Goal: Task Accomplishment & Management: Manage account settings

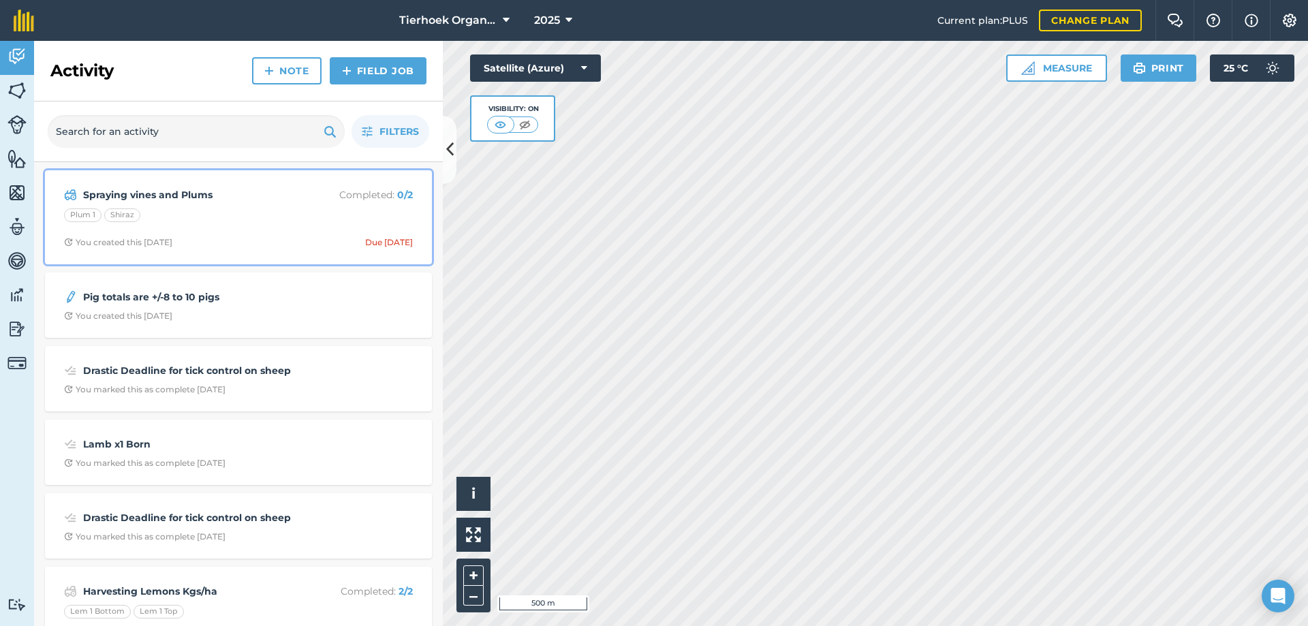
click at [249, 220] on div "Plum 1 Shiraz" at bounding box center [238, 218] width 349 height 18
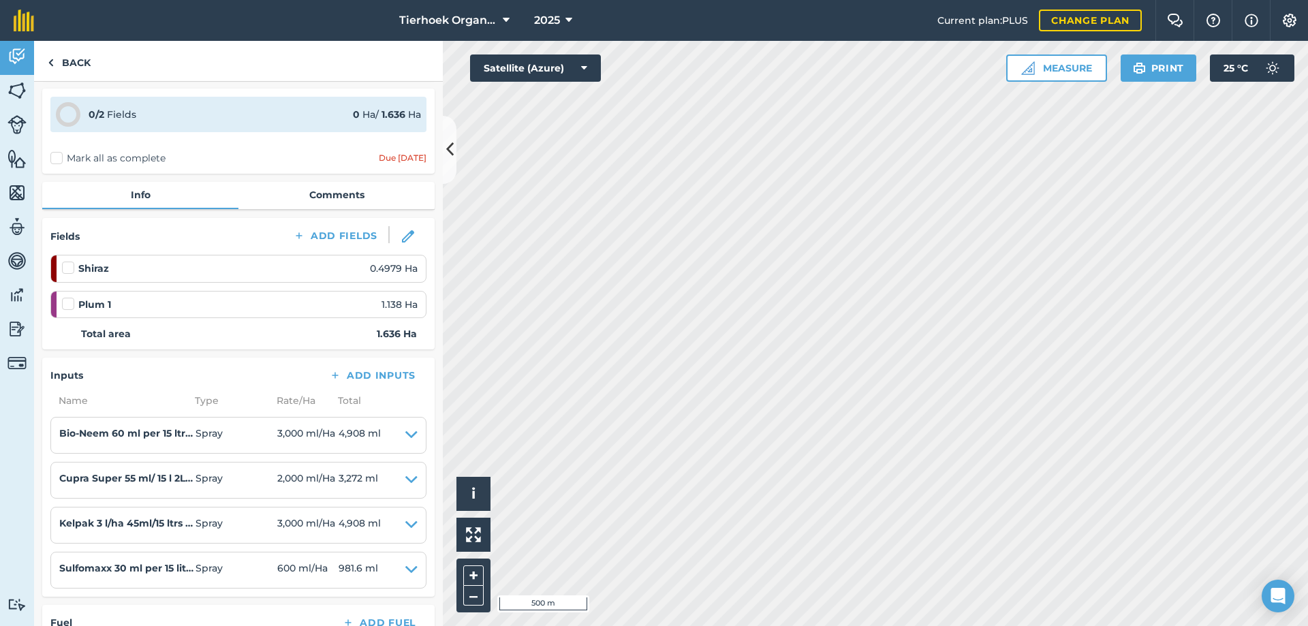
scroll to position [68, 0]
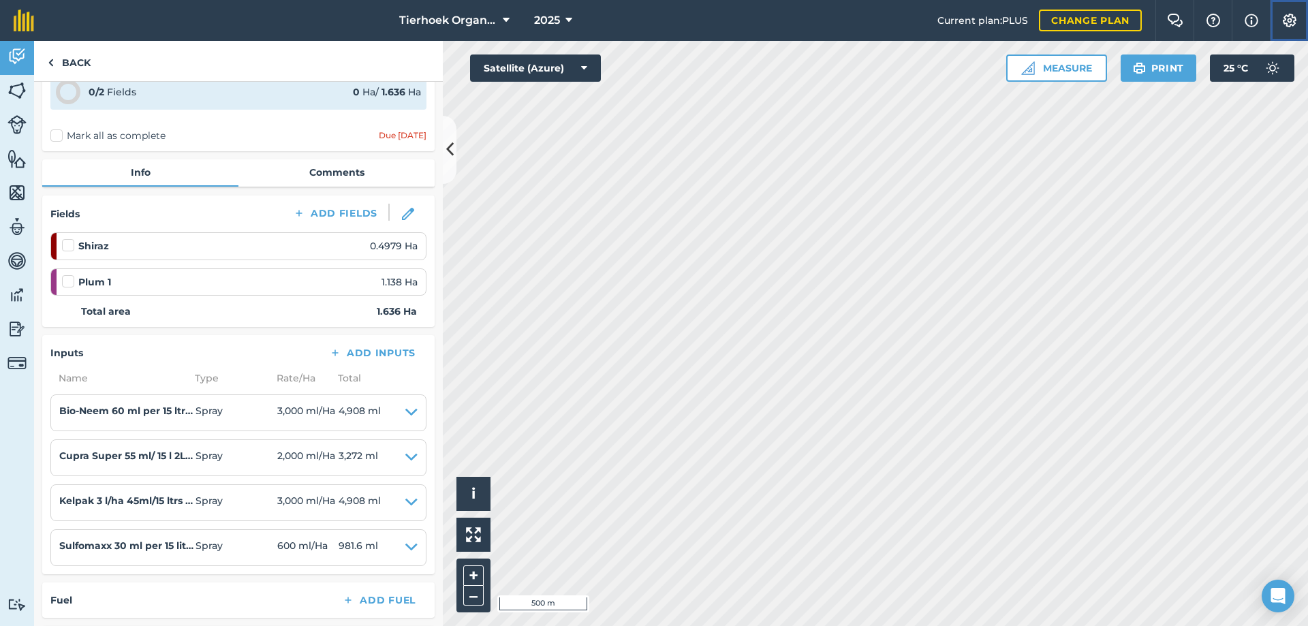
click at [1284, 21] on img at bounding box center [1290, 21] width 16 height 14
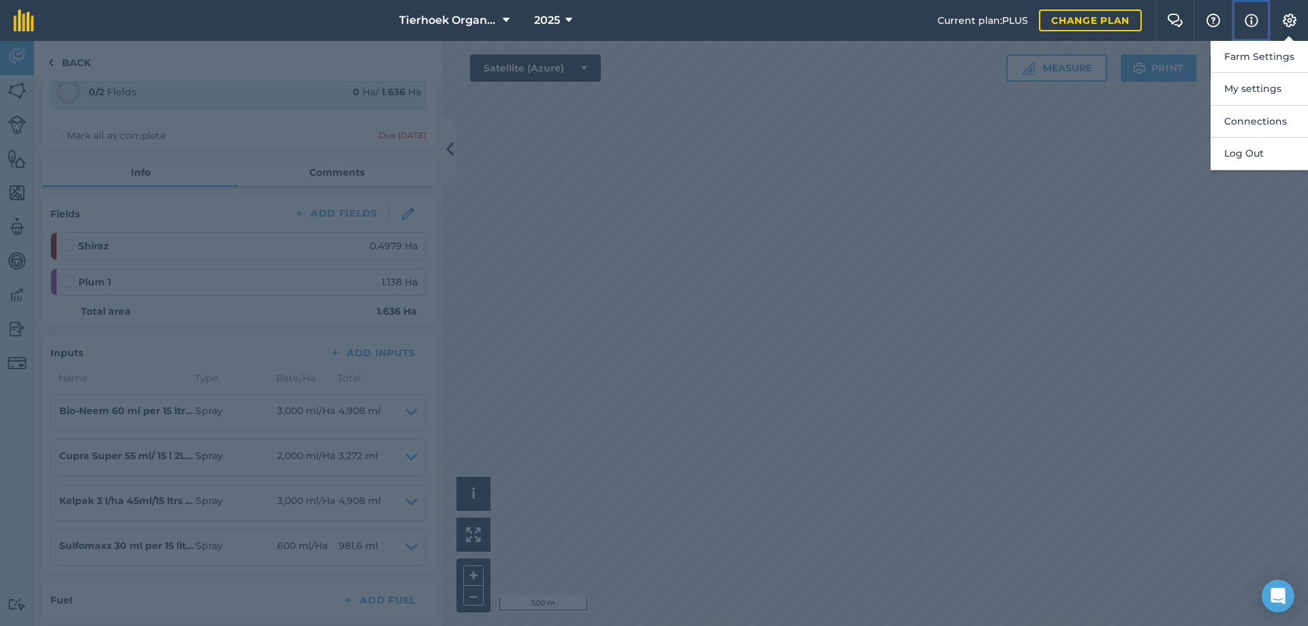
click at [1250, 18] on img at bounding box center [1252, 20] width 14 height 16
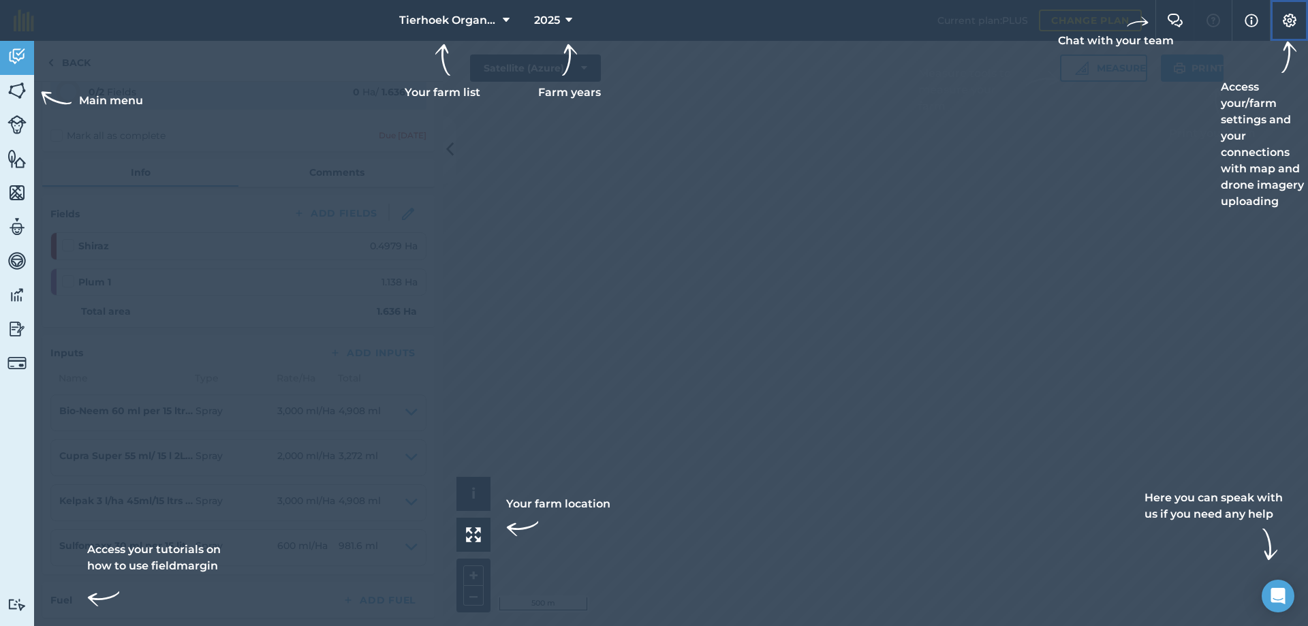
click at [1291, 18] on img at bounding box center [1290, 21] width 16 height 14
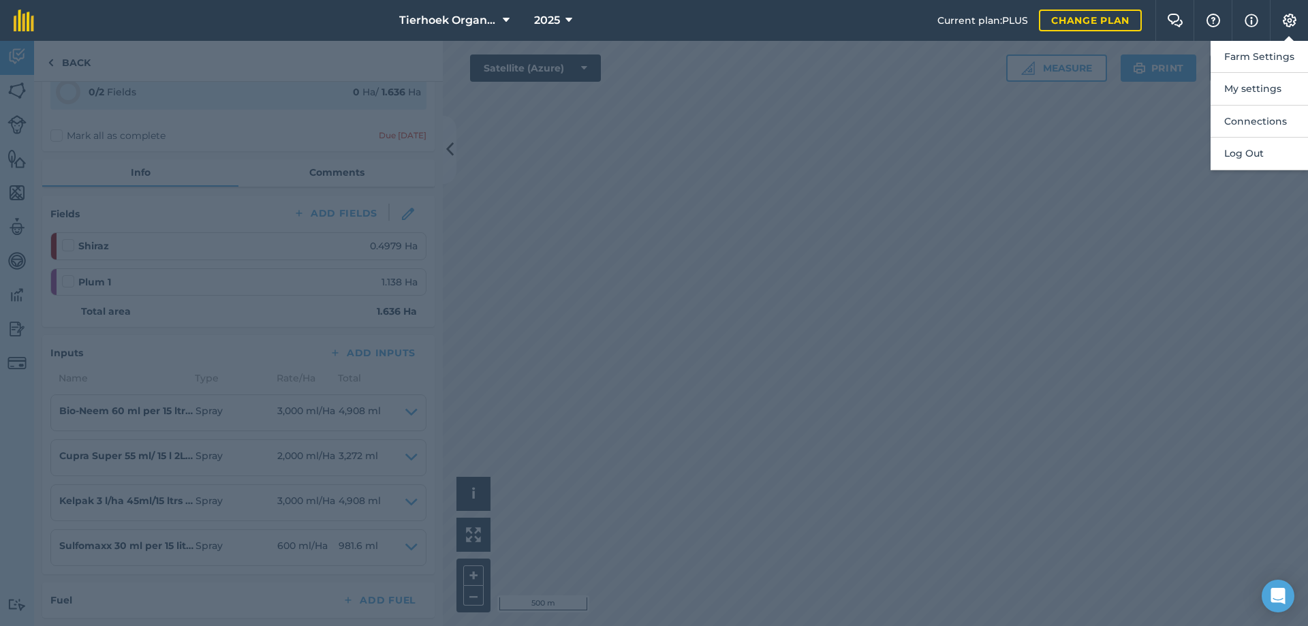
click at [1038, 192] on div at bounding box center [654, 333] width 1308 height 585
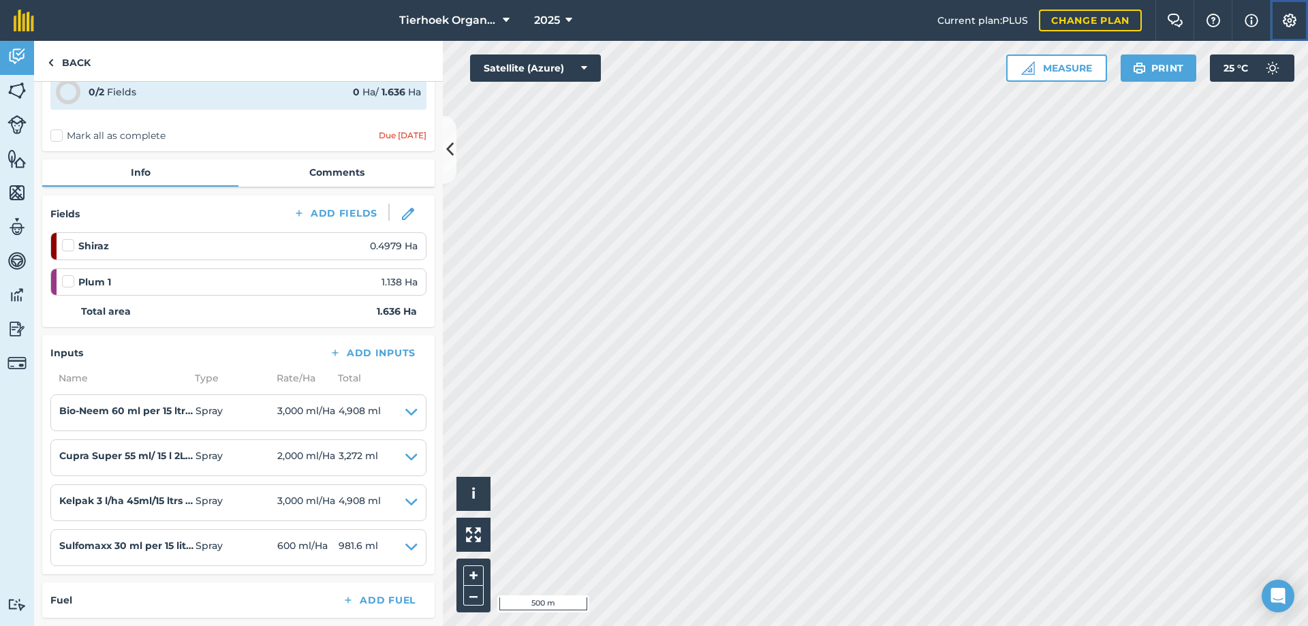
click at [1289, 15] on img at bounding box center [1290, 21] width 16 height 14
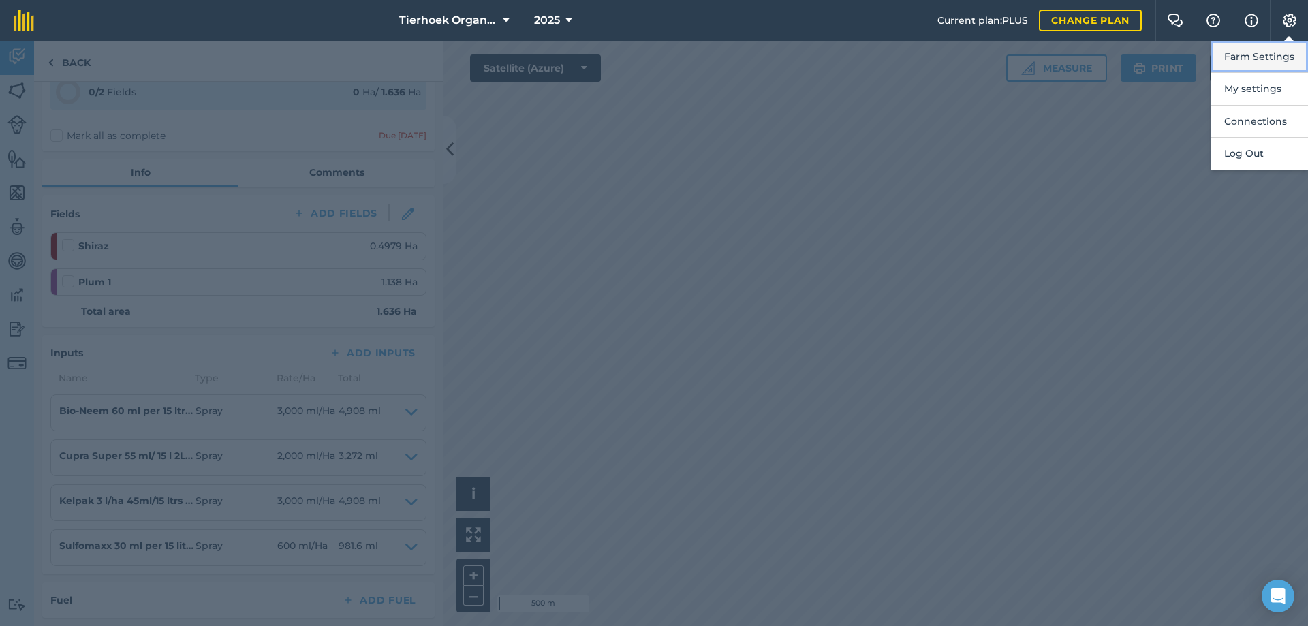
click at [1266, 58] on button "Farm Settings" at bounding box center [1259, 57] width 97 height 32
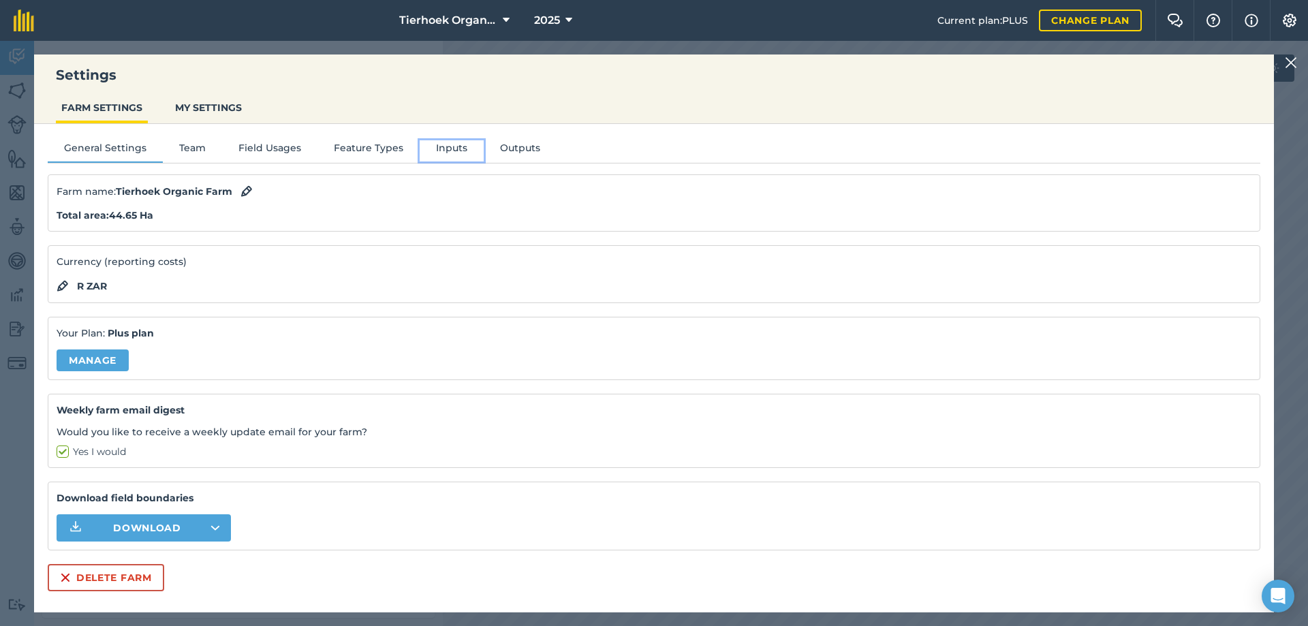
click at [441, 147] on button "Inputs" at bounding box center [452, 150] width 64 height 20
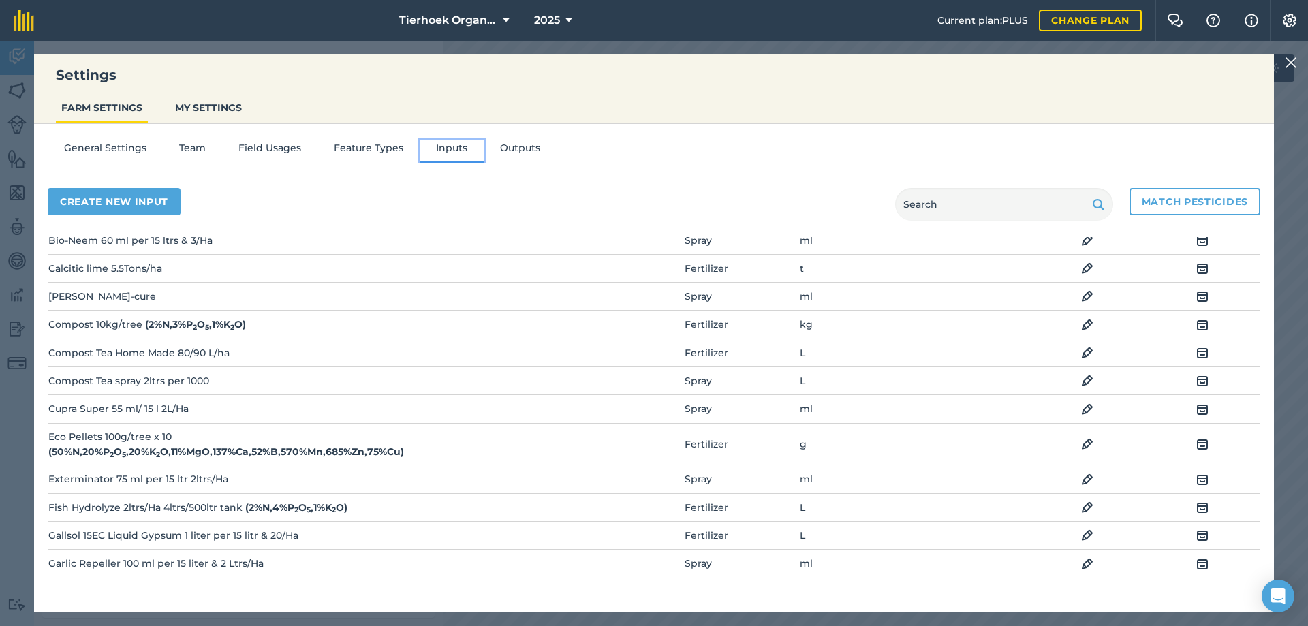
scroll to position [136, 0]
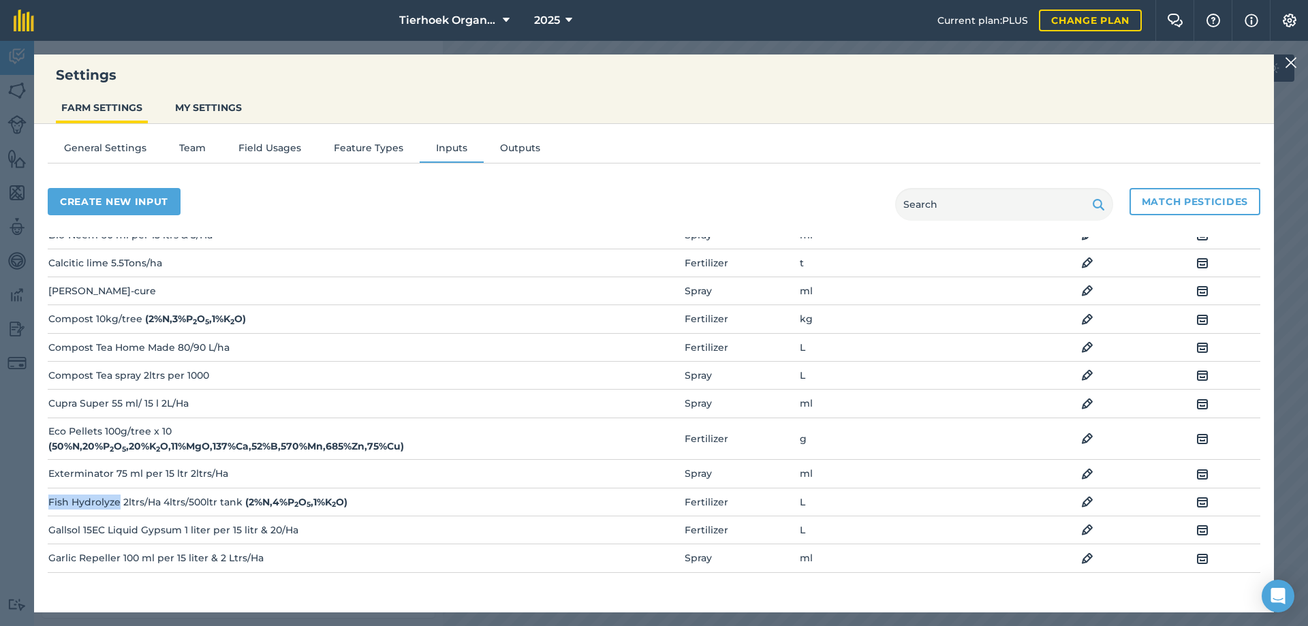
drag, startPoint x: 50, startPoint y: 500, endPoint x: 119, endPoint y: 495, distance: 69.7
click at [119, 495] on td "Fish Hydrolyze 2ltrs/Ha 4ltrs/500ltr tank ( 2 % N , 4 % P 2 O 5 , 1 % K 2 O )" at bounding box center [250, 502] width 404 height 28
copy td "Fish Hydrolyze"
click at [1291, 65] on img at bounding box center [1291, 63] width 12 height 16
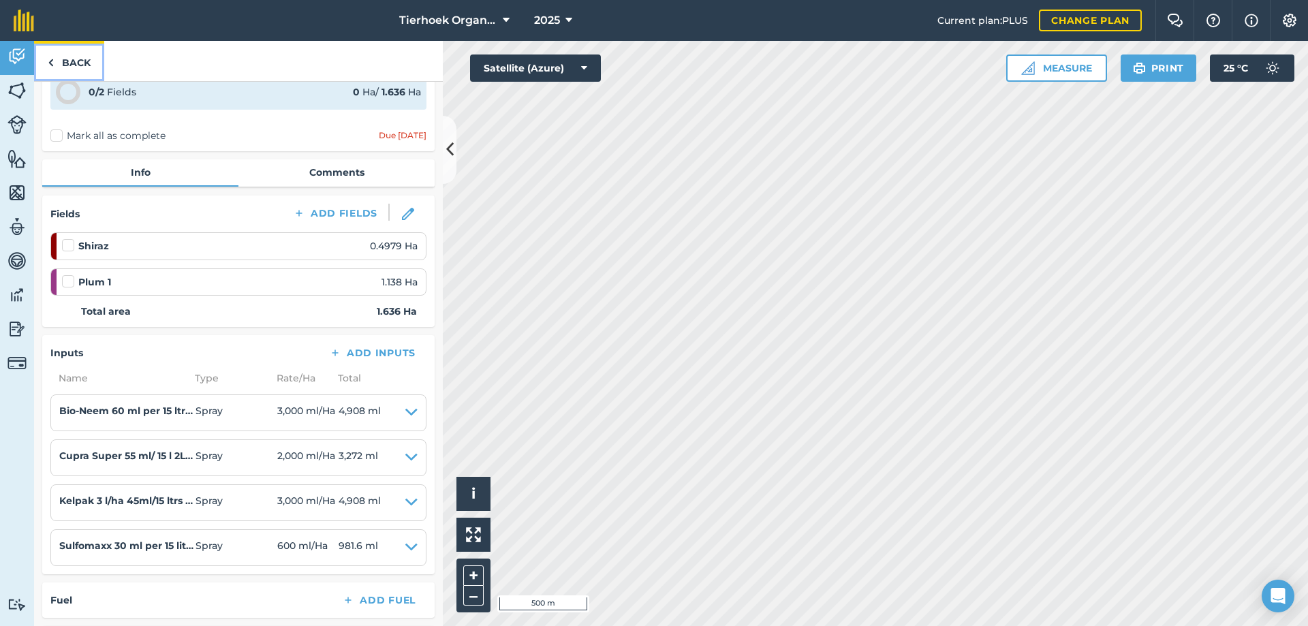
click at [77, 59] on link "Back" at bounding box center [69, 61] width 70 height 40
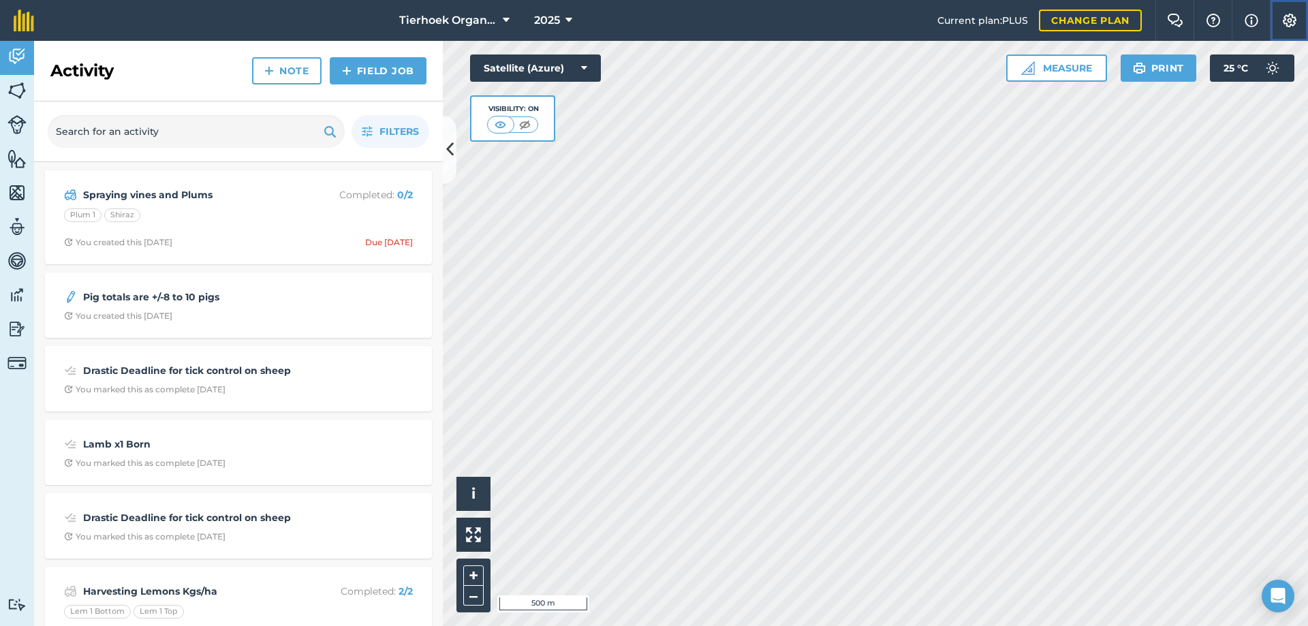
click at [1284, 19] on img at bounding box center [1290, 21] width 16 height 14
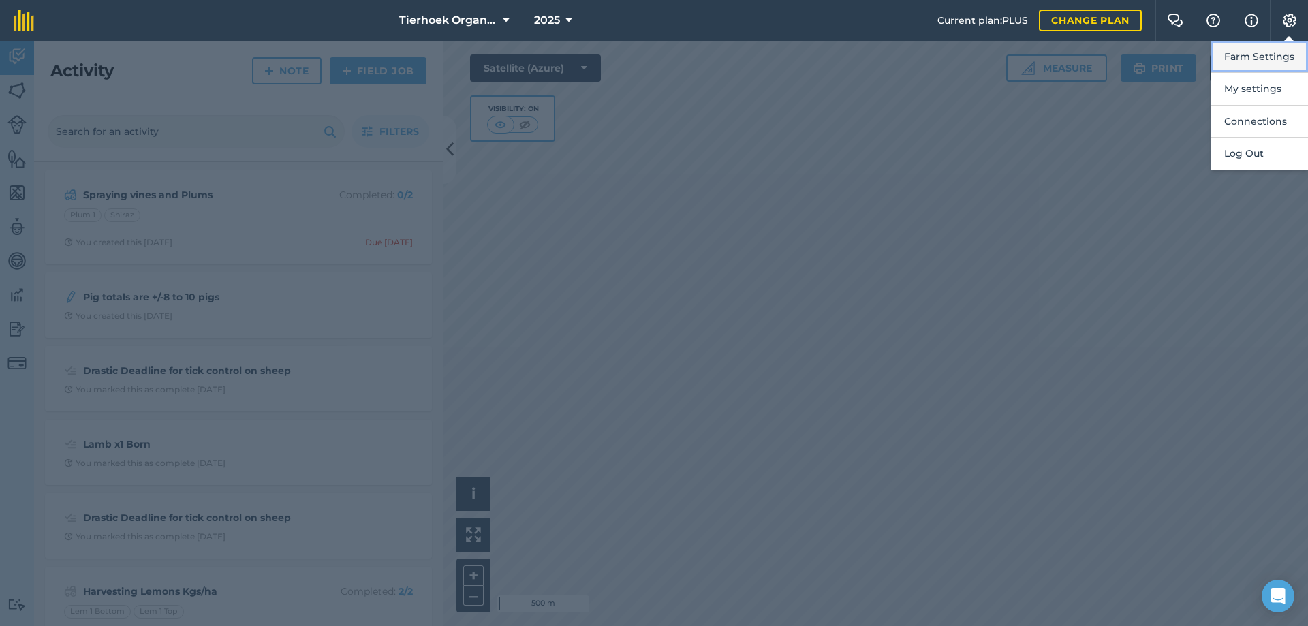
click at [1244, 59] on button "Farm Settings" at bounding box center [1259, 57] width 97 height 32
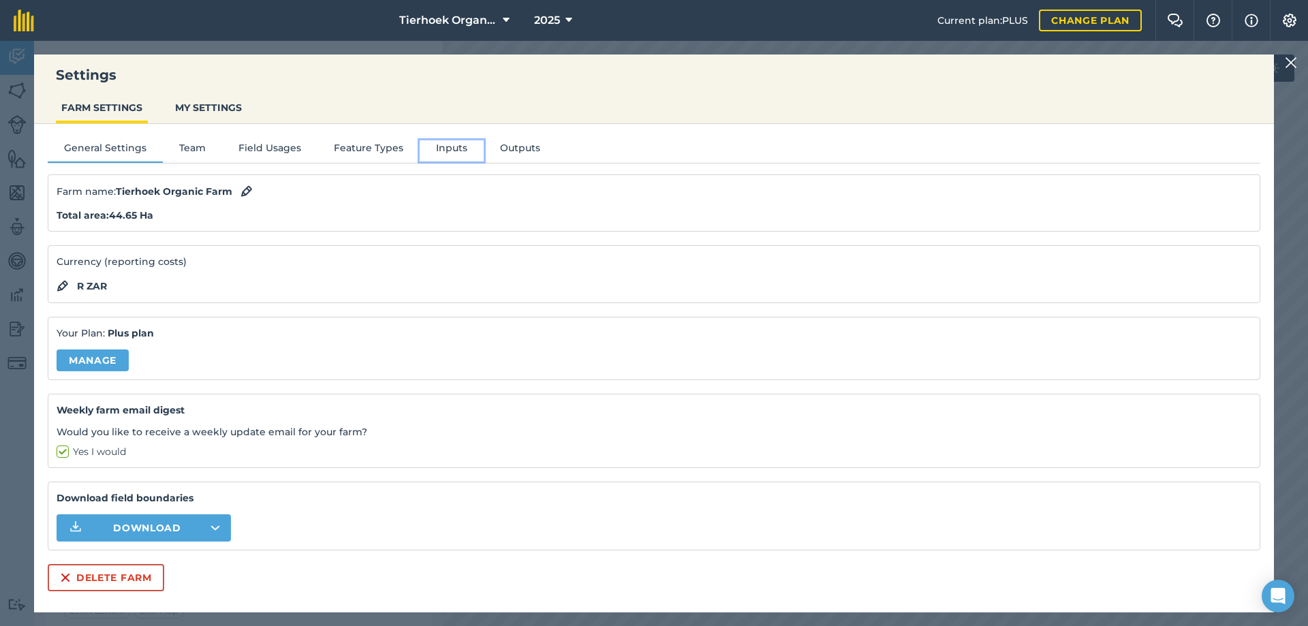
click at [457, 152] on button "Inputs" at bounding box center [452, 150] width 64 height 20
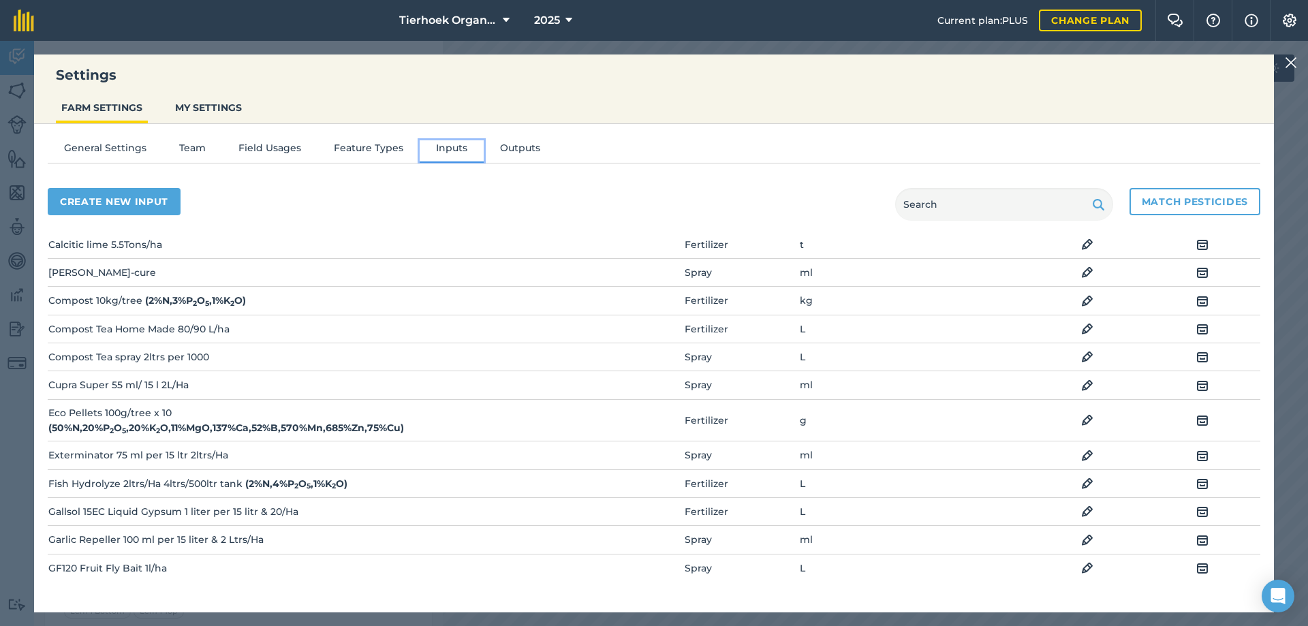
scroll to position [204, 0]
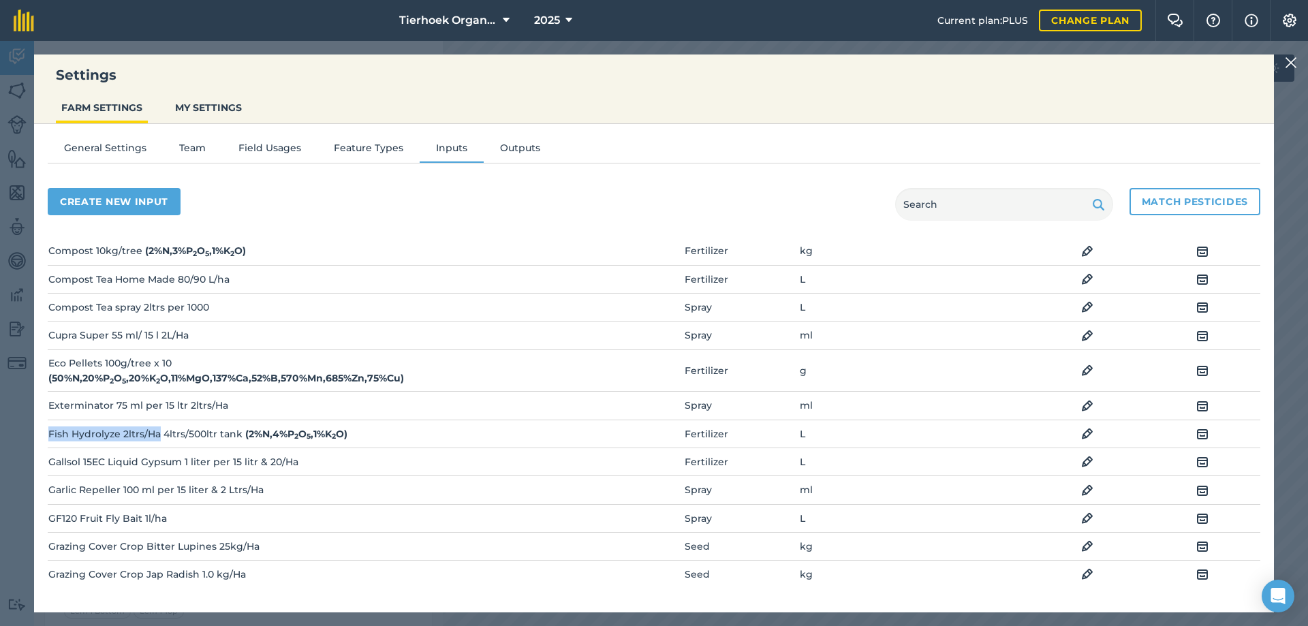
drag, startPoint x: 49, startPoint y: 430, endPoint x: 160, endPoint y: 435, distance: 111.2
click at [160, 435] on td "Fish Hydrolyze 2ltrs/Ha 4ltrs/500ltr tank ( 2 % N , 4 % P 2 O 5 , 1 % K 2 O )" at bounding box center [250, 434] width 404 height 28
copy td "Fish Hydrolyze 2ltrs/Ha"
click at [134, 202] on button "Create new input" at bounding box center [114, 201] width 133 height 27
select select "SEED"
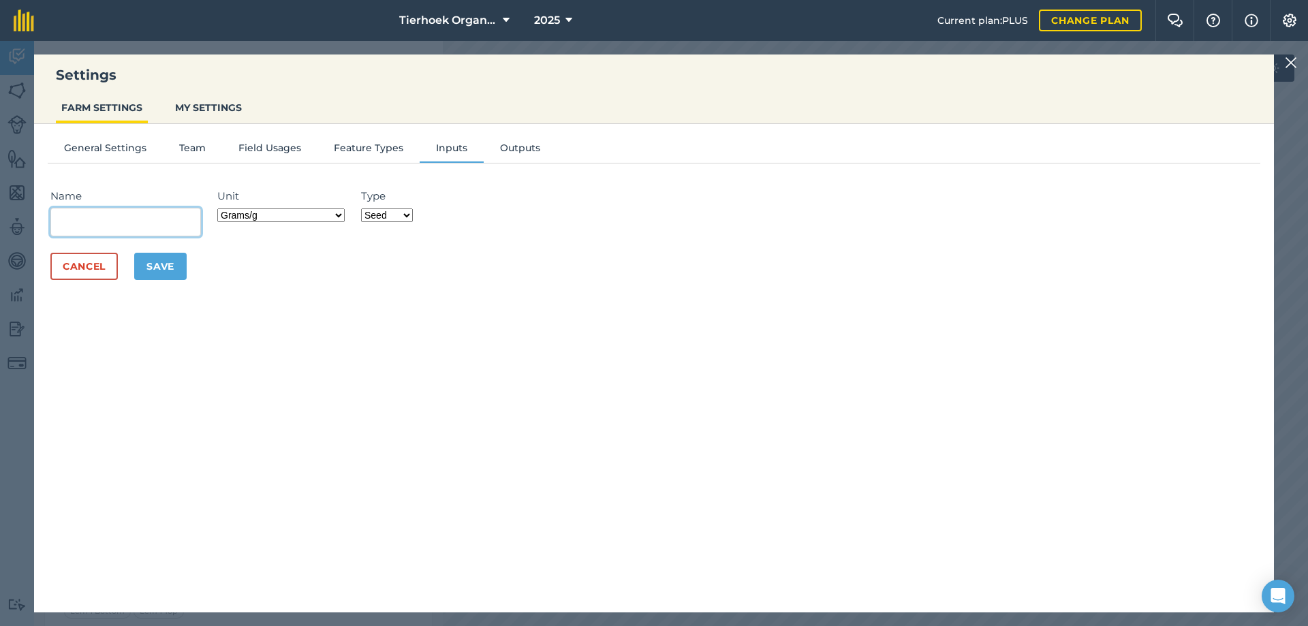
click at [81, 226] on input "Name" at bounding box center [125, 222] width 151 height 29
paste input "Fish Hydrolyze 2ltrs/Ha"
type input "Fish Hydrolyze 2ltrs/Ha"
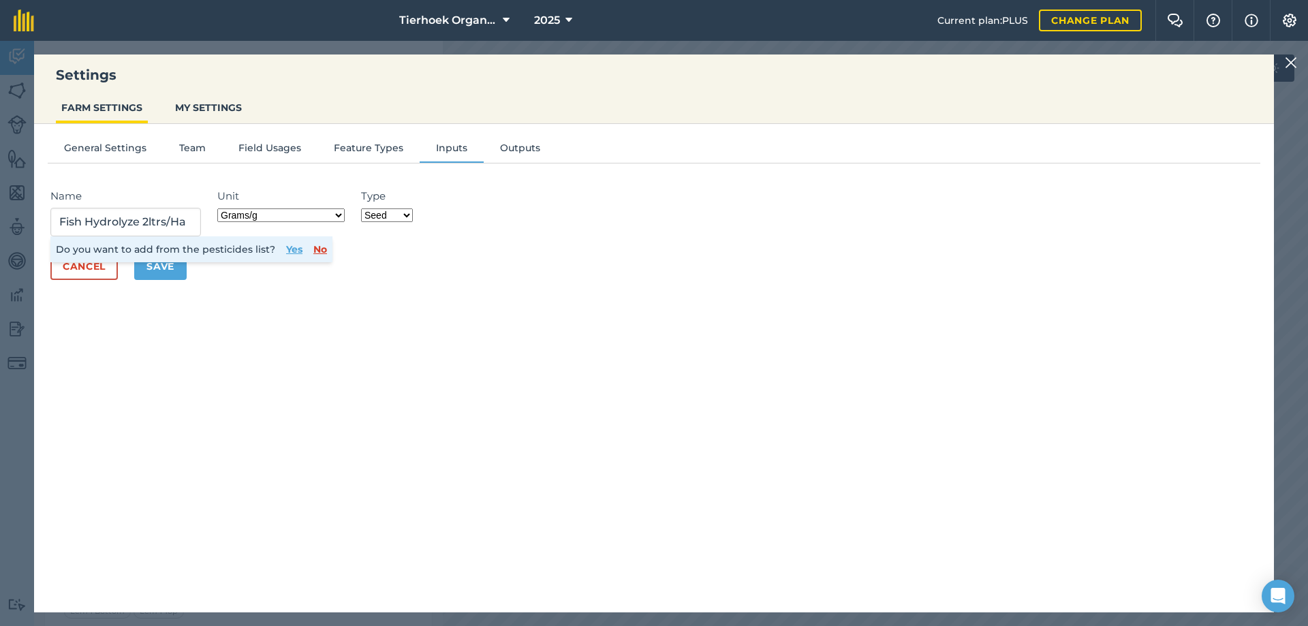
click at [343, 213] on select "Grams/g Kilograms/kg Metric tonnes/t Millilitres/ml Litres/L Ounces/oz Pounds/l…" at bounding box center [280, 216] width 127 height 14
select select "LITRES"
click at [221, 209] on select "Grams/g Kilograms/kg Metric tonnes/t Millilitres/ml Litres/L Ounces/oz Pounds/l…" at bounding box center [280, 216] width 127 height 14
click at [313, 252] on button "No" at bounding box center [320, 249] width 14 height 15
click at [411, 213] on select "Fertilizer Seed Spray Fuel Other" at bounding box center [387, 216] width 52 height 14
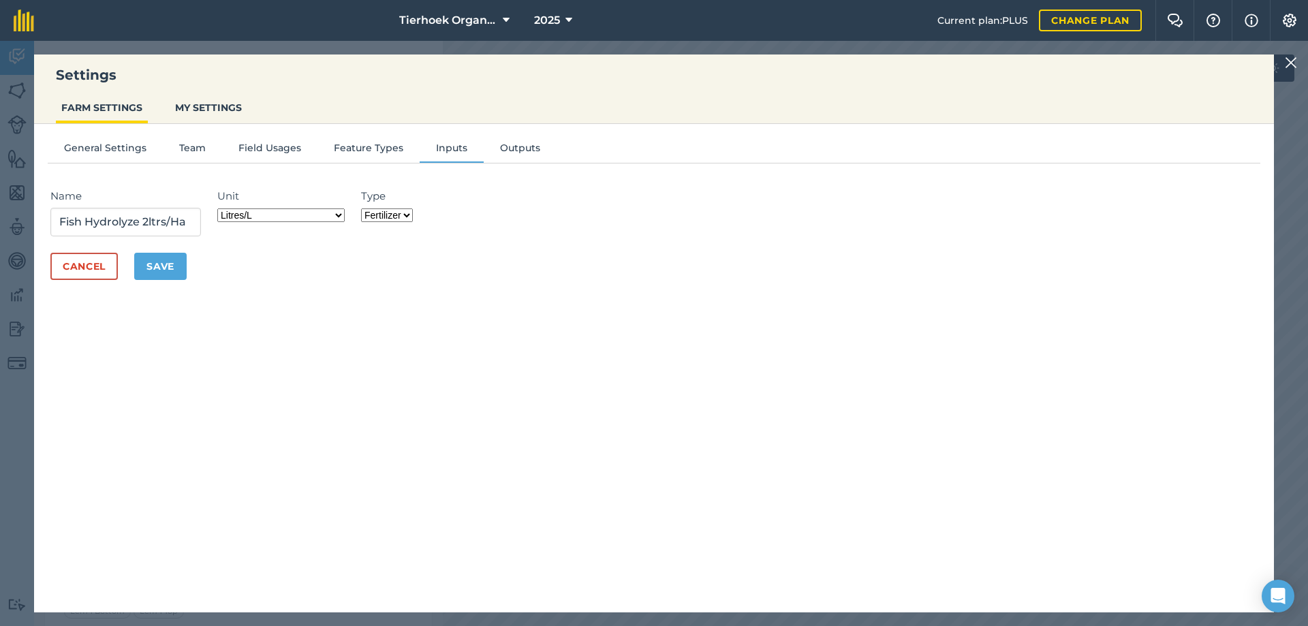
click at [365, 209] on select "Fertilizer Seed Spray Fuel Other" at bounding box center [387, 216] width 52 height 14
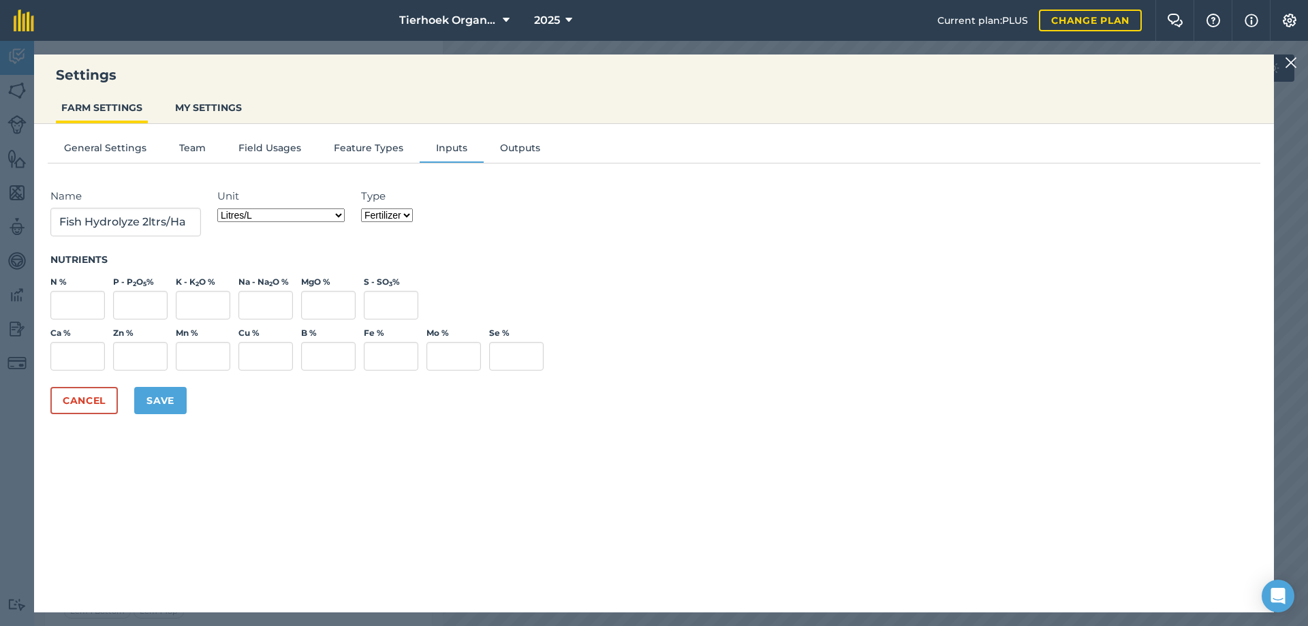
click at [407, 217] on select "Fertilizer Seed Spray Fuel Other" at bounding box center [387, 216] width 52 height 14
select select "OTHER"
click at [365, 209] on select "Fertilizer Seed Spray Fuel Other" at bounding box center [387, 216] width 52 height 14
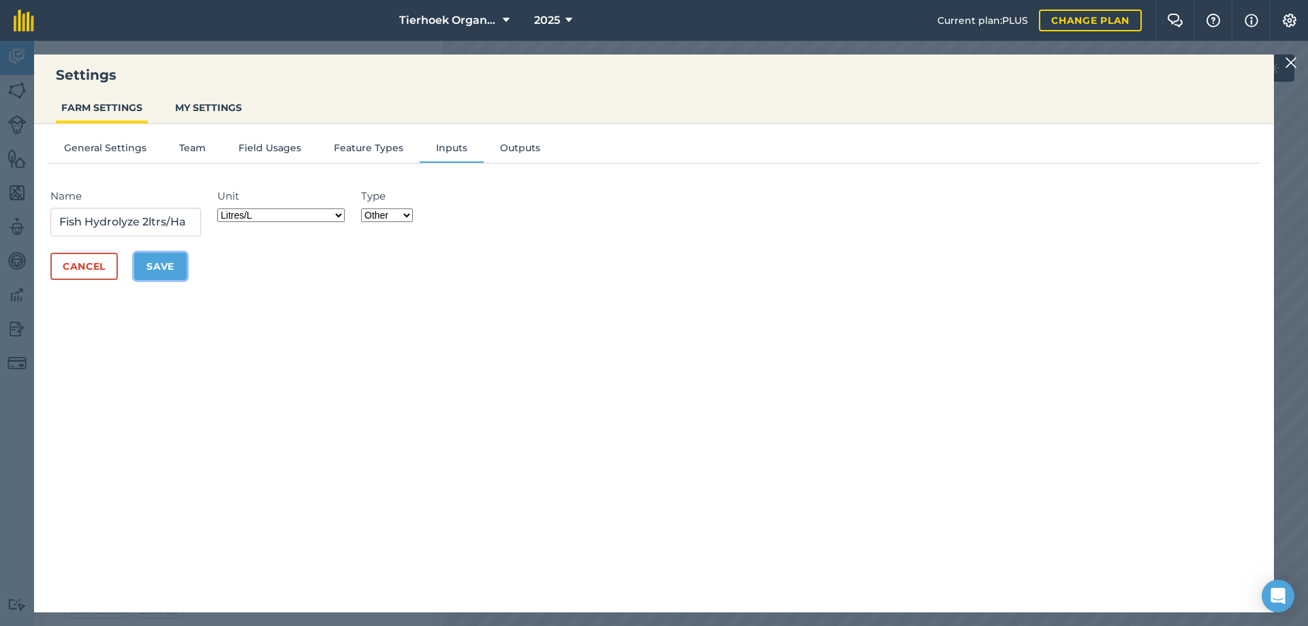
click at [171, 266] on button "Save" at bounding box center [160, 266] width 52 height 27
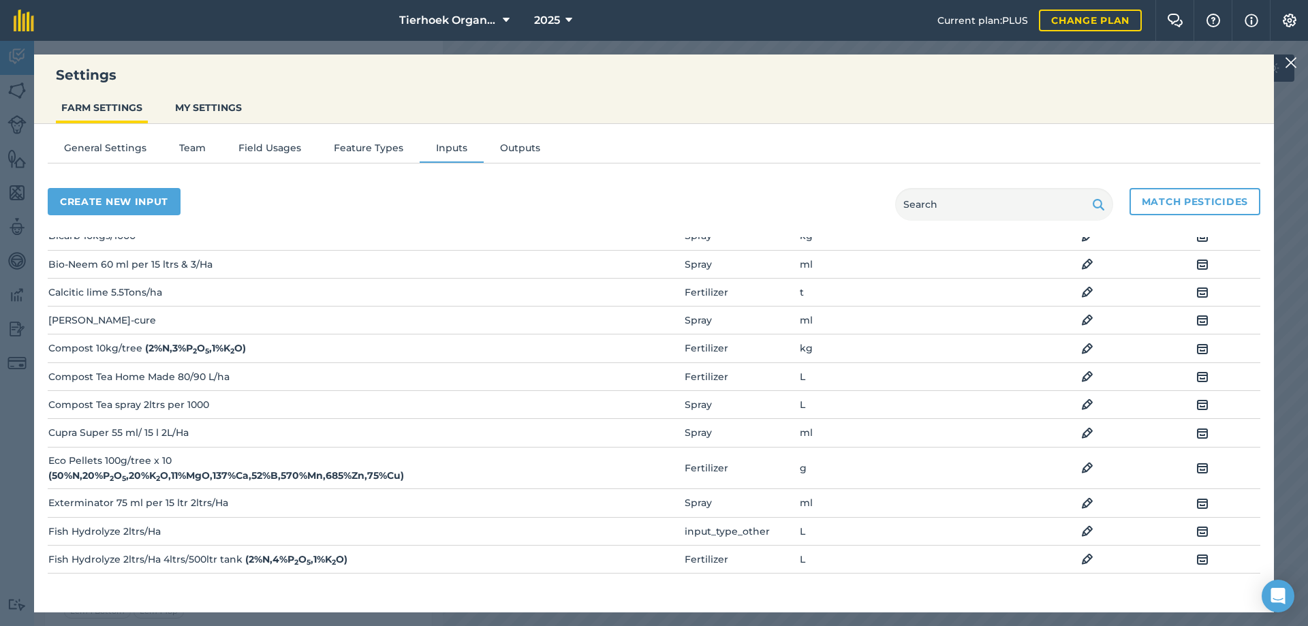
scroll to position [136, 0]
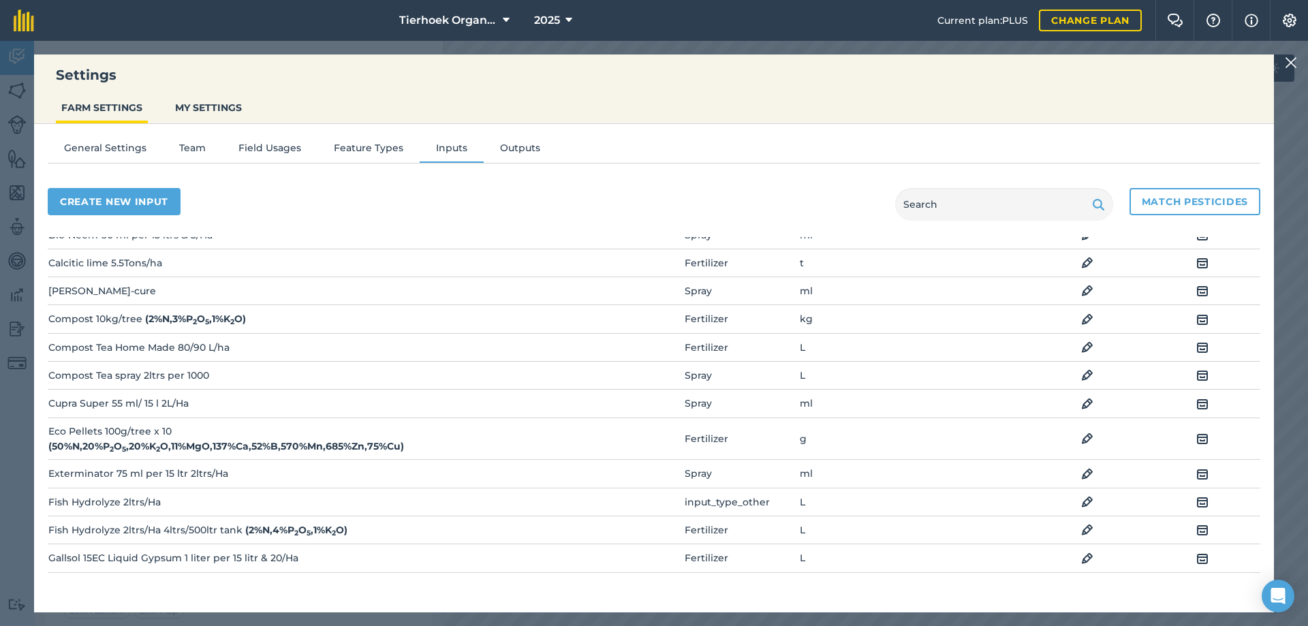
click at [176, 502] on td "Fish Hydrolyze 2ltrs/Ha" at bounding box center [250, 502] width 404 height 28
click at [1081, 497] on img at bounding box center [1087, 502] width 12 height 16
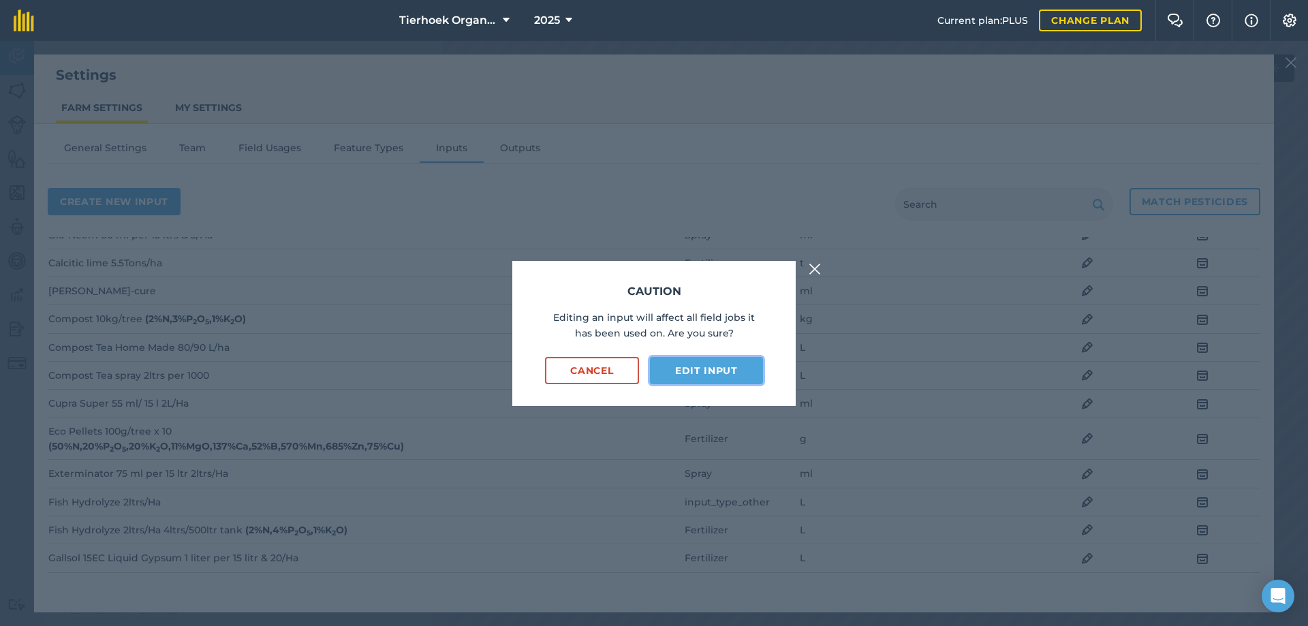
click at [707, 365] on button "Edit input" at bounding box center [706, 370] width 113 height 27
select select "LITRES"
select select "OTHER"
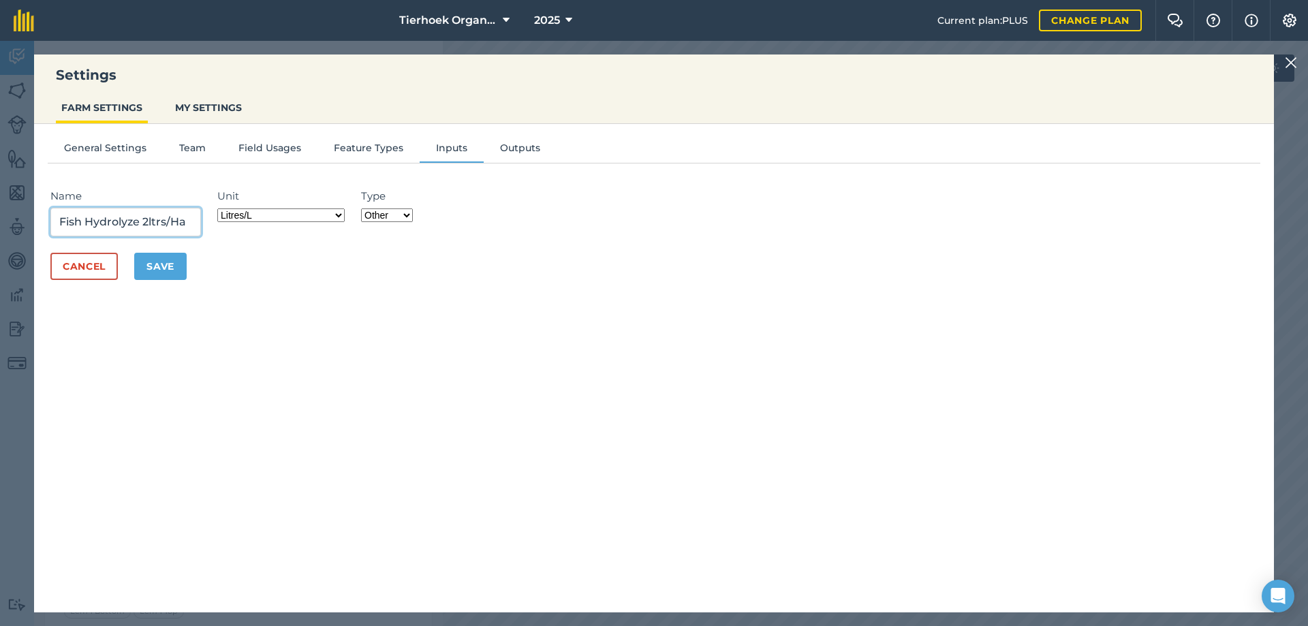
click at [141, 220] on input "Fish Hydrolyze 2ltrs/Ha" at bounding box center [125, 222] width 151 height 29
type input "Fish Hydrolyze Irrigation 2ltrs/Ha"
click at [70, 261] on button "Cancel" at bounding box center [83, 266] width 67 height 27
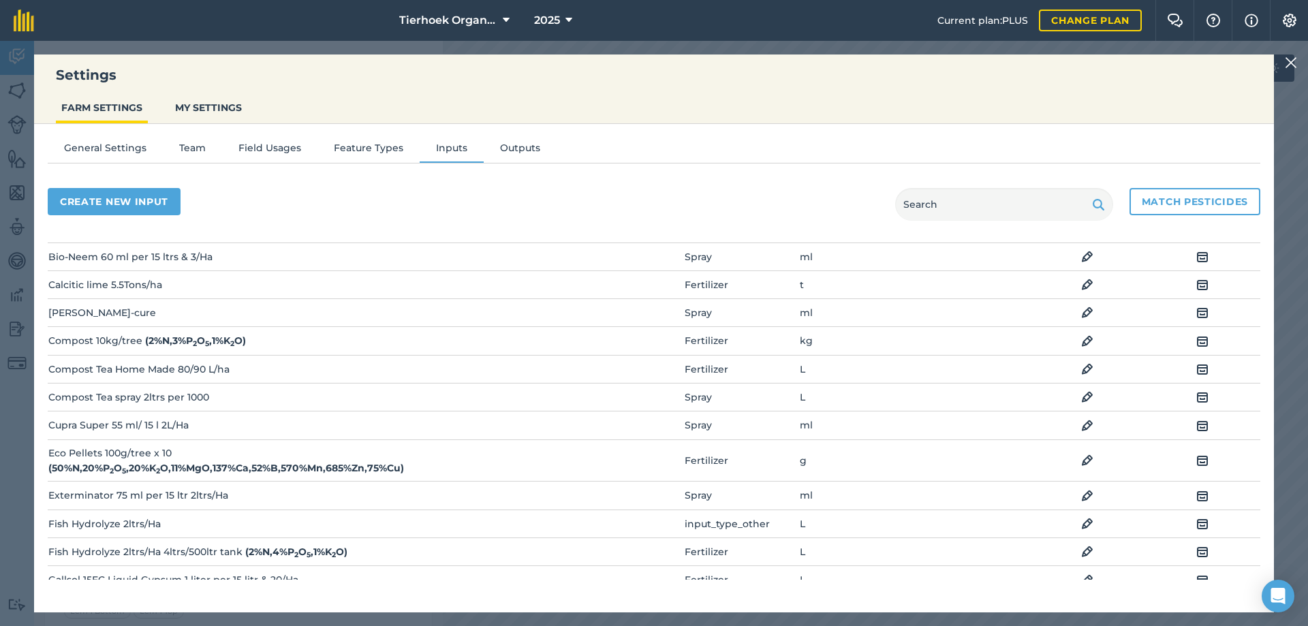
scroll to position [136, 0]
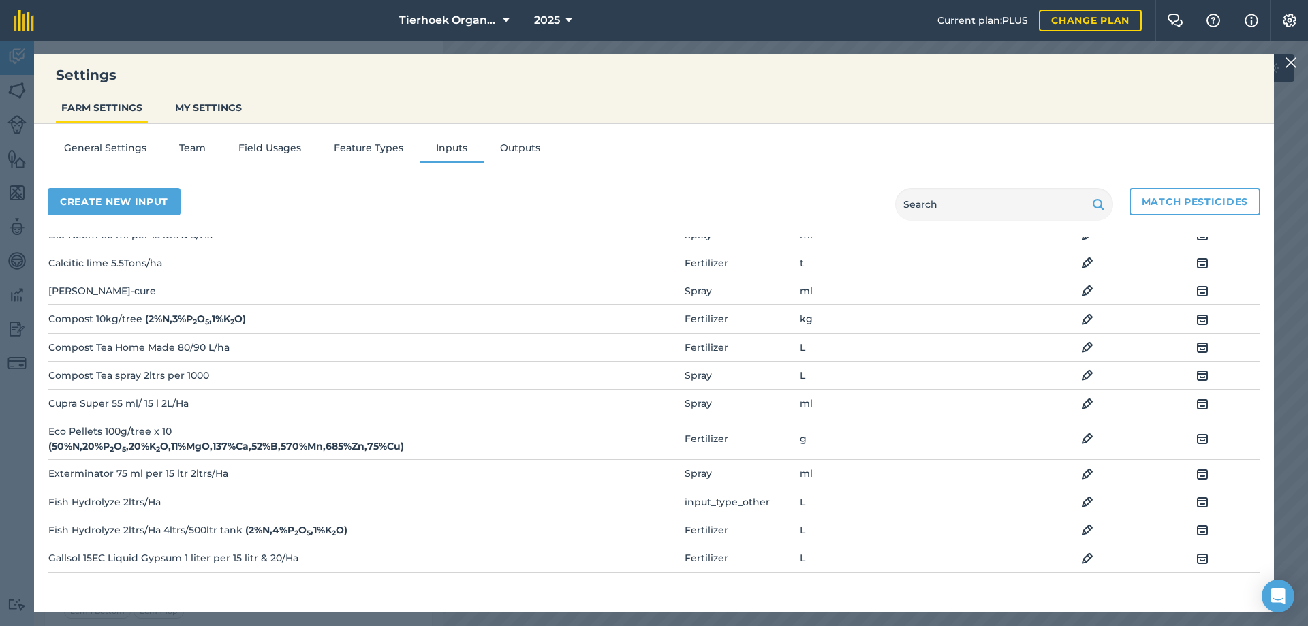
click at [213, 504] on td "Fish Hydrolyze 2ltrs/Ha" at bounding box center [250, 502] width 404 height 28
click at [1197, 504] on img at bounding box center [1203, 502] width 12 height 16
click at [1197, 502] on img at bounding box center [1203, 502] width 12 height 16
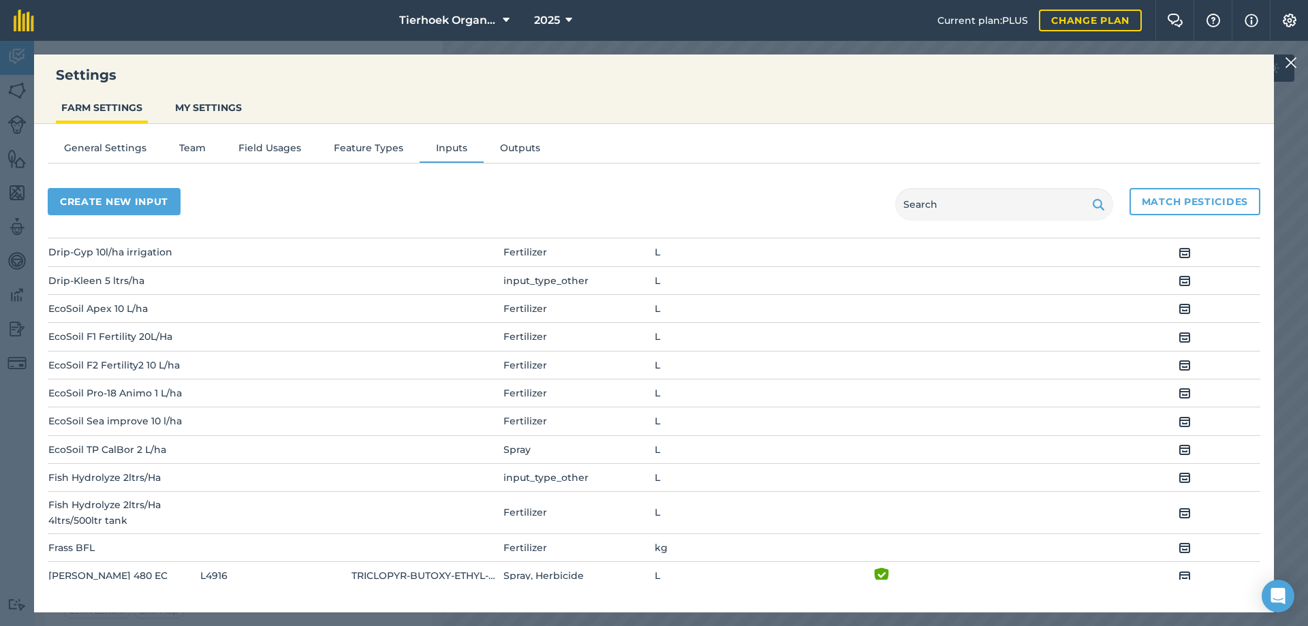
scroll to position [1162, 0]
click at [1179, 510] on img at bounding box center [1185, 512] width 12 height 16
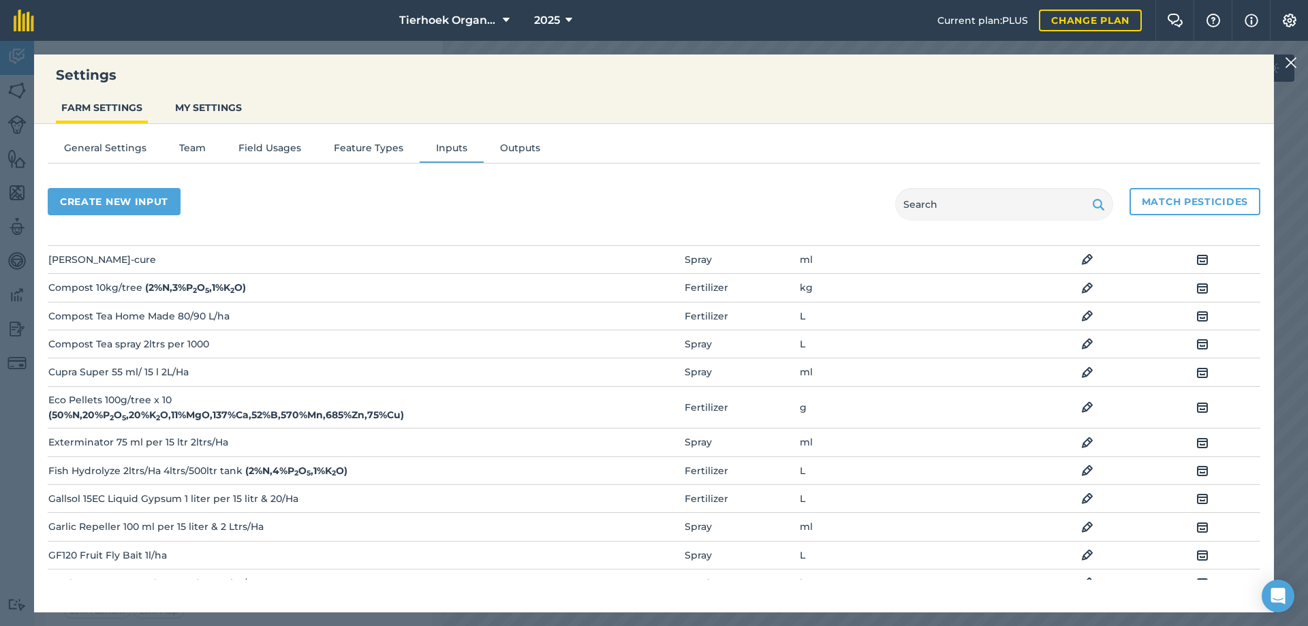
scroll to position [236, 0]
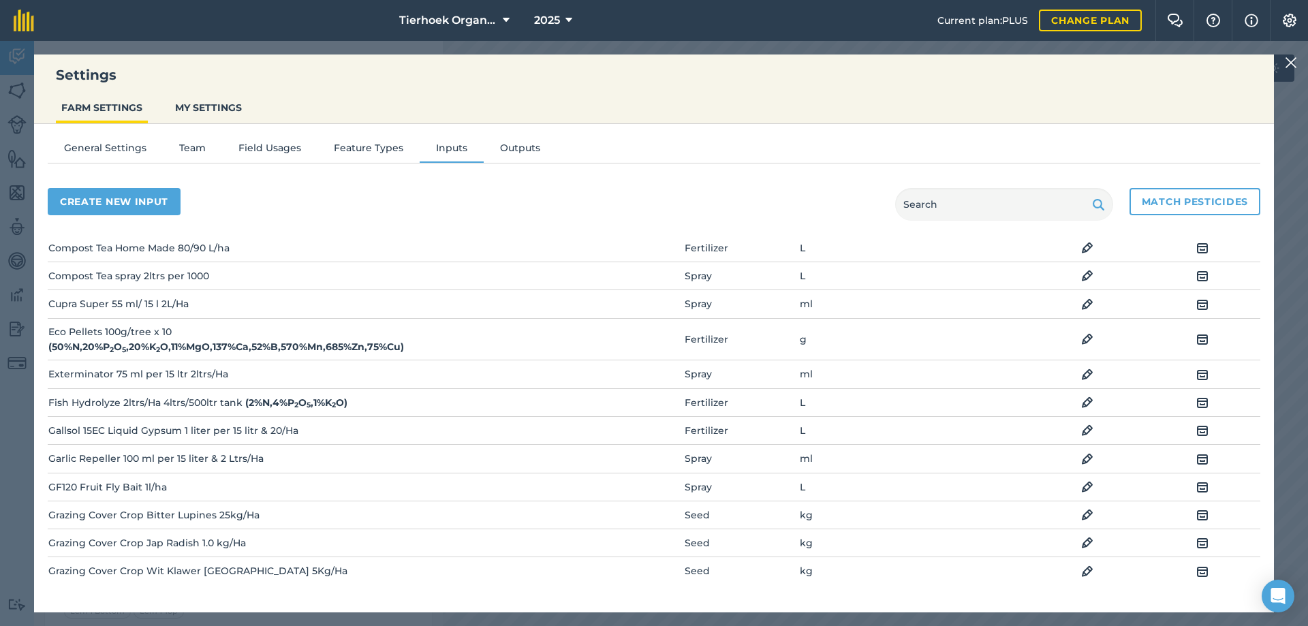
click at [1081, 403] on img at bounding box center [1087, 403] width 12 height 16
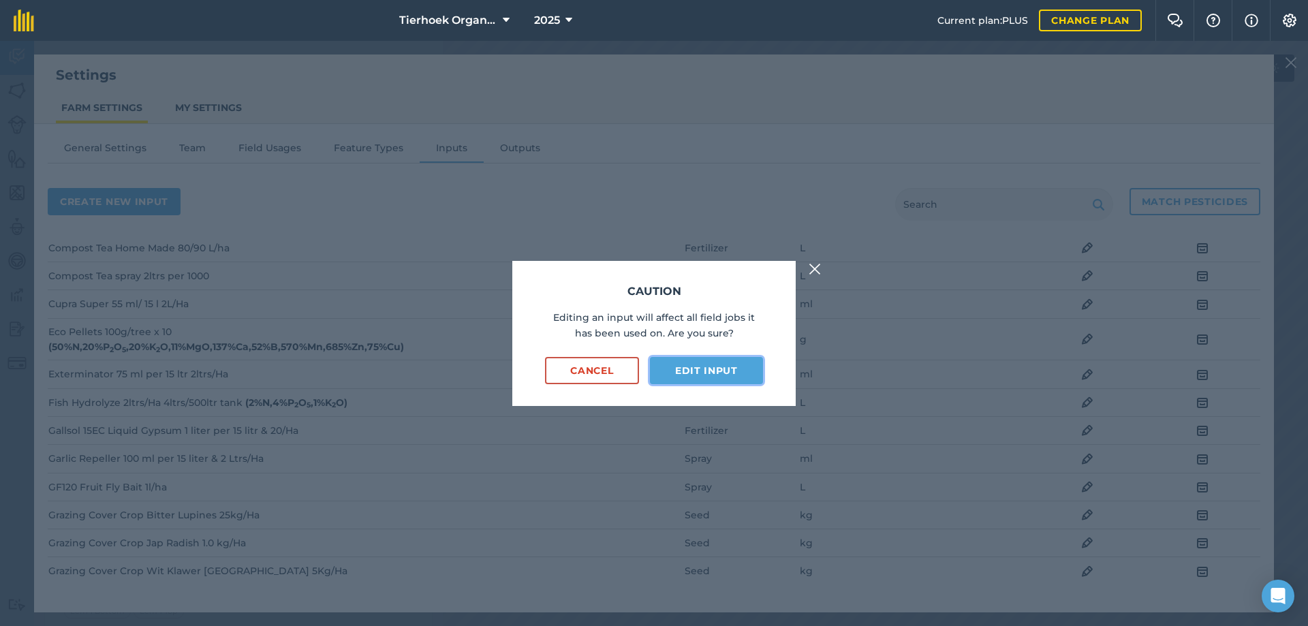
click at [693, 369] on button "Edit input" at bounding box center [706, 370] width 113 height 27
select select "LITRES"
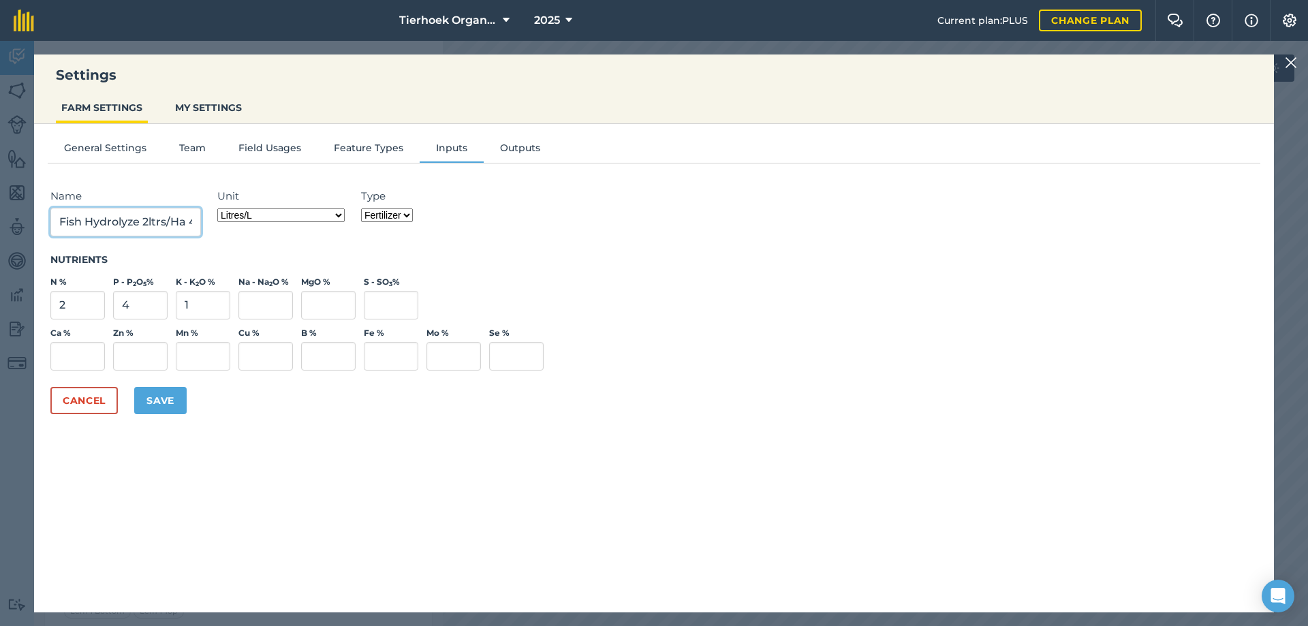
click at [190, 222] on input "Fish Hydrolyze 2ltrs/Ha 4ltrs/500ltr tank" at bounding box center [125, 222] width 151 height 29
type input "Fish Hydrolyze Irrigation 2ltrs/Ha 4ltrs/500ltr tank"
click at [161, 405] on button "Save" at bounding box center [160, 400] width 52 height 27
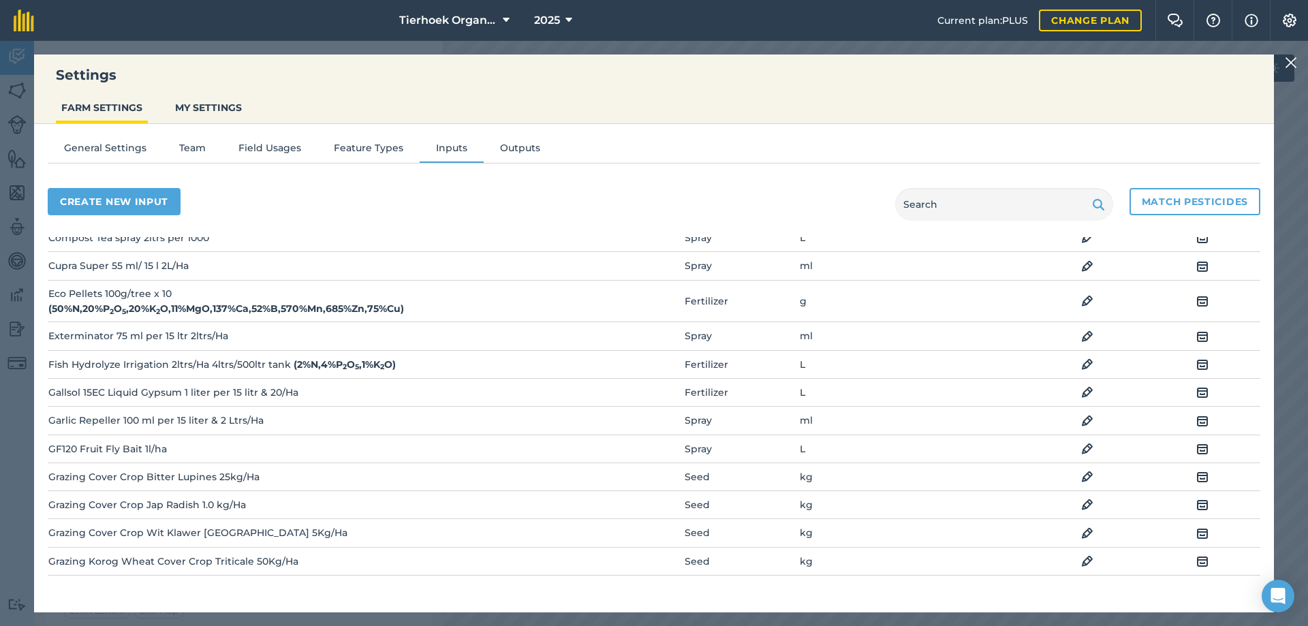
scroll to position [341, 0]
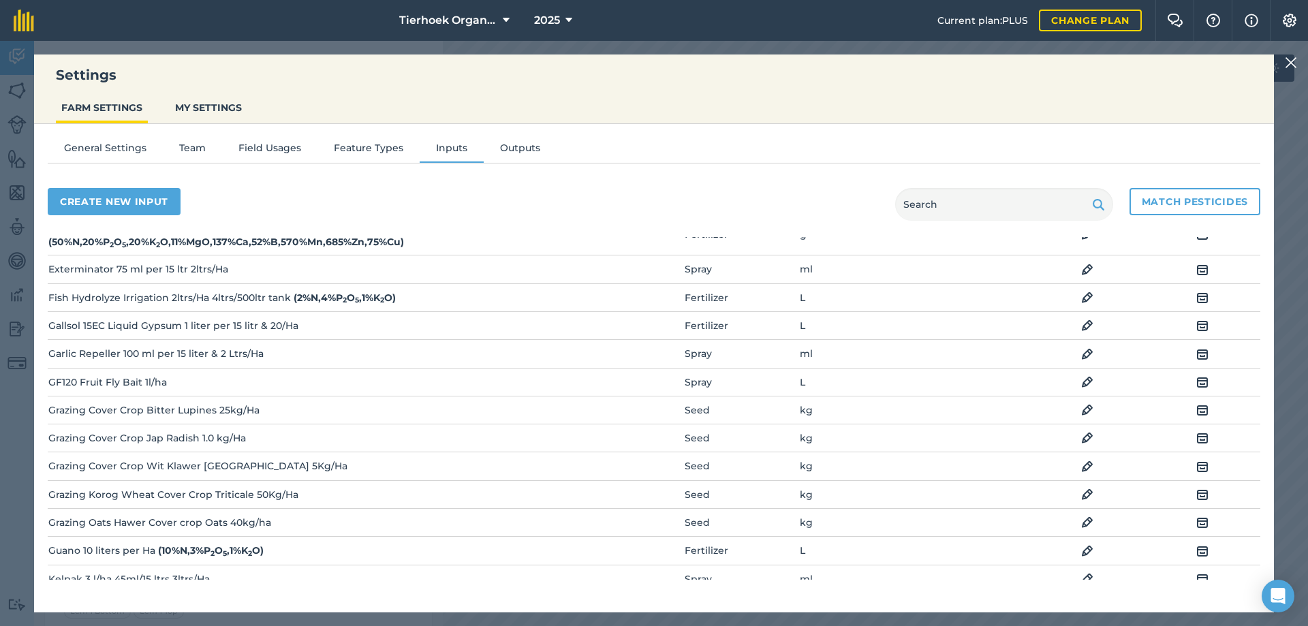
click at [1293, 59] on img at bounding box center [1291, 63] width 12 height 16
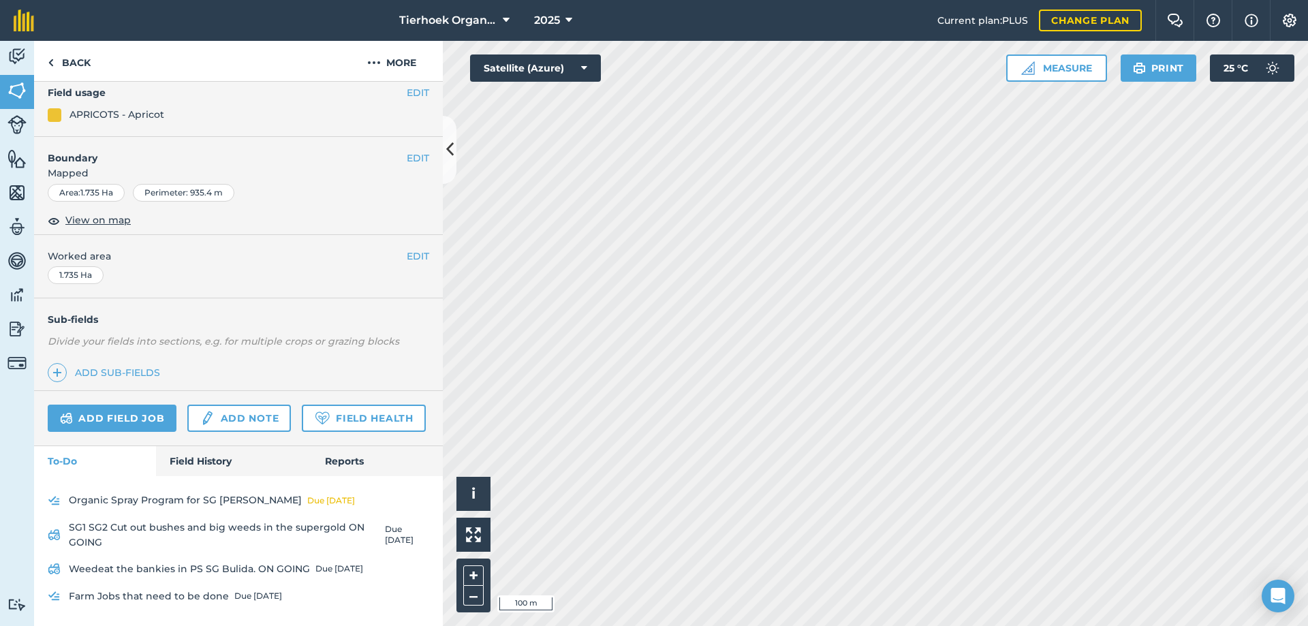
scroll to position [223, 0]
click at [214, 459] on link "Field History" at bounding box center [233, 461] width 155 height 30
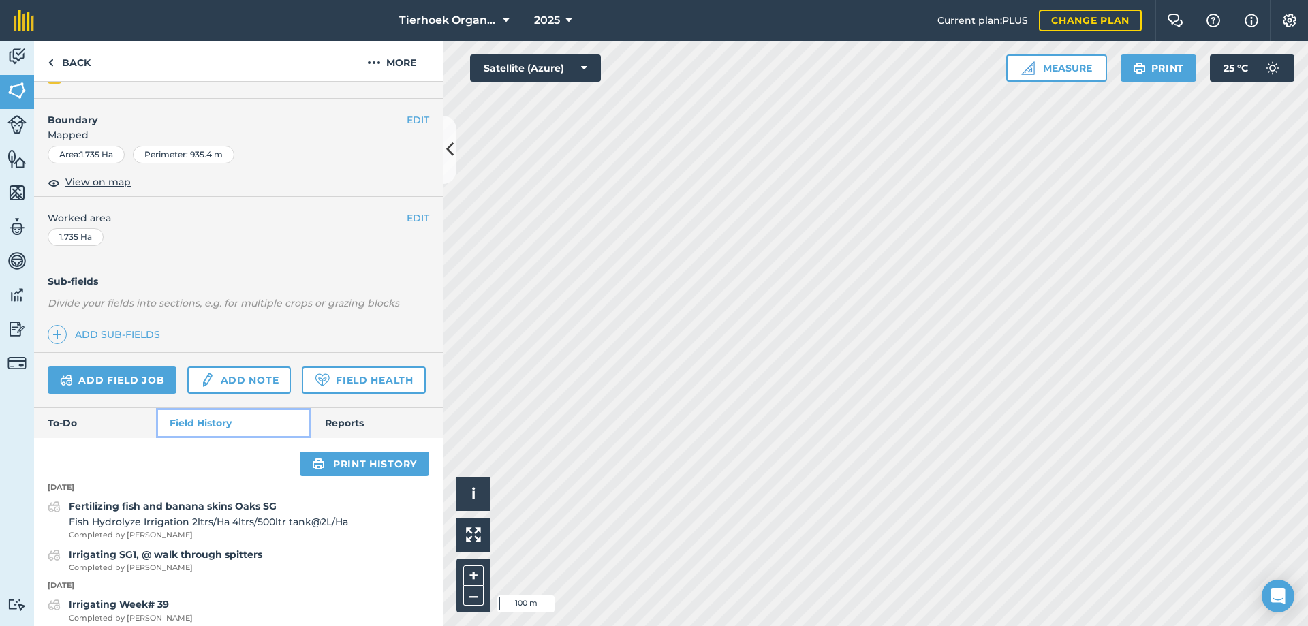
scroll to position [291, 0]
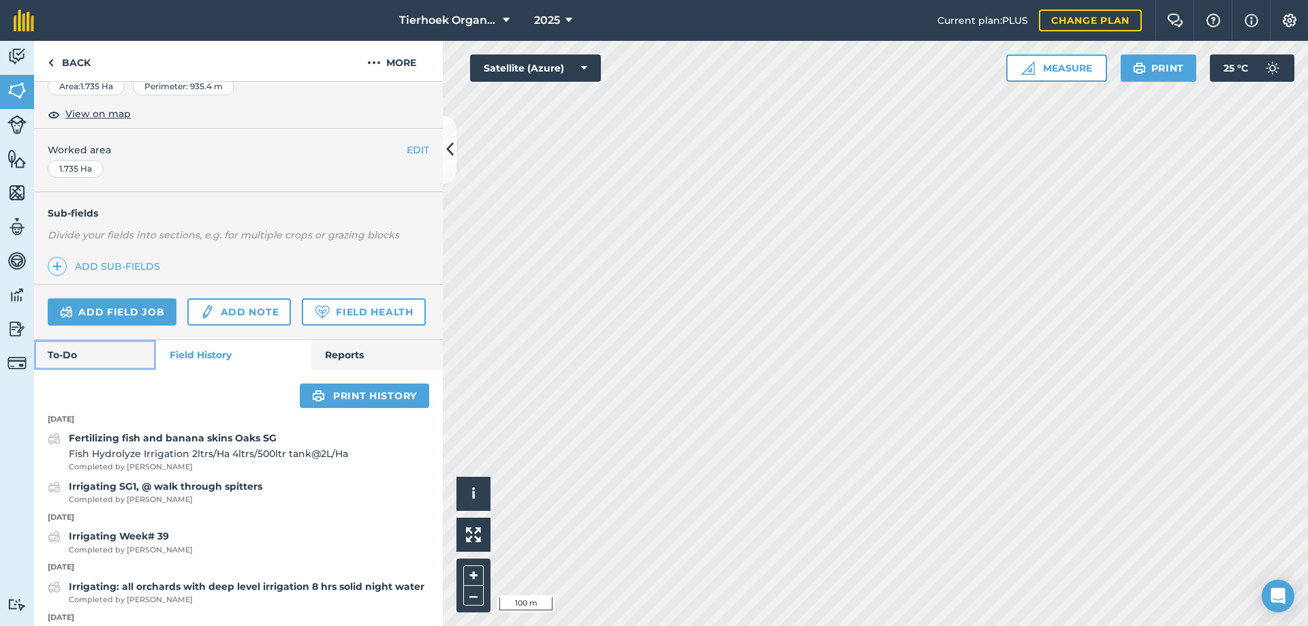
click at [72, 370] on link "To-Do" at bounding box center [95, 355] width 122 height 30
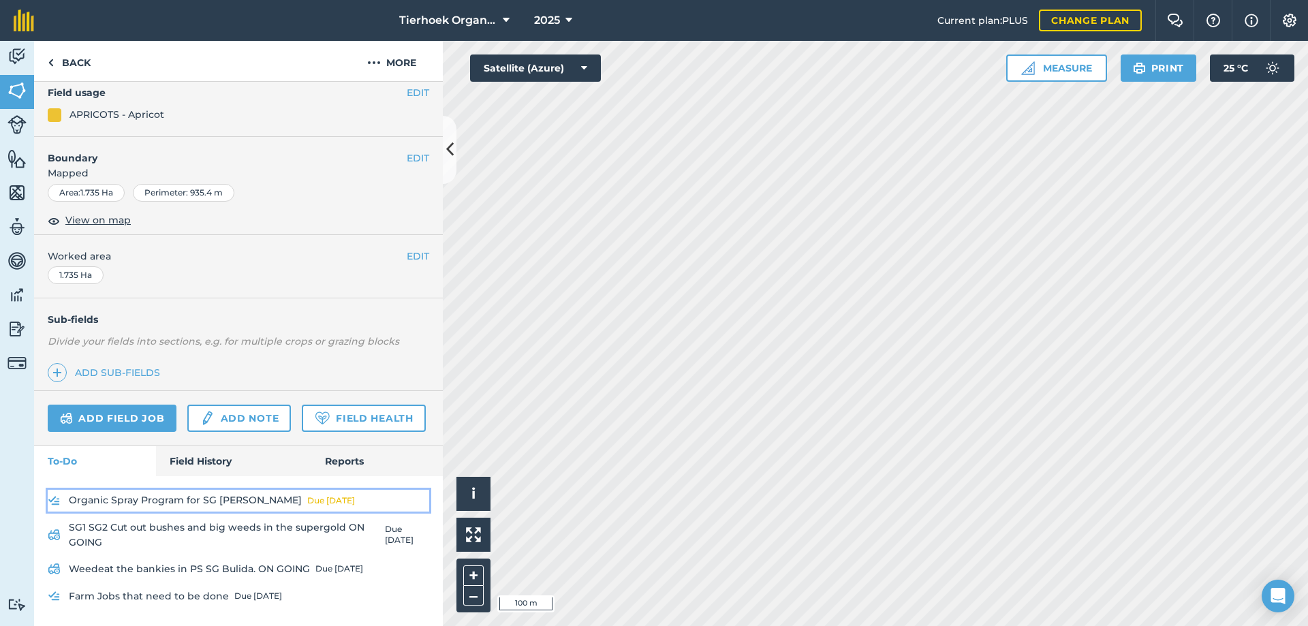
click at [160, 502] on link "Organic Spray Program for SG [PERSON_NAME] Due [DATE]" at bounding box center [239, 501] width 382 height 22
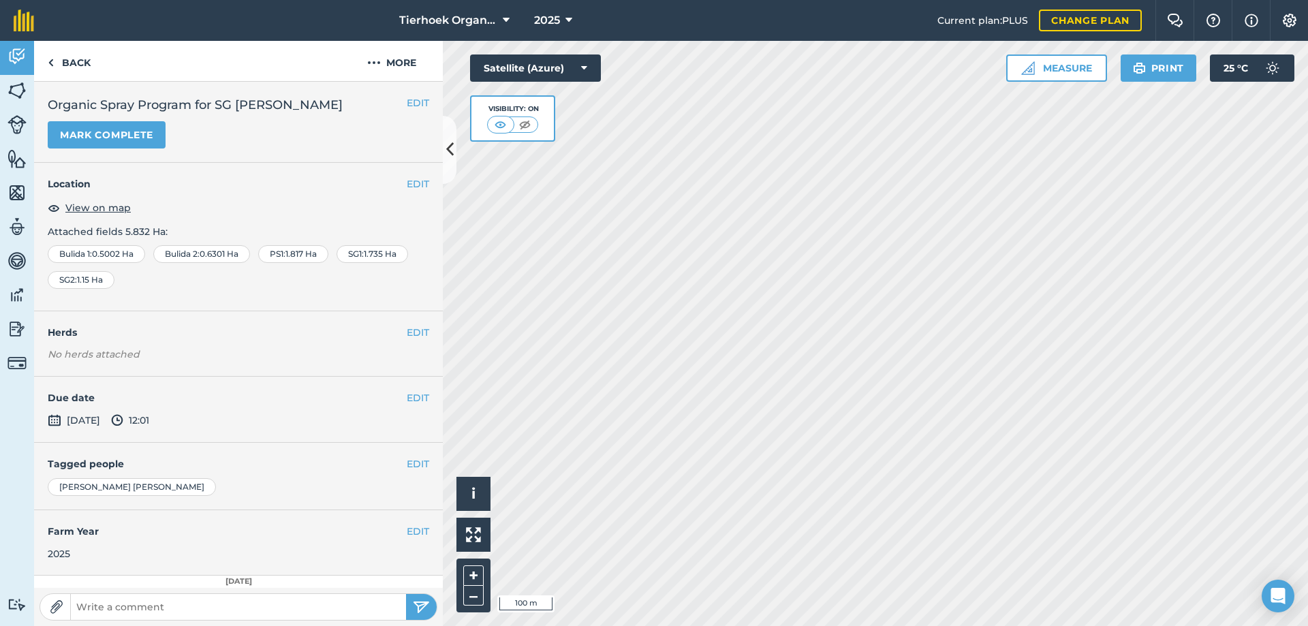
scroll to position [68, 0]
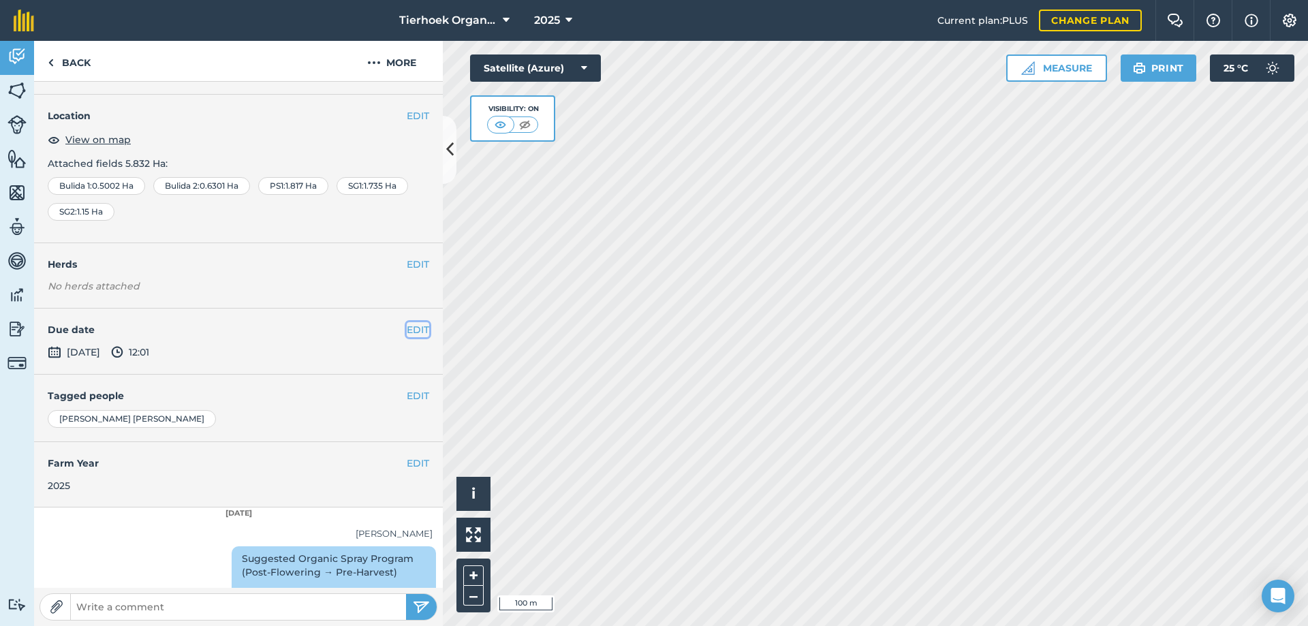
click at [407, 331] on button "EDIT" at bounding box center [418, 329] width 22 height 15
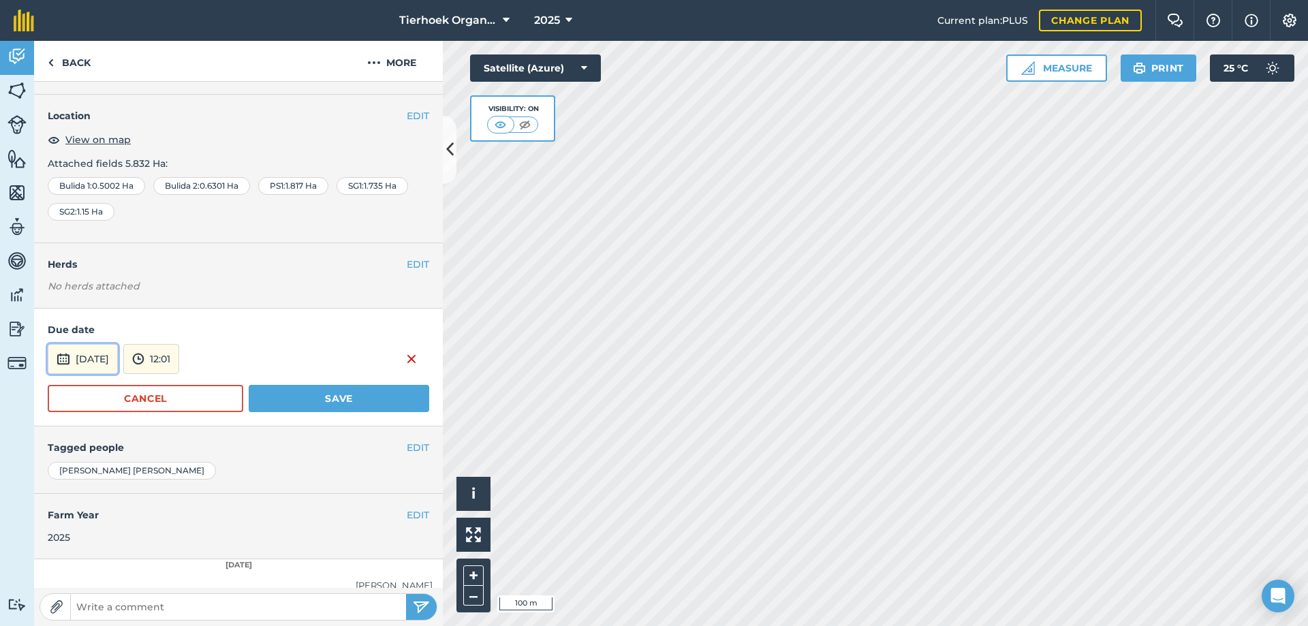
click at [80, 356] on button "[DATE]" at bounding box center [83, 359] width 70 height 30
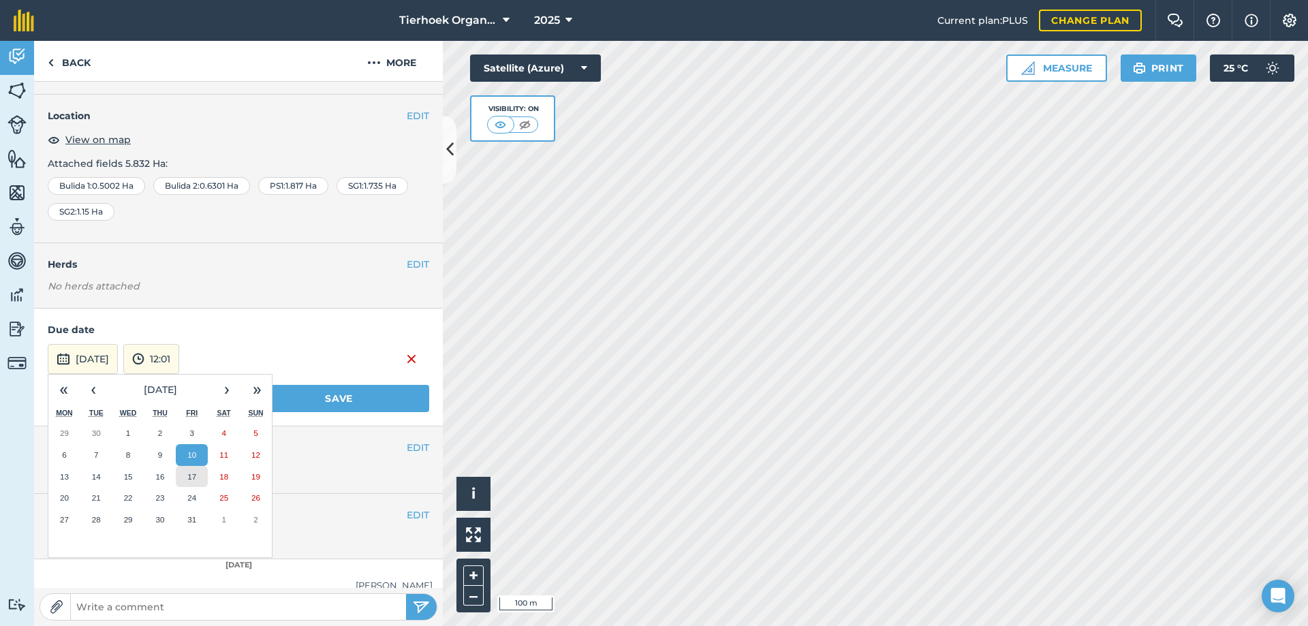
click at [187, 476] on abbr "17" at bounding box center [191, 476] width 9 height 9
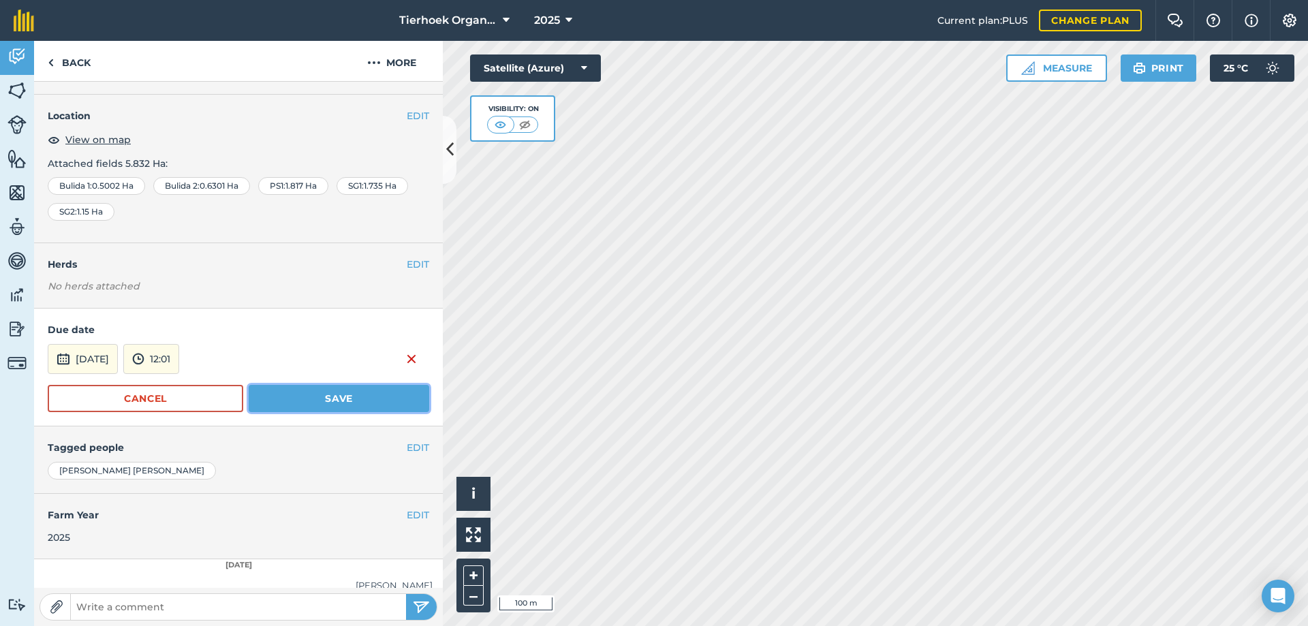
click at [326, 403] on button "Save" at bounding box center [339, 398] width 181 height 27
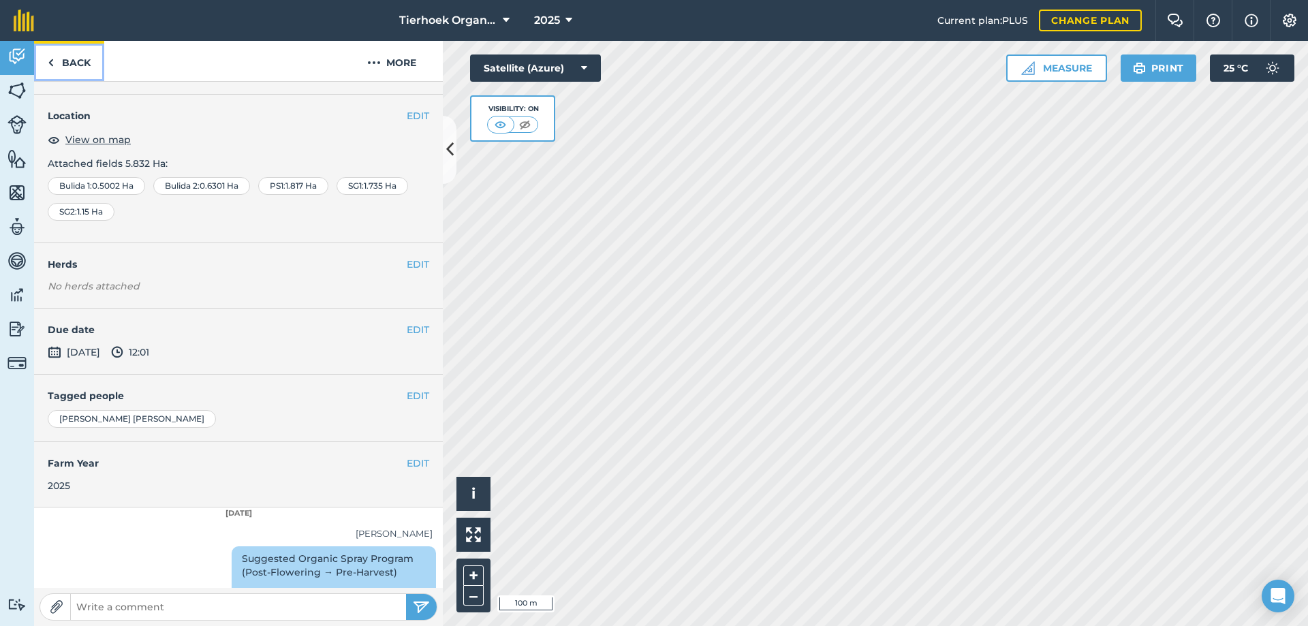
click at [75, 63] on link "Back" at bounding box center [69, 61] width 70 height 40
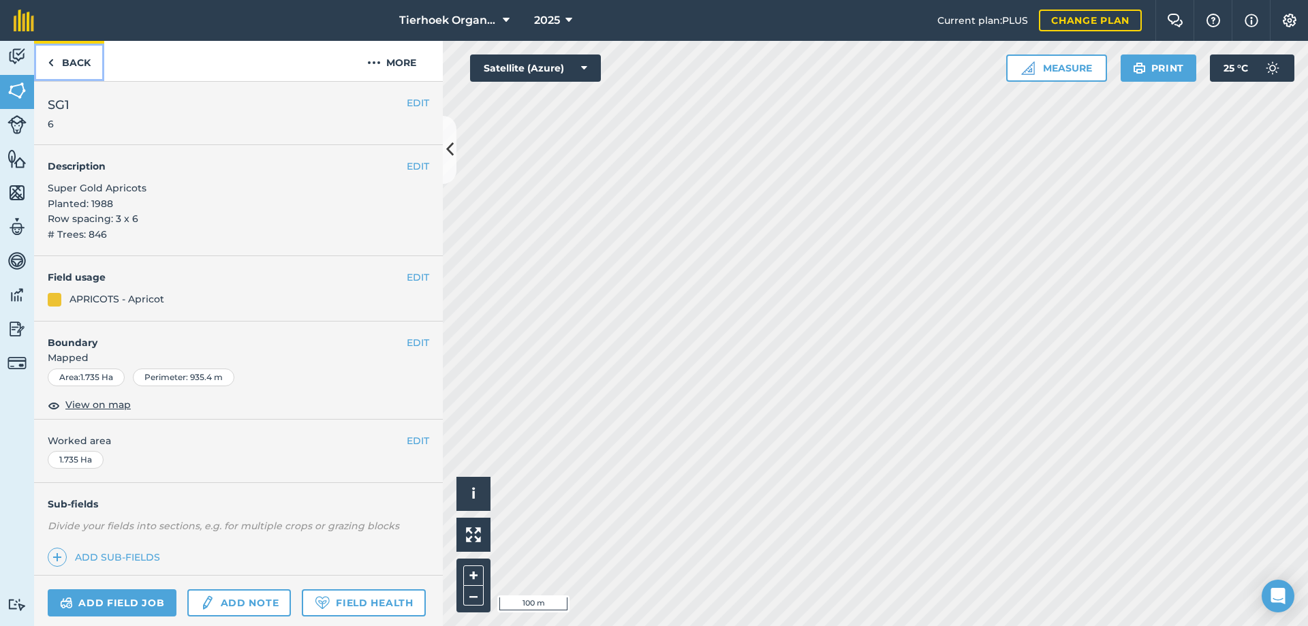
click at [81, 63] on link "Back" at bounding box center [69, 61] width 70 height 40
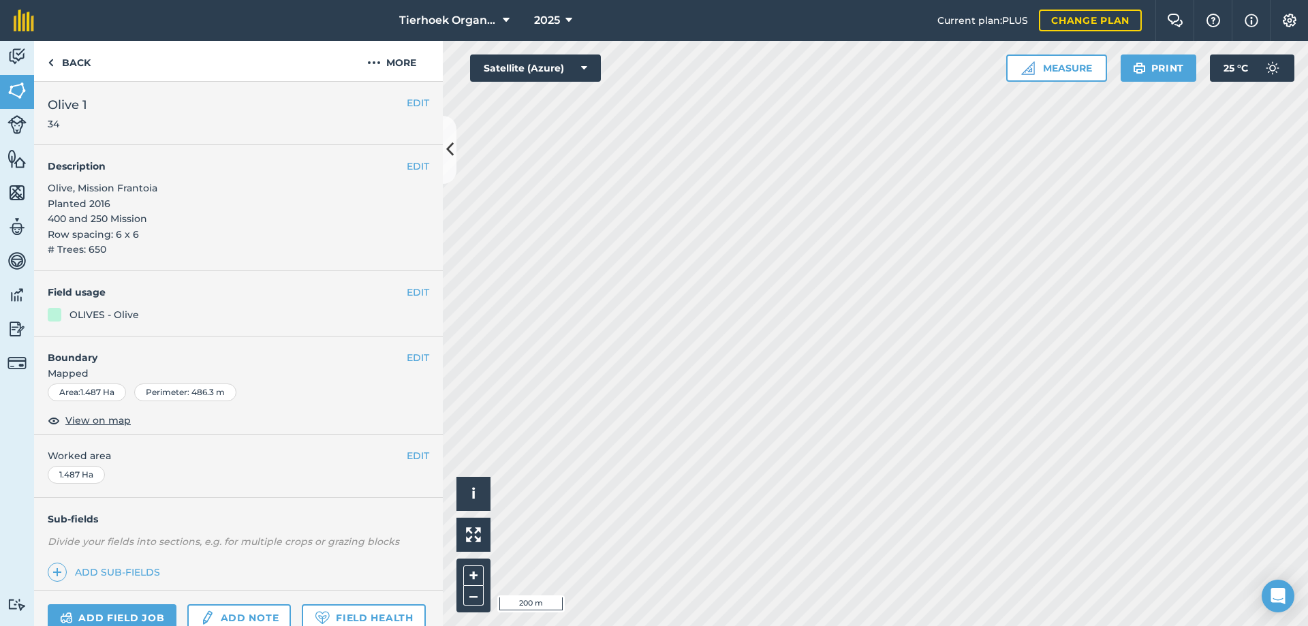
scroll to position [224, 0]
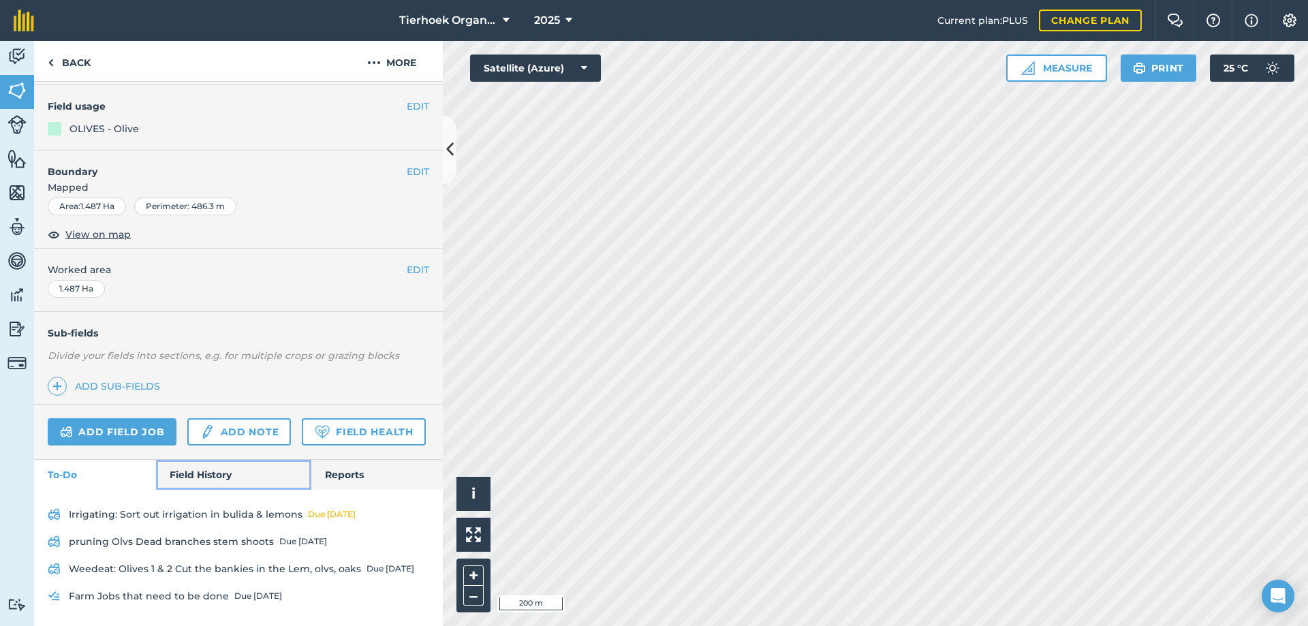
click at [184, 476] on link "Field History" at bounding box center [233, 475] width 155 height 30
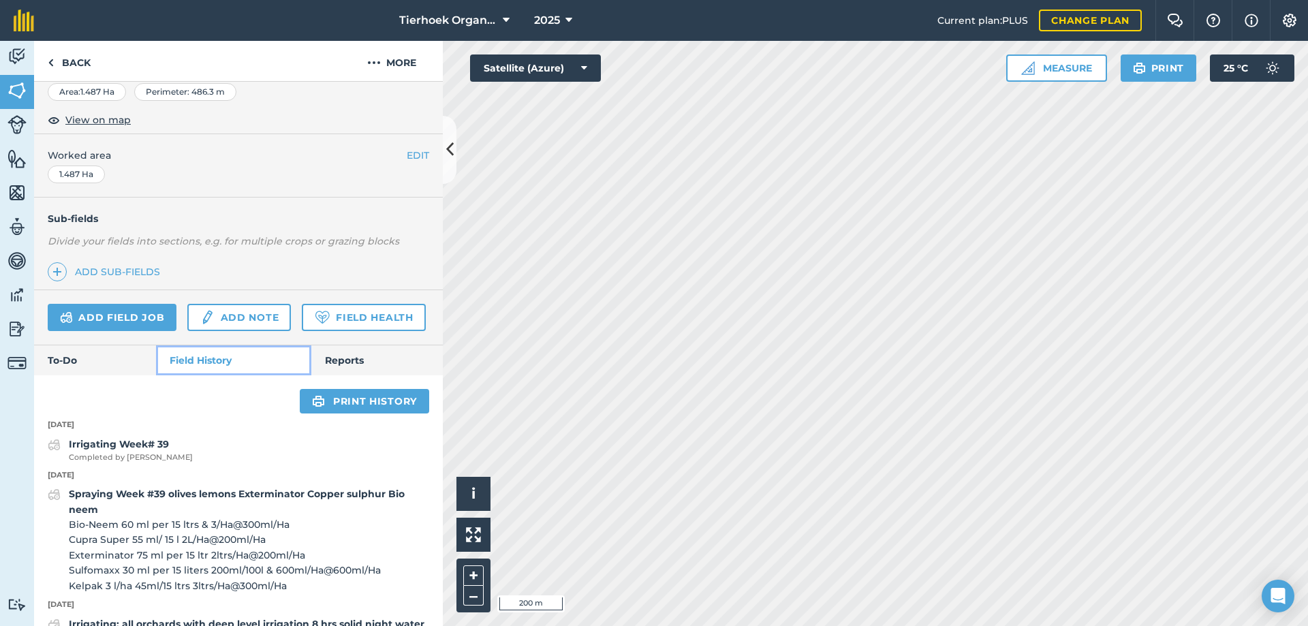
scroll to position [360, 0]
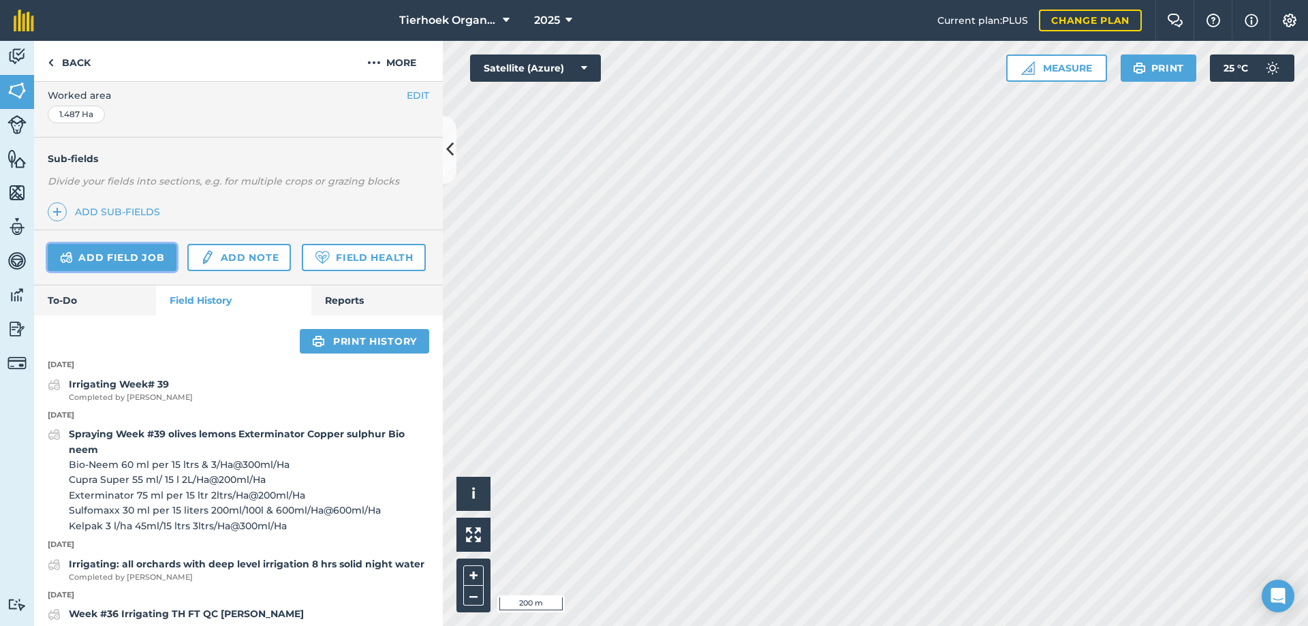
click at [130, 254] on link "Add field job" at bounding box center [112, 257] width 129 height 27
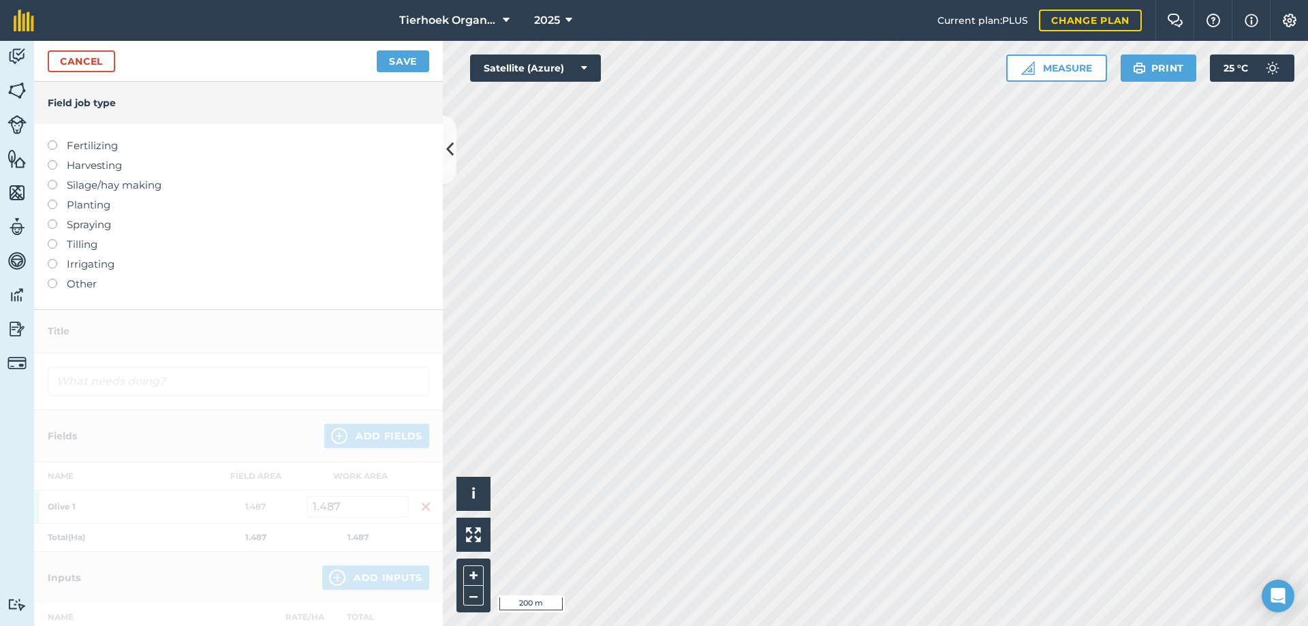
click at [52, 219] on label at bounding box center [57, 219] width 19 height 0
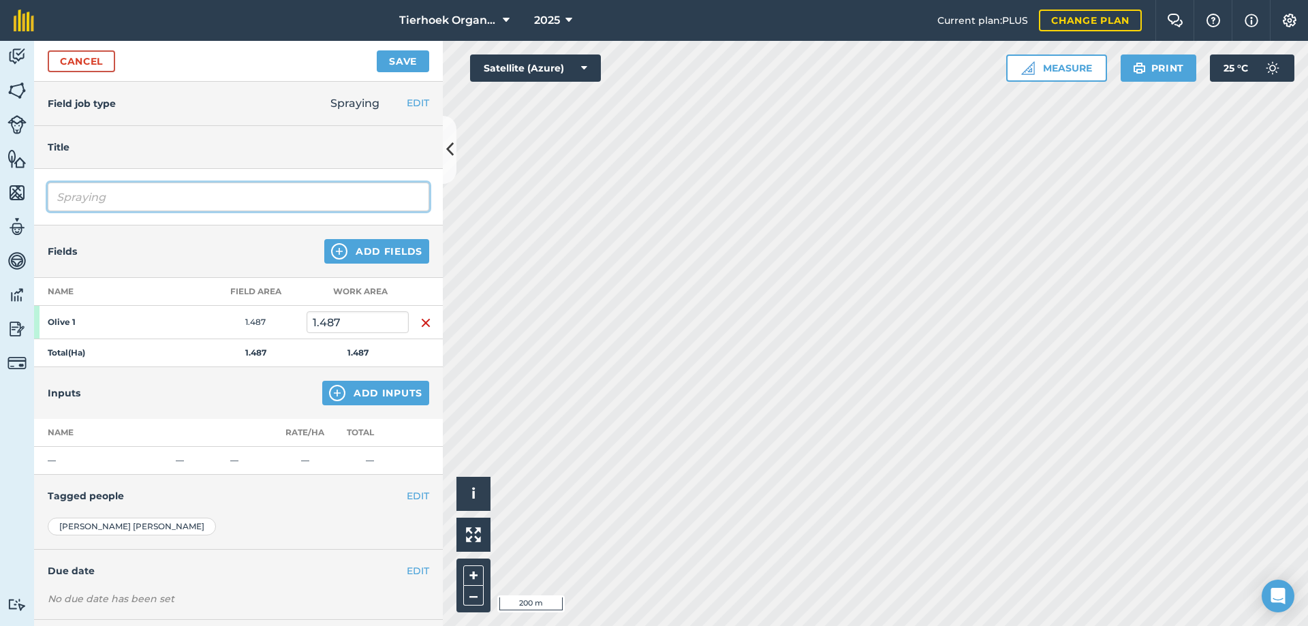
click at [119, 196] on input "Spraying" at bounding box center [239, 197] width 382 height 29
type input "Spraying Olvs lemons Week # 42"
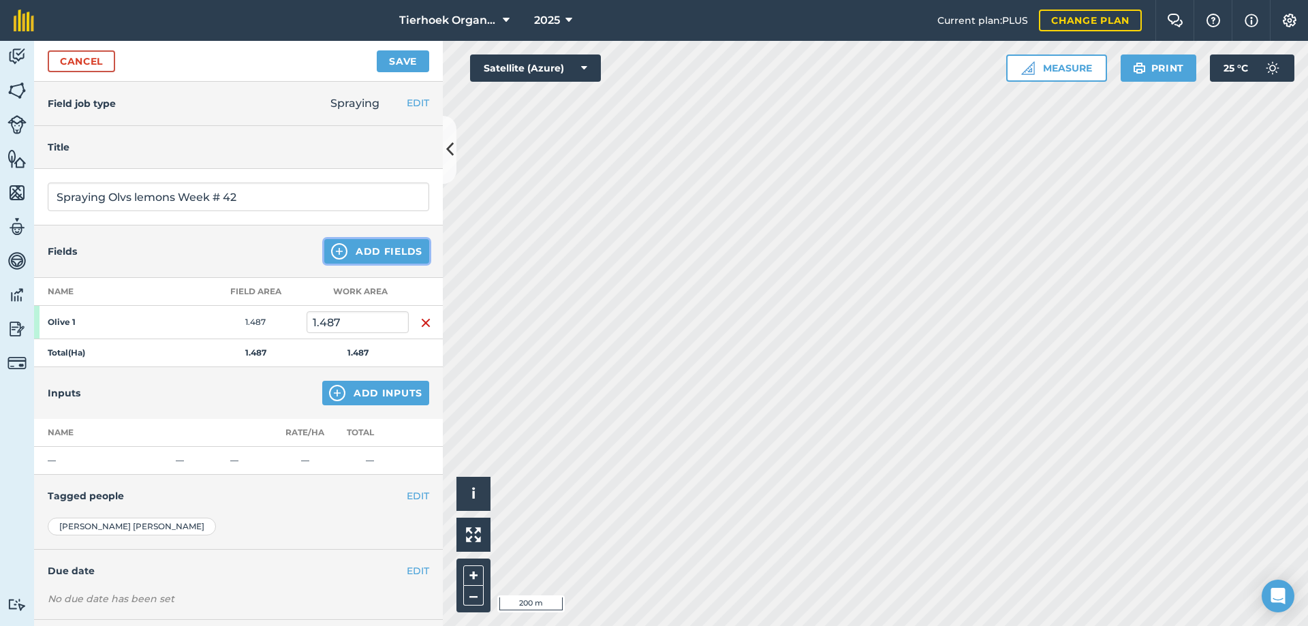
click at [360, 246] on button "Add Fields" at bounding box center [376, 251] width 105 height 25
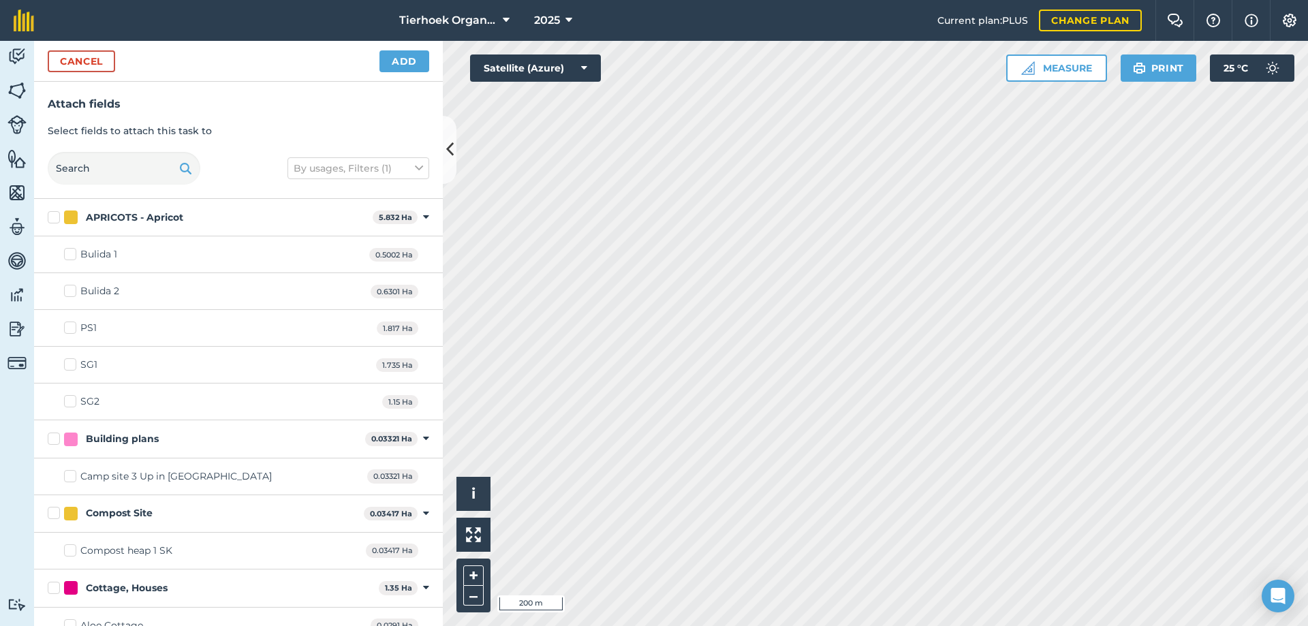
checkbox input "true"
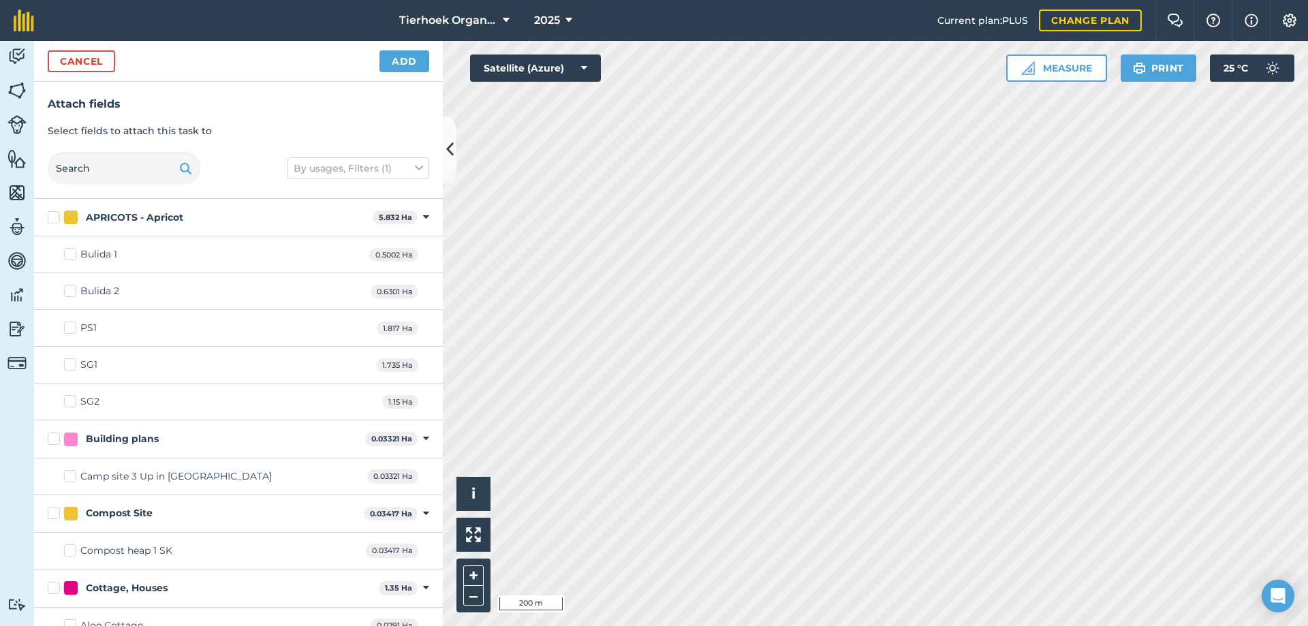
checkbox input "true"
click at [398, 65] on button "Add" at bounding box center [405, 61] width 50 height 22
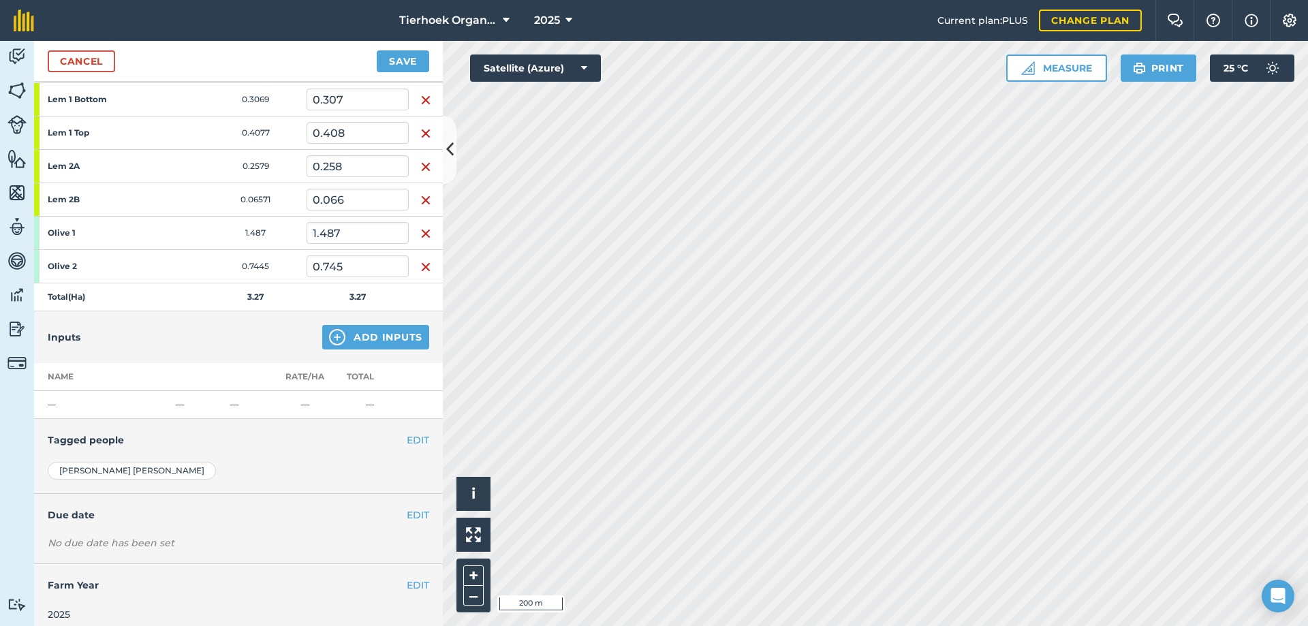
scroll to position [233, 0]
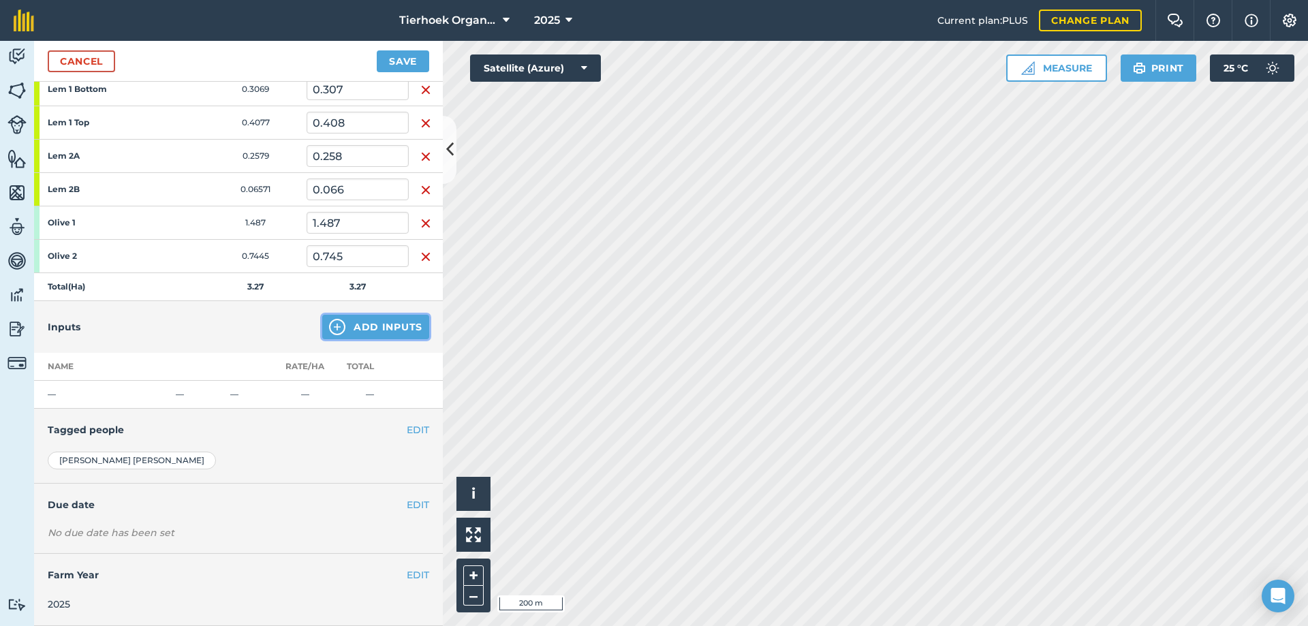
click at [369, 325] on button "Add Inputs" at bounding box center [375, 327] width 107 height 25
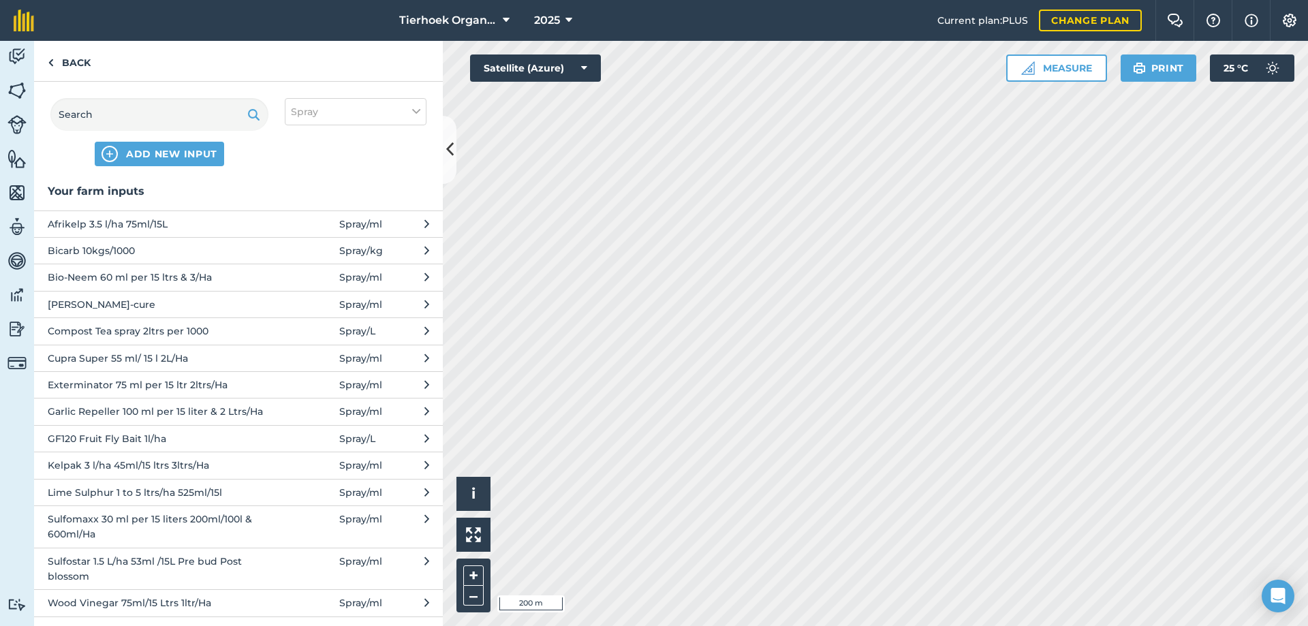
click at [85, 220] on span "Afrikelp 3.5 l/ha 75ml/15L" at bounding box center [159, 224] width 223 height 15
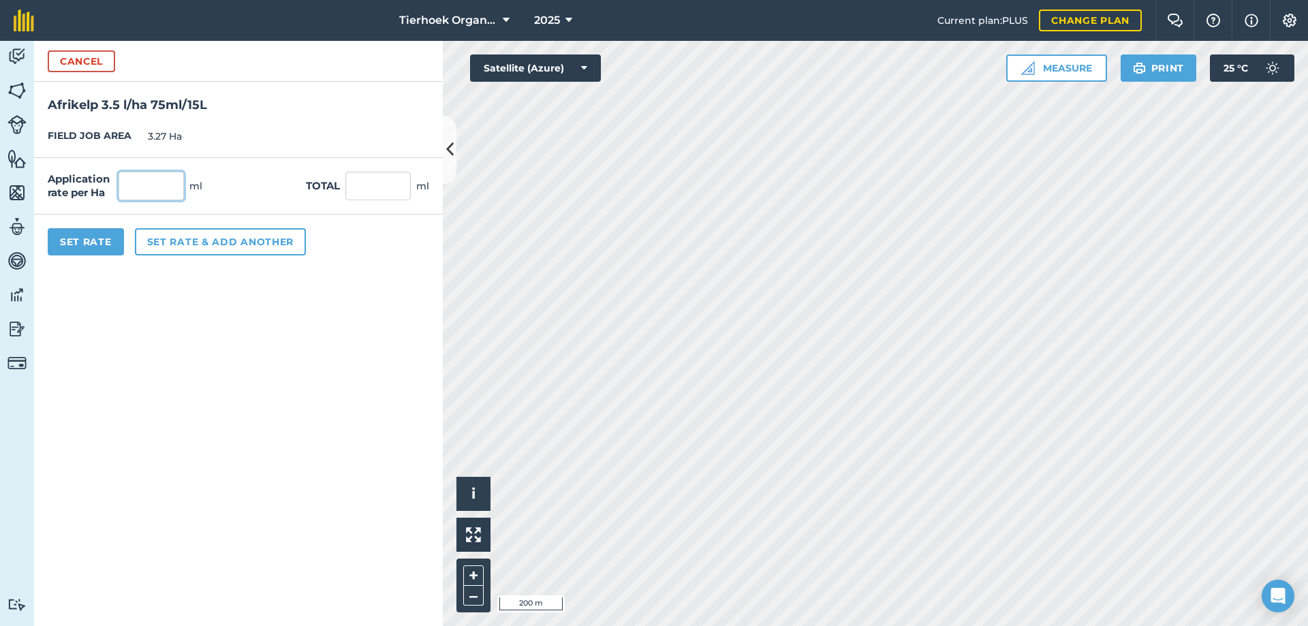
click at [131, 183] on input "text" at bounding box center [151, 186] width 65 height 29
type input "3.5"
type input "11.445"
click at [158, 235] on button "Set rate & add another" at bounding box center [220, 241] width 171 height 27
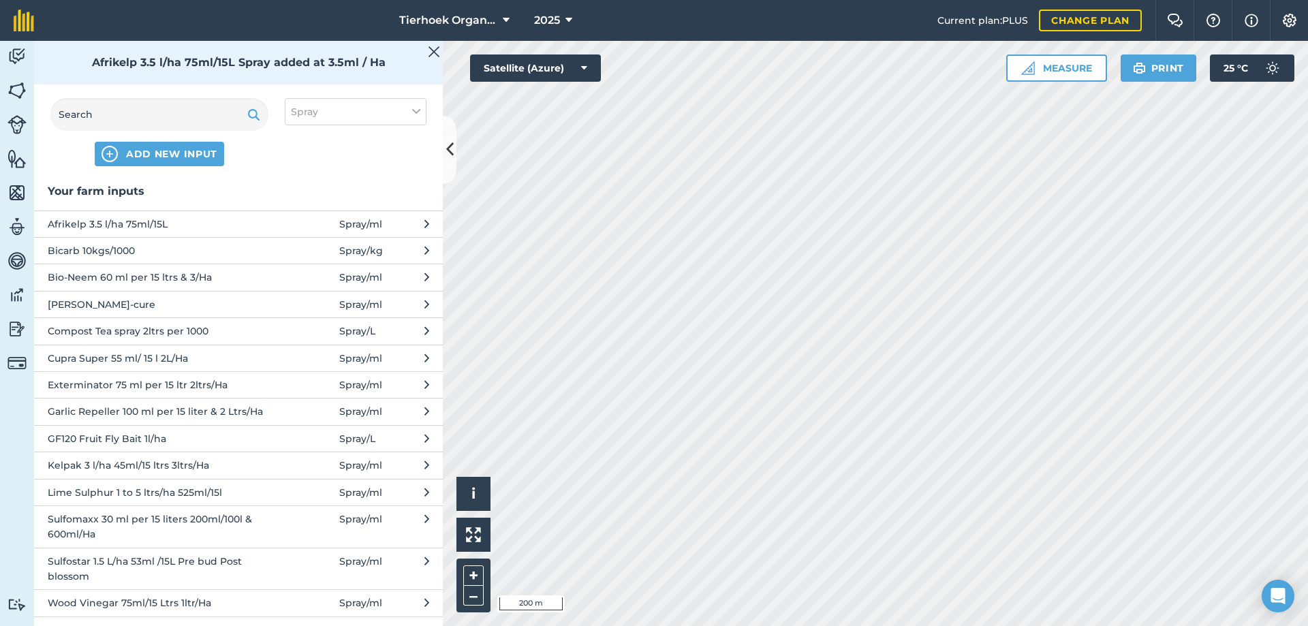
click at [89, 279] on span "Bio-Neem 60 ml per 15 ltrs & 3/Ha" at bounding box center [159, 277] width 223 height 15
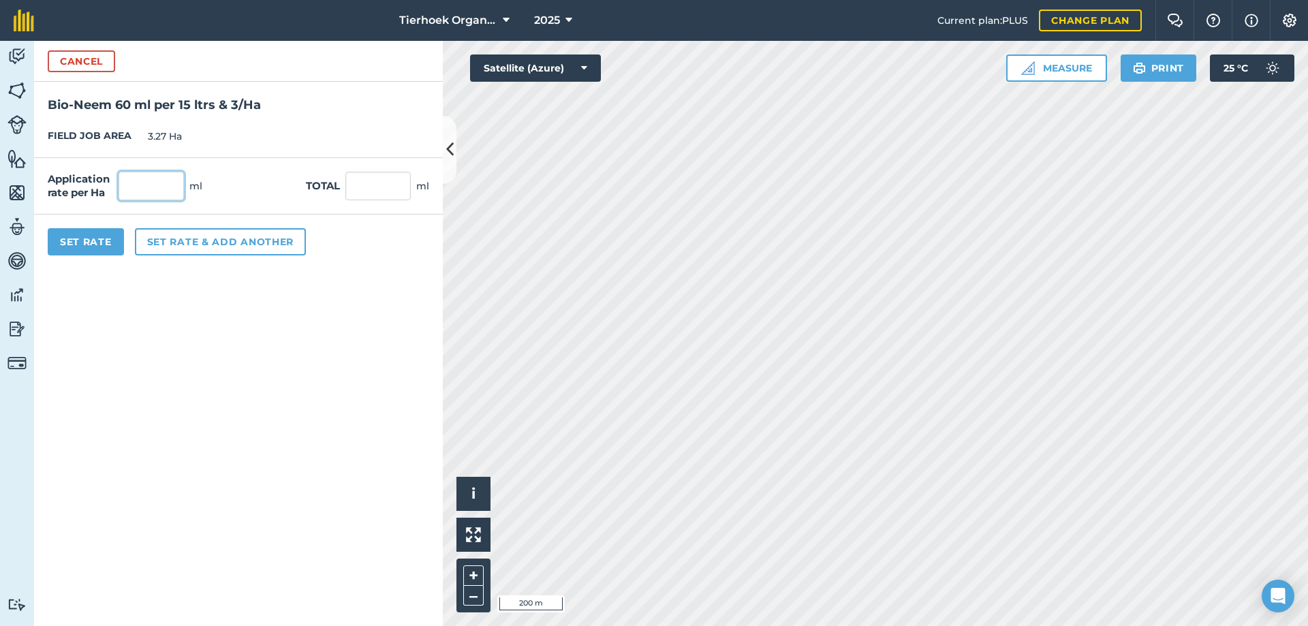
click at [157, 187] on input "text" at bounding box center [151, 186] width 65 height 29
type input "300"
type input "981"
click at [152, 244] on button "Set rate & add another" at bounding box center [220, 241] width 171 height 27
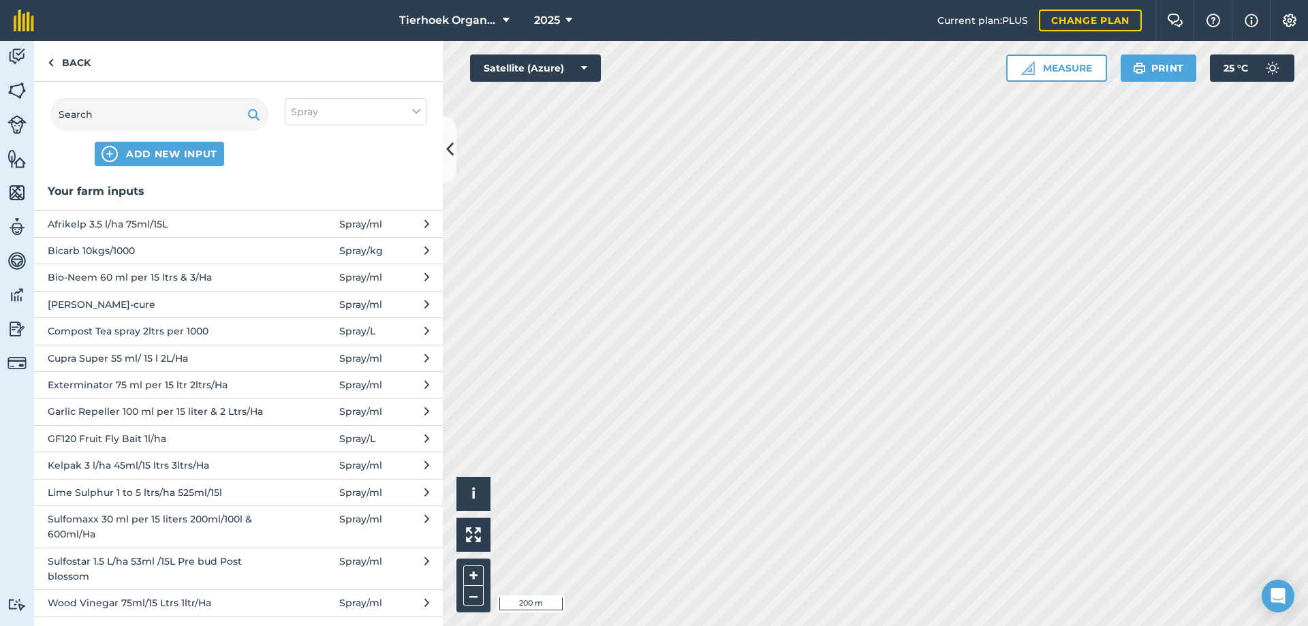
click at [104, 226] on span "Afrikelp 3.5 l/ha 75ml/15L" at bounding box center [159, 224] width 223 height 15
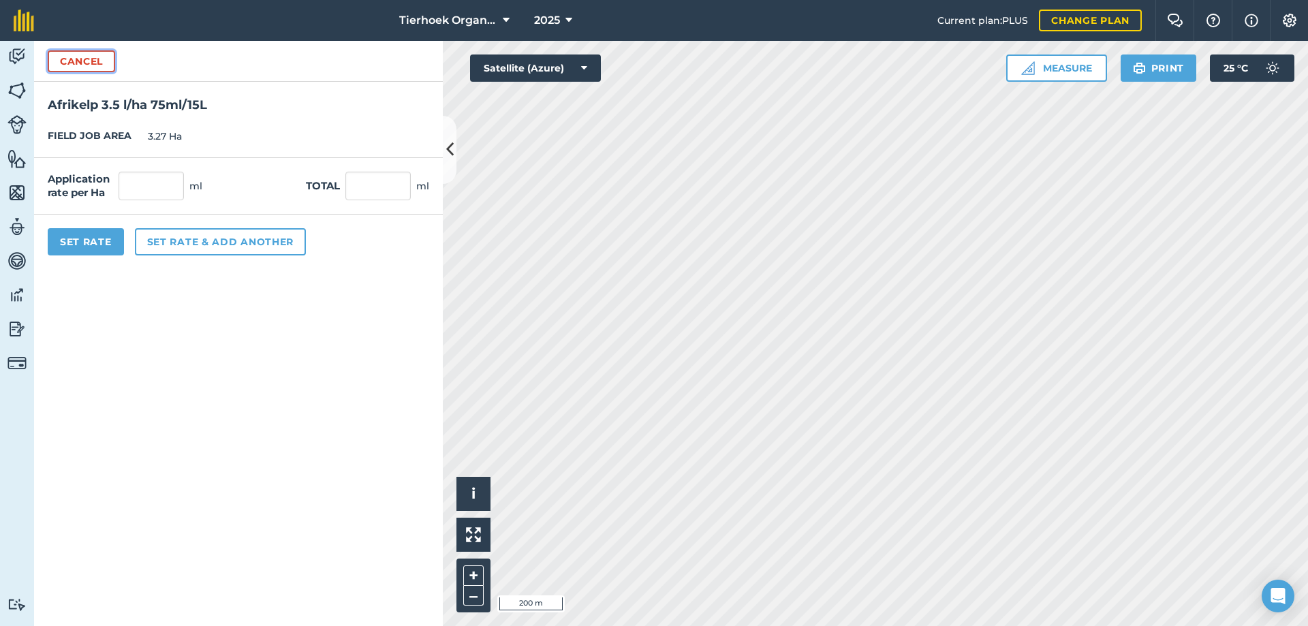
click at [67, 63] on button "Cancel" at bounding box center [81, 61] width 67 height 22
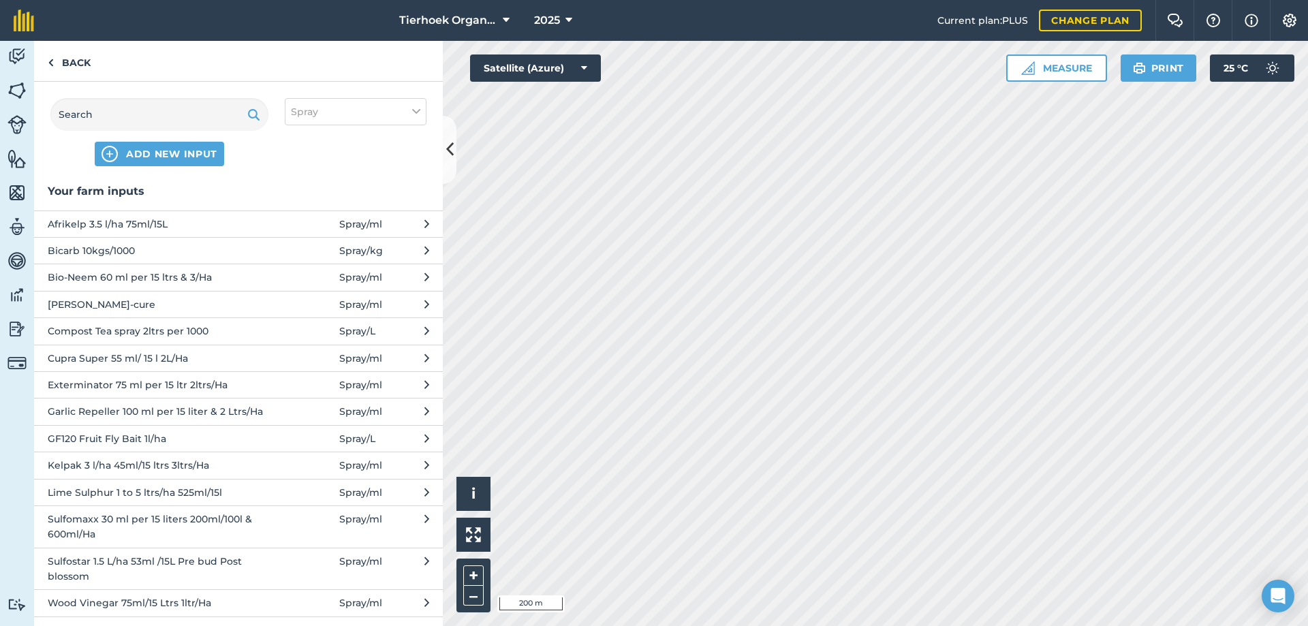
click at [91, 360] on span "Cupra Super 55 ml/ 15 l 2L/Ha" at bounding box center [159, 358] width 223 height 15
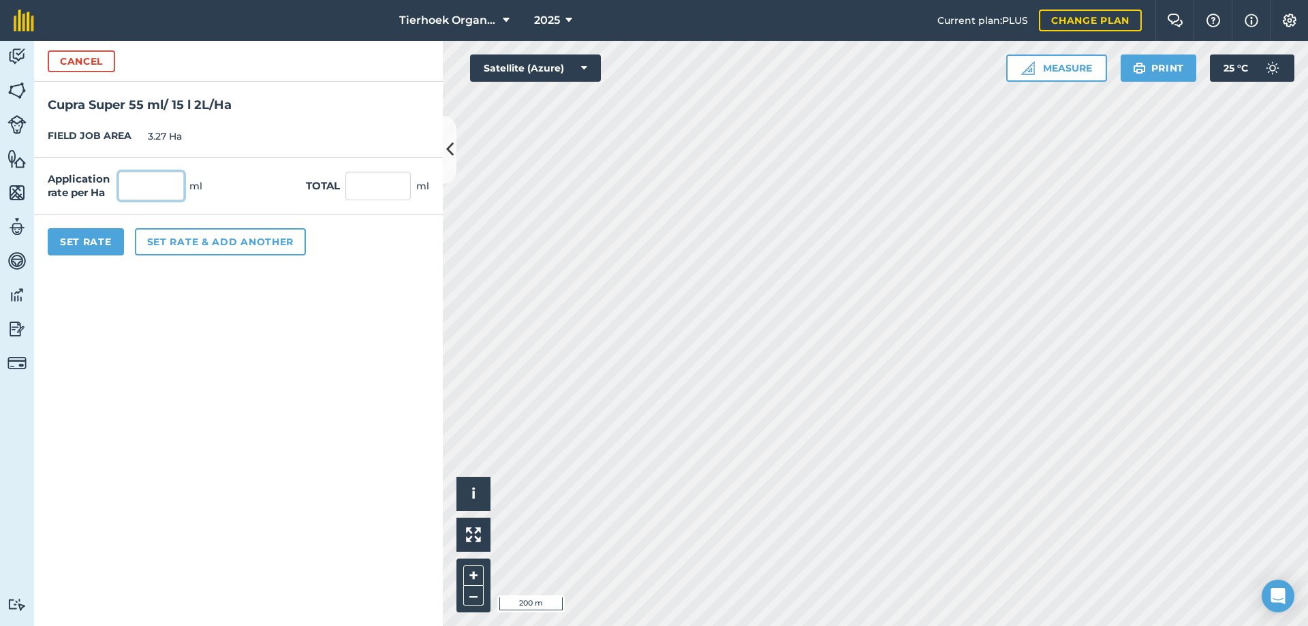
click at [147, 183] on input "text" at bounding box center [151, 186] width 65 height 29
type input "200"
type input "654"
click at [153, 238] on button "Set rate & add another" at bounding box center [220, 241] width 171 height 27
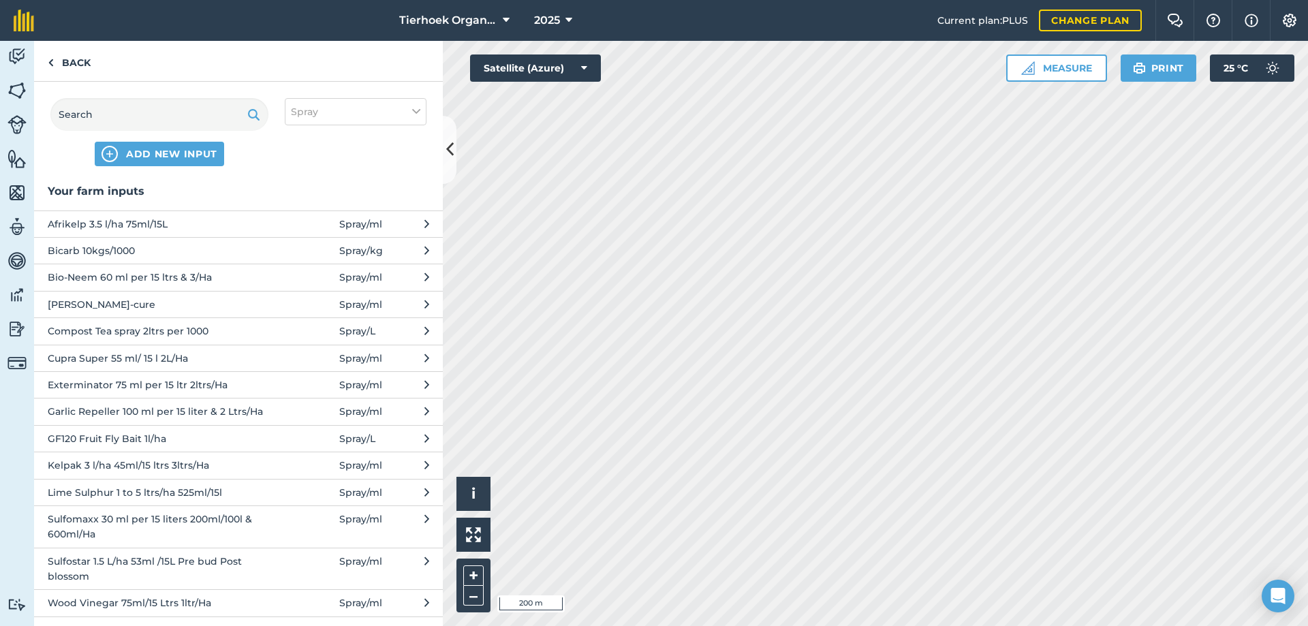
click at [101, 388] on span "Exterminator 75 ml per 15 ltr 2ltrs/Ha" at bounding box center [159, 385] width 223 height 15
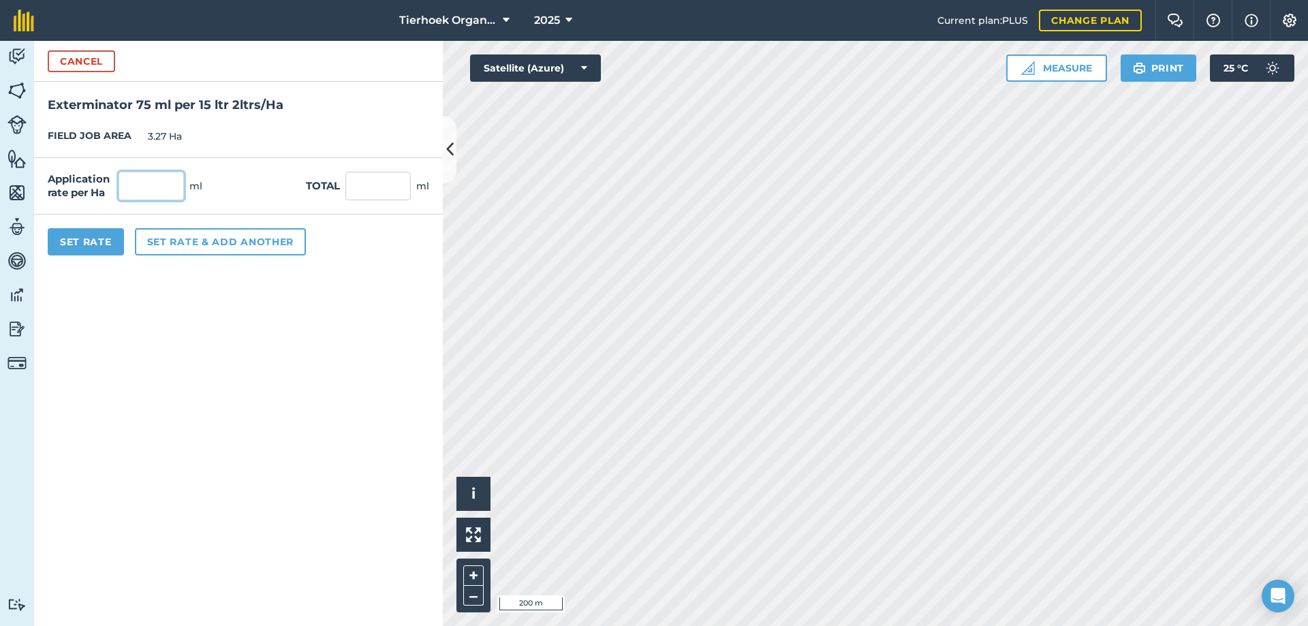
click at [150, 181] on input "text" at bounding box center [151, 186] width 65 height 29
type input "200"
type input "654"
click at [155, 238] on button "Set rate & add another" at bounding box center [220, 241] width 171 height 27
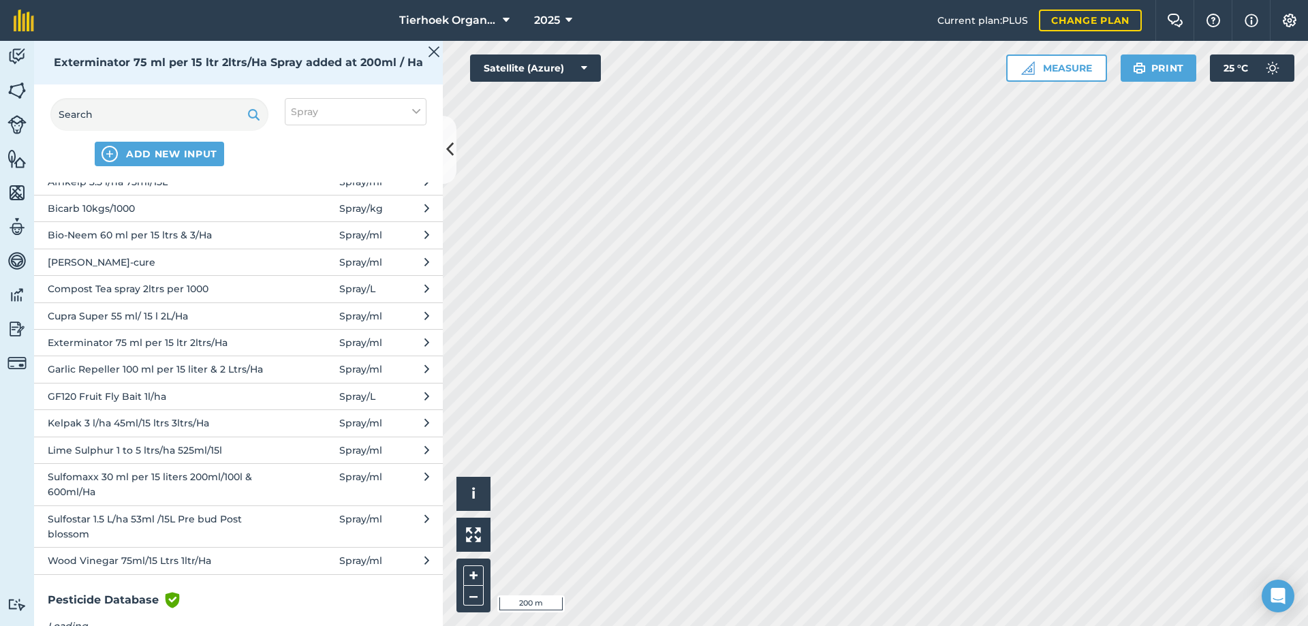
scroll to position [65, 0]
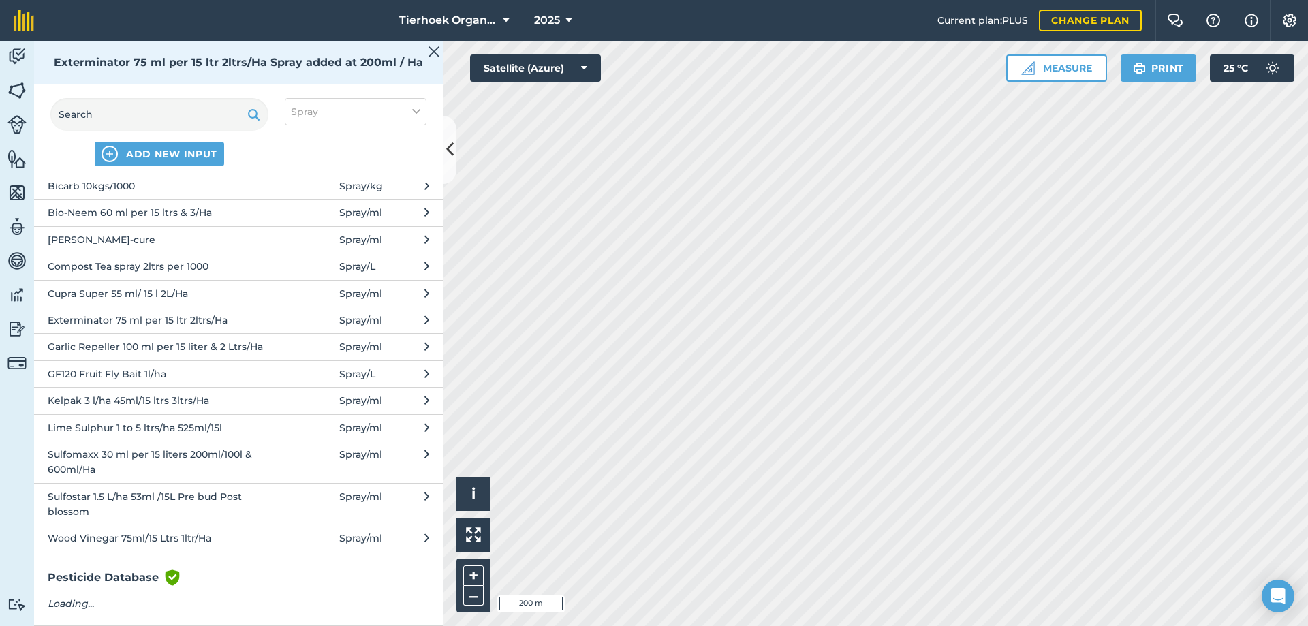
click at [166, 460] on span "Sulfomaxx 30 ml per 15 liters 200ml/100l & 600ml/Ha" at bounding box center [159, 462] width 223 height 31
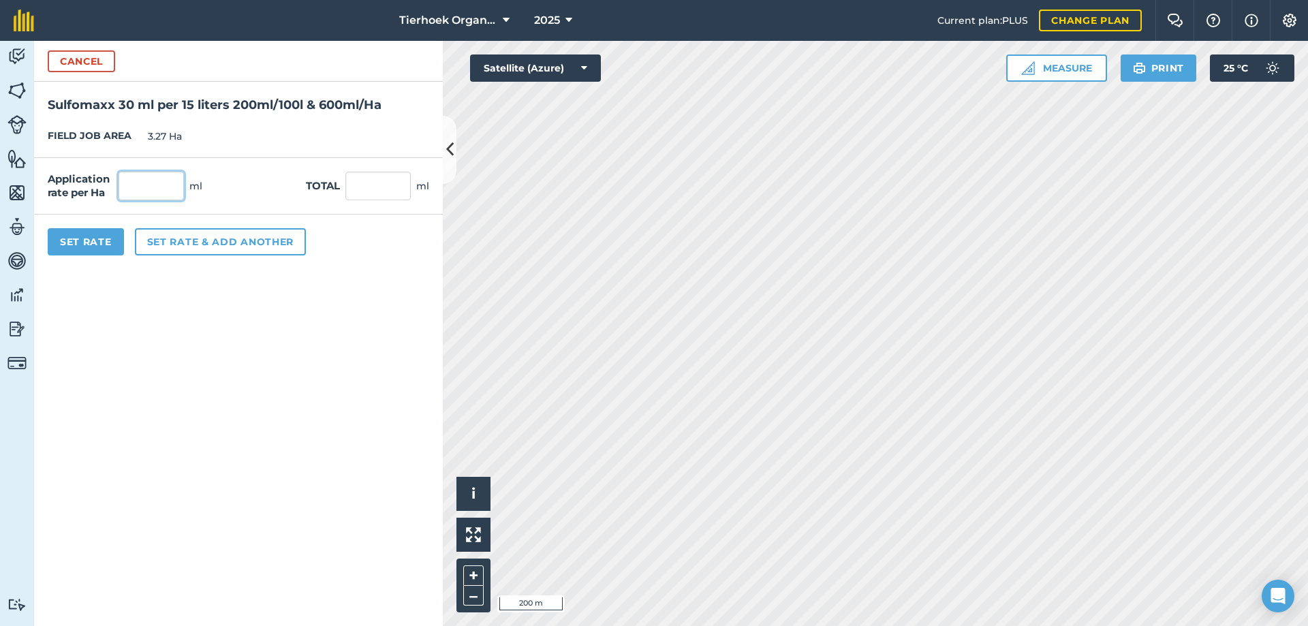
click at [146, 183] on input "text" at bounding box center [151, 186] width 65 height 29
type input "600"
type input "1,962"
click at [152, 236] on button "Set rate & add another" at bounding box center [220, 241] width 171 height 27
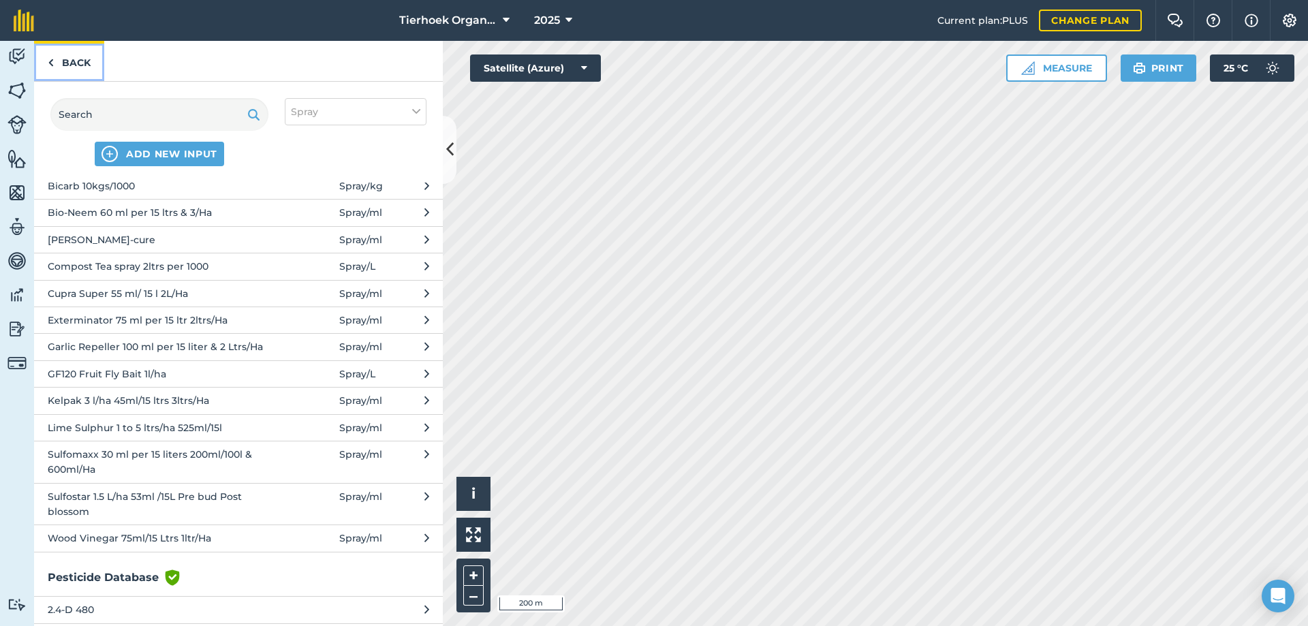
click at [78, 59] on link "Back" at bounding box center [69, 61] width 70 height 40
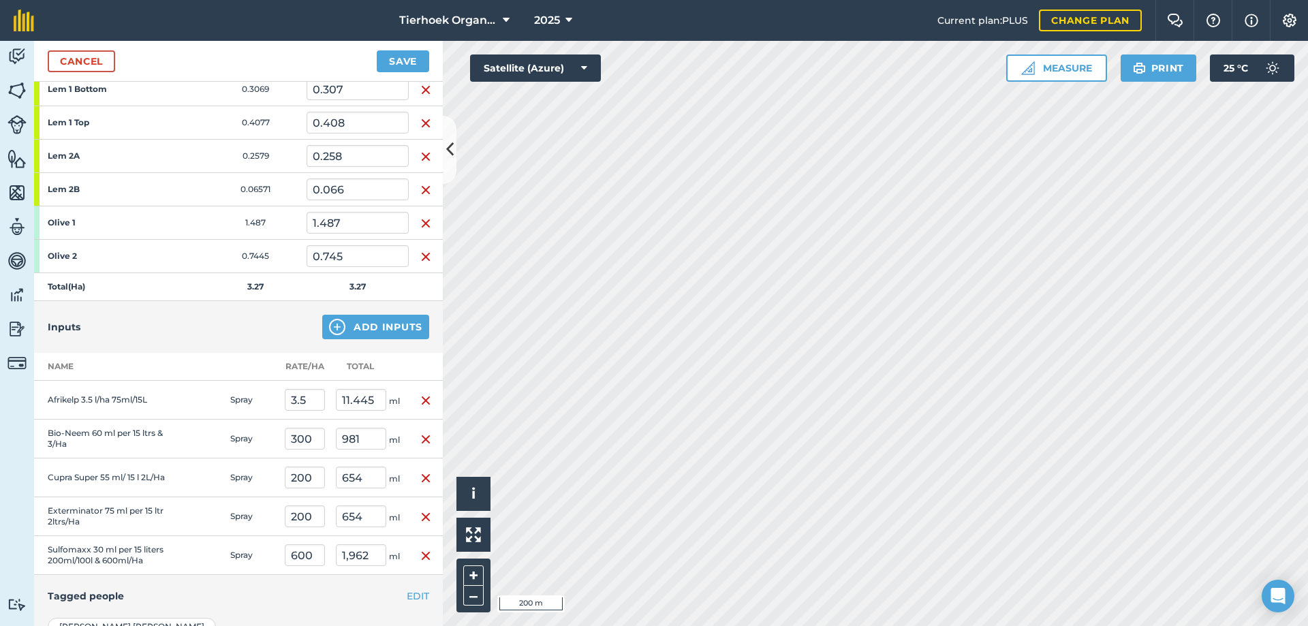
scroll to position [301, 0]
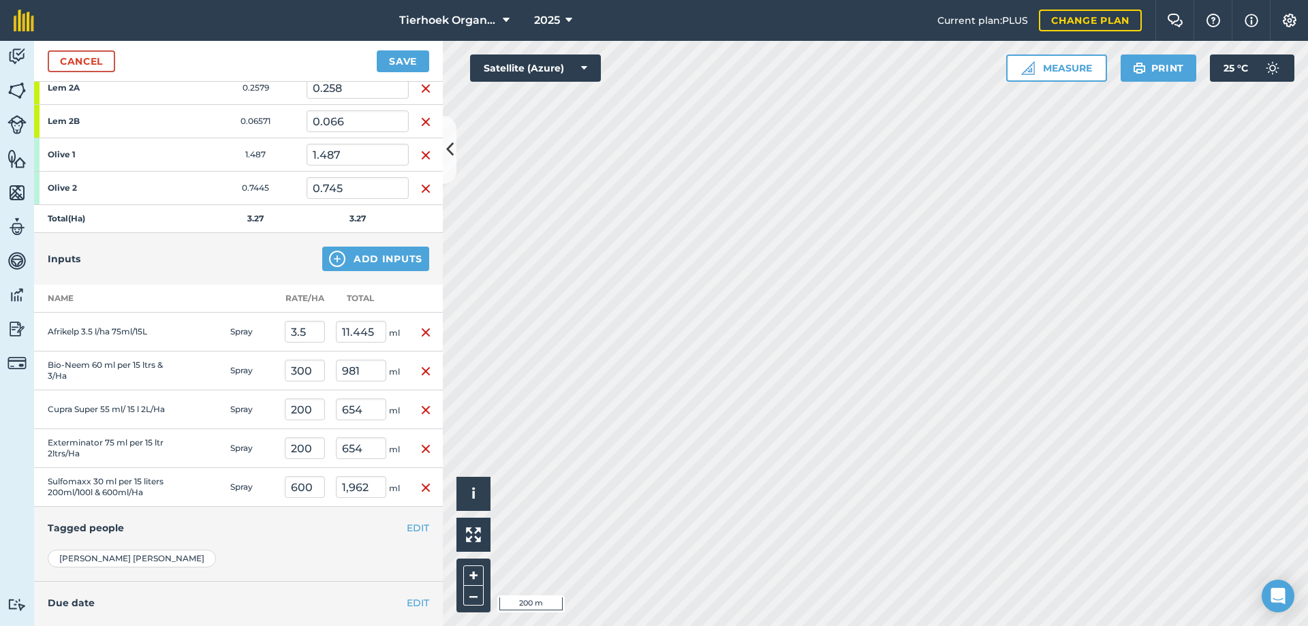
click at [420, 328] on img "button" at bounding box center [425, 332] width 11 height 16
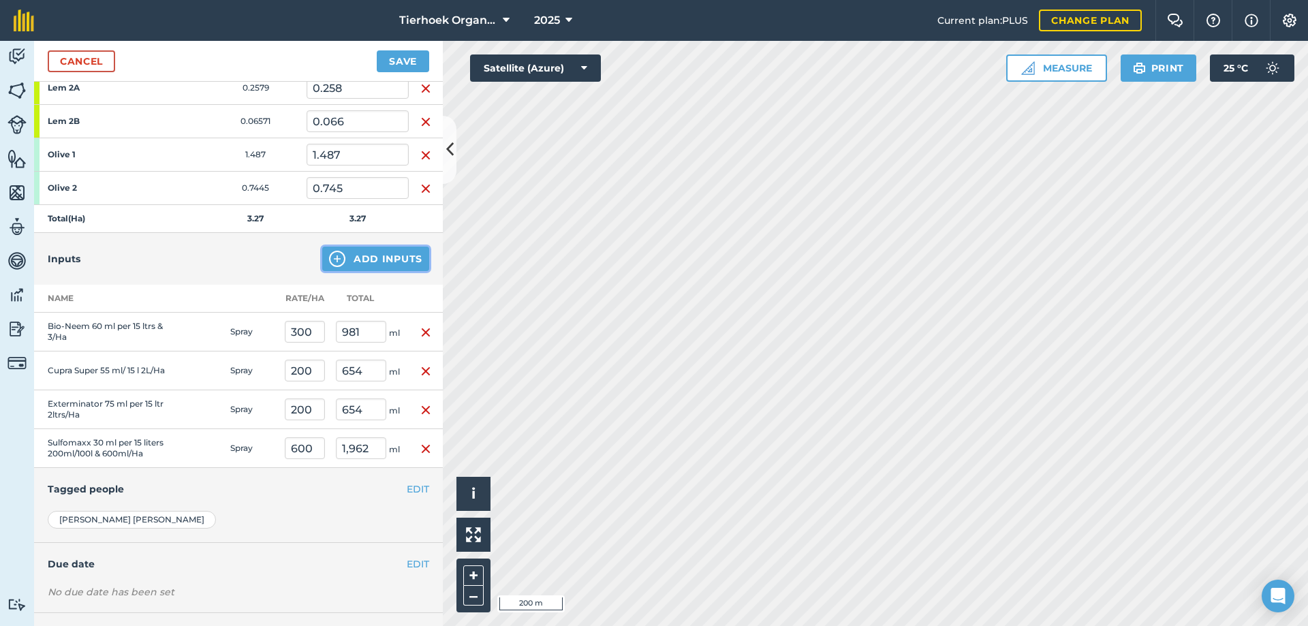
click at [367, 258] on button "Add Inputs" at bounding box center [375, 259] width 107 height 25
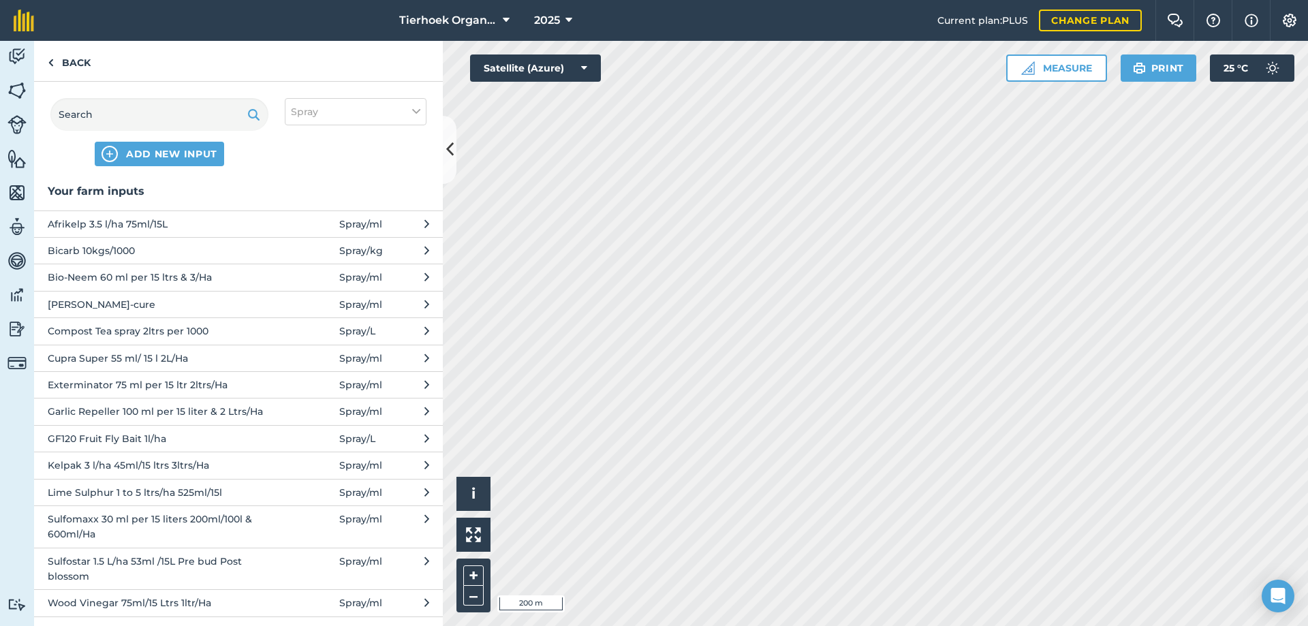
click at [69, 220] on span "Afrikelp 3.5 l/ha 75ml/15L" at bounding box center [159, 224] width 223 height 15
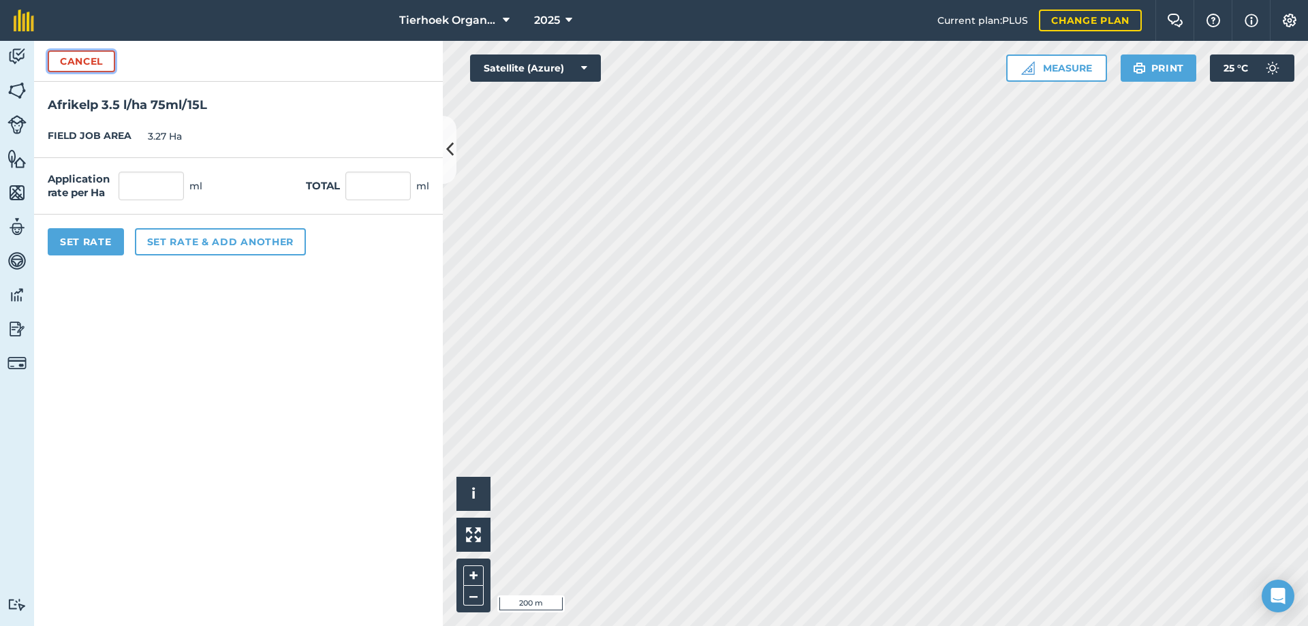
click at [95, 69] on button "Cancel" at bounding box center [81, 61] width 67 height 22
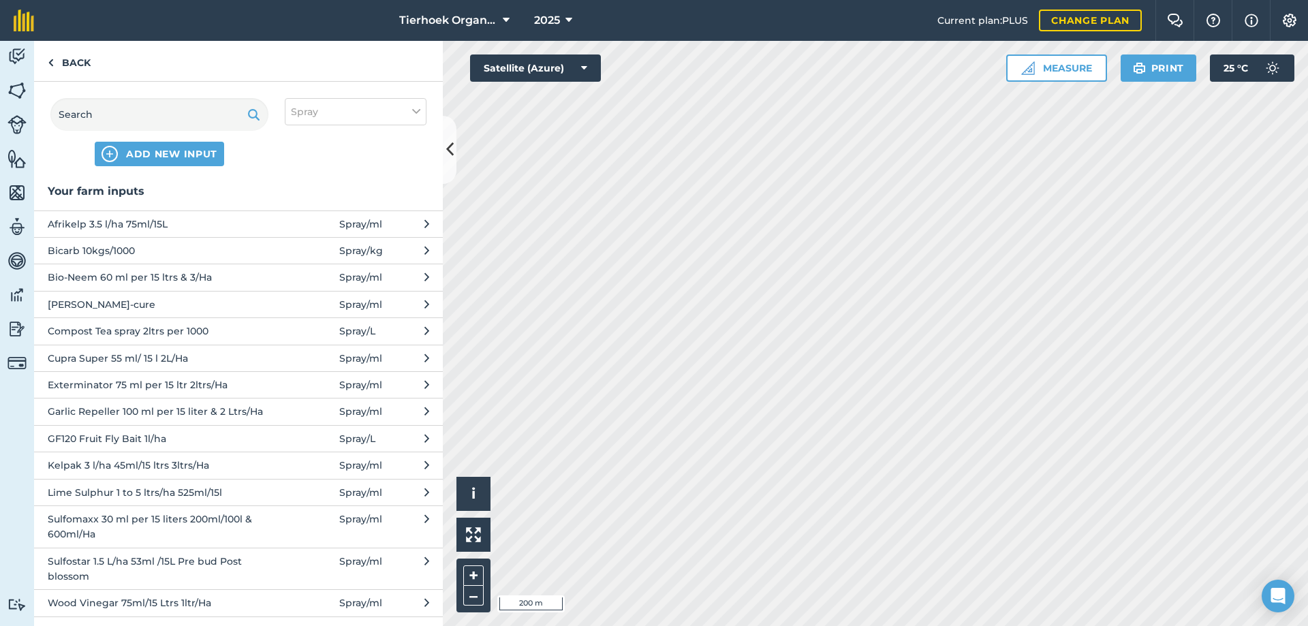
click at [110, 465] on span "Kelpak 3 l/ha 45ml/15 ltrs 3ltrs/Ha" at bounding box center [159, 465] width 223 height 15
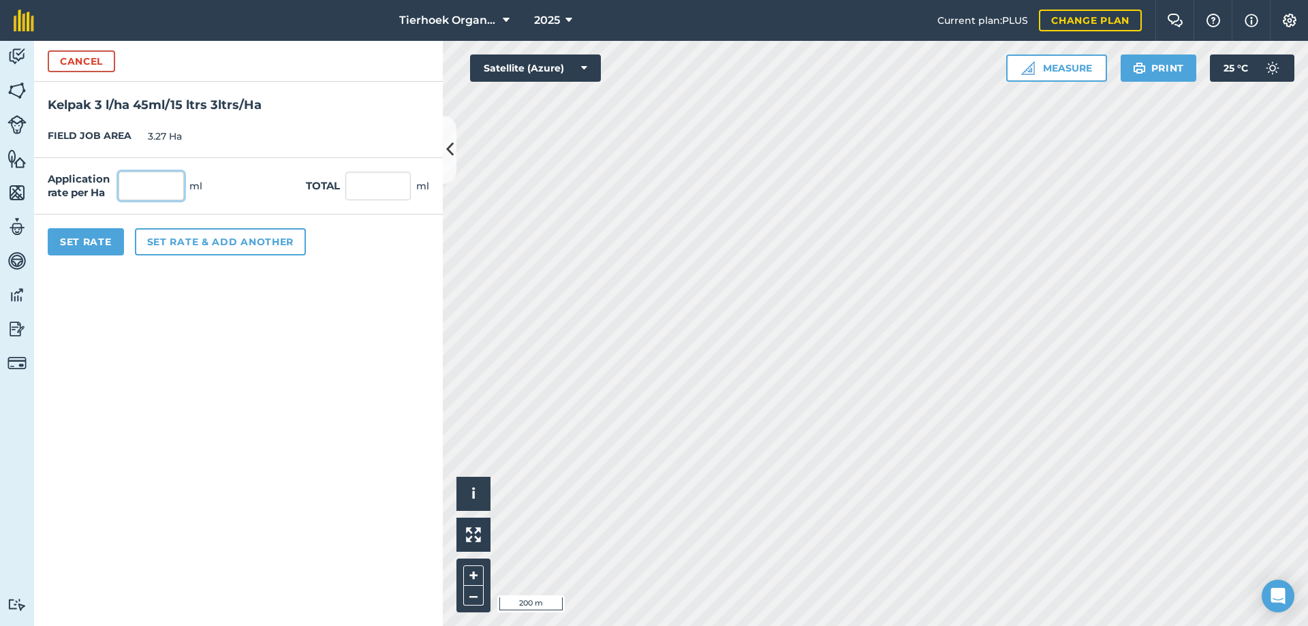
click at [148, 185] on input "text" at bounding box center [151, 186] width 65 height 29
type input "300"
type input "981"
click at [102, 240] on button "Set Rate" at bounding box center [86, 241] width 76 height 27
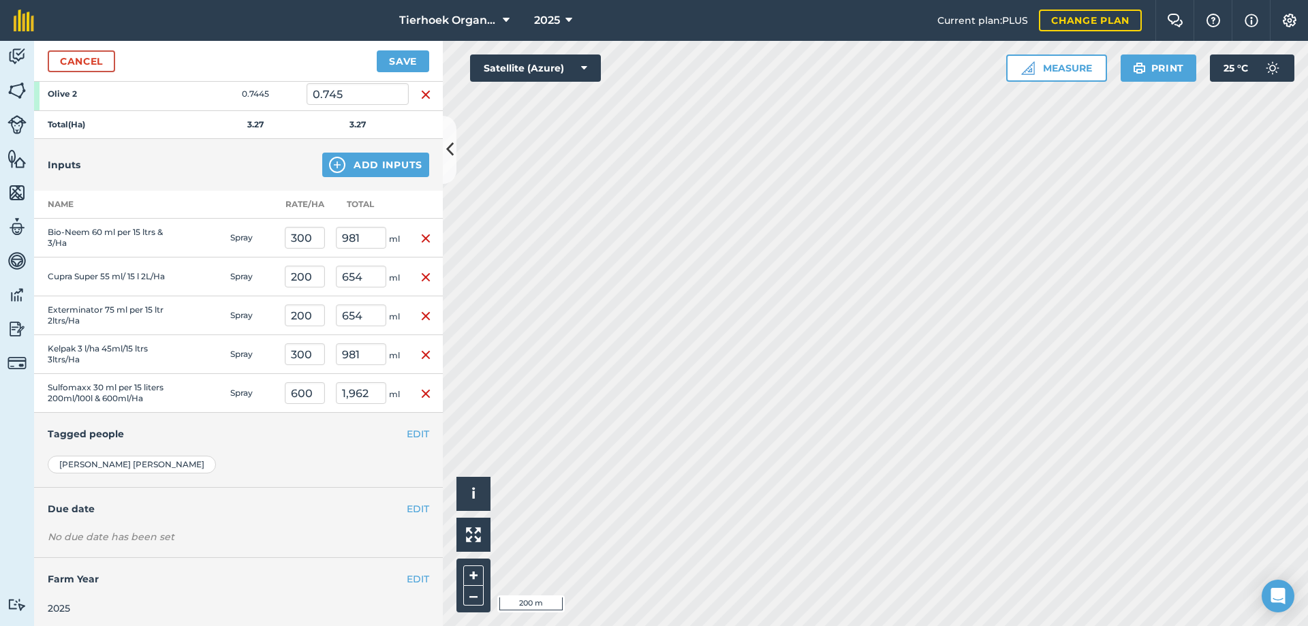
scroll to position [410, 0]
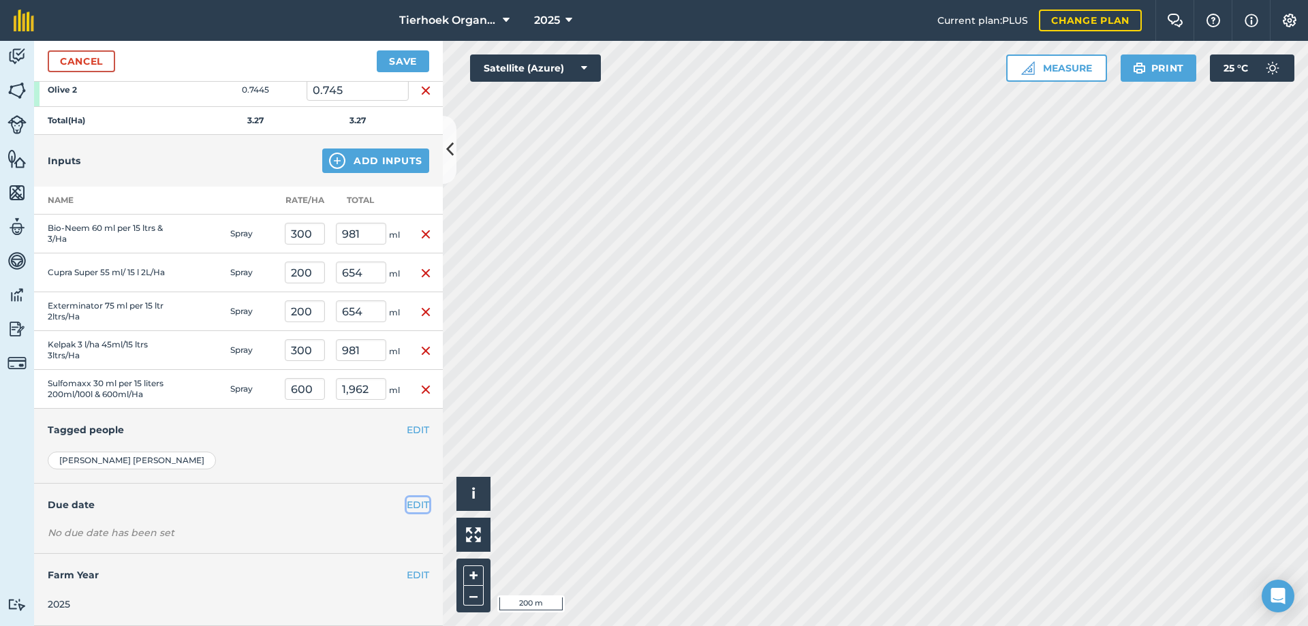
click at [411, 504] on button "EDIT" at bounding box center [418, 504] width 22 height 15
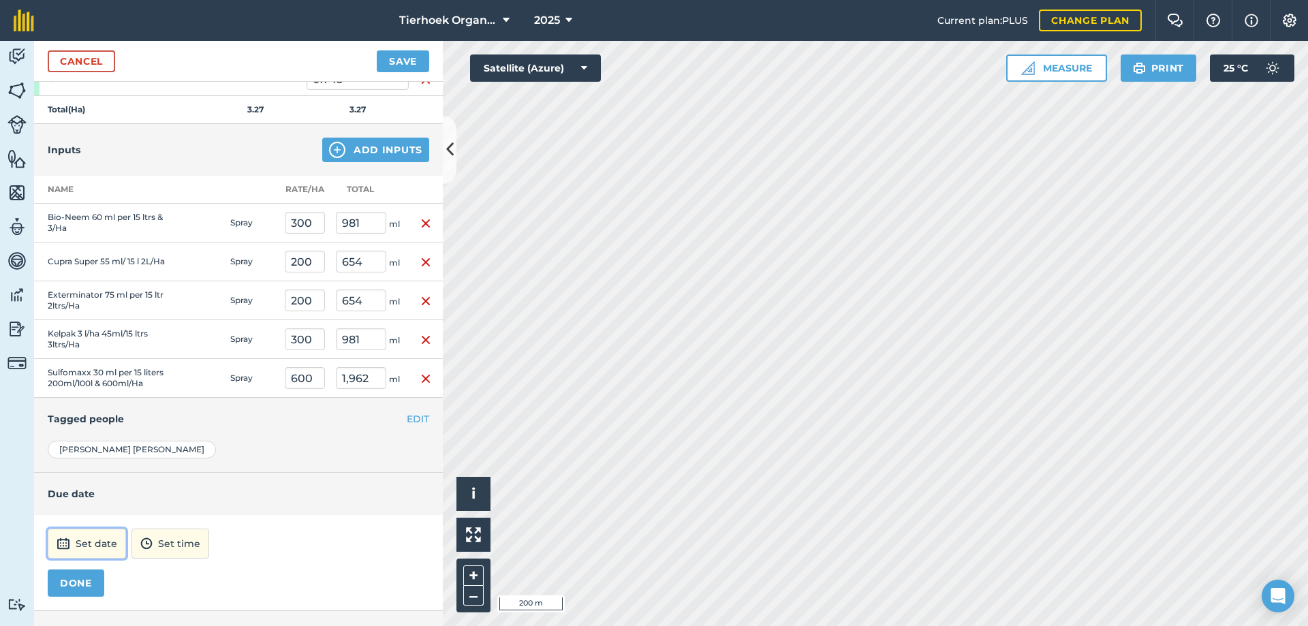
click at [103, 552] on button "Set date" at bounding box center [87, 544] width 78 height 30
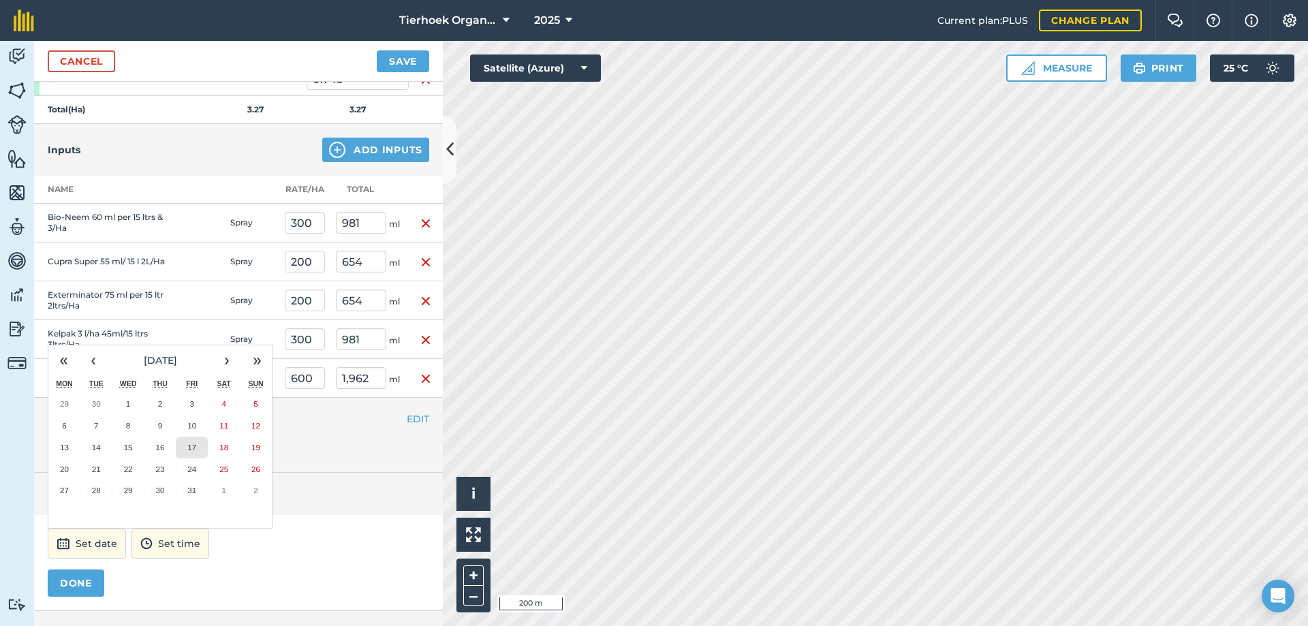
click at [193, 452] on abbr "17" at bounding box center [191, 447] width 9 height 9
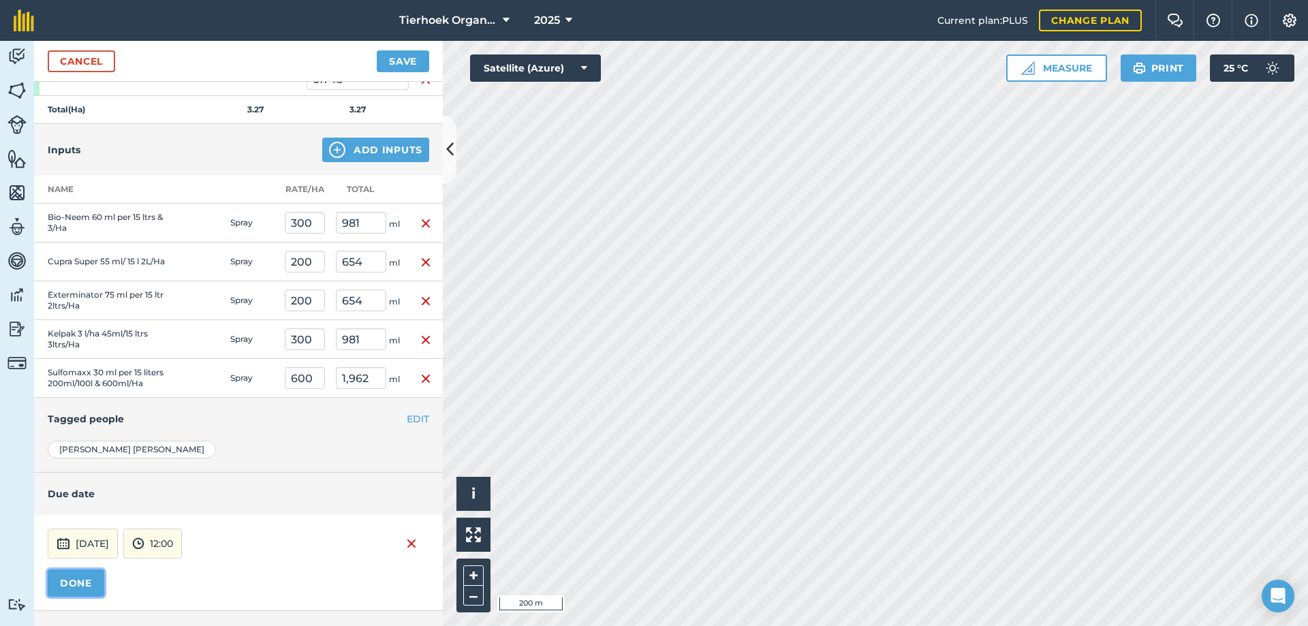
click at [84, 592] on button "DONE" at bounding box center [76, 583] width 57 height 27
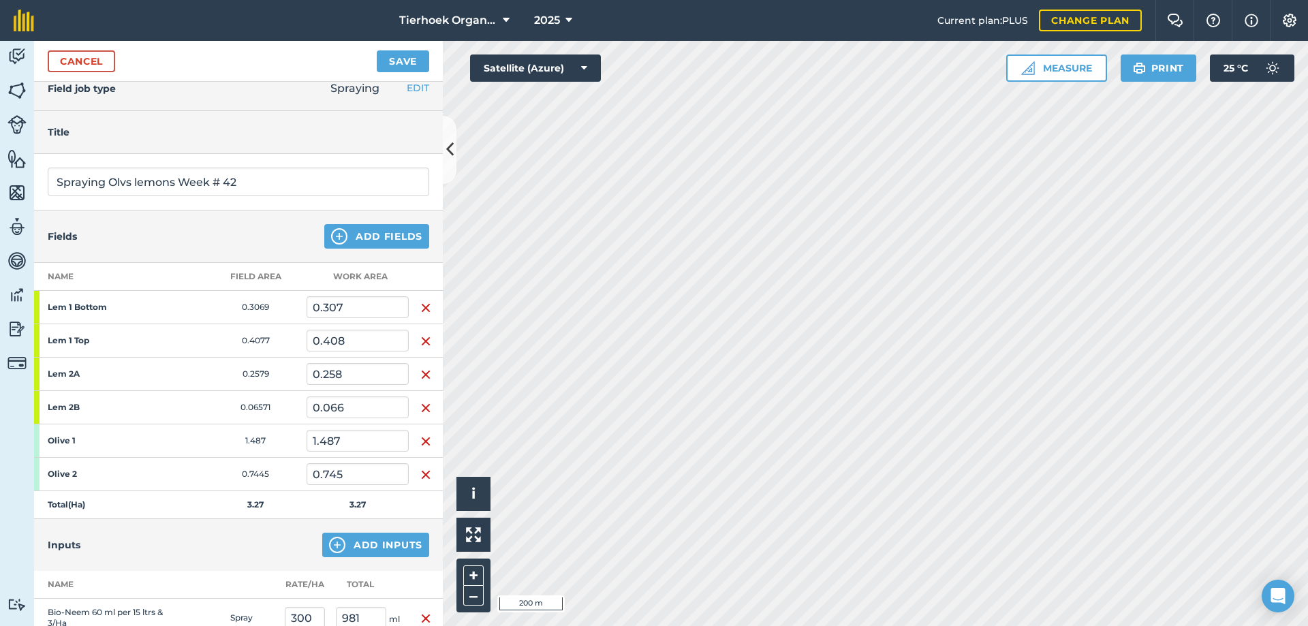
scroll to position [0, 0]
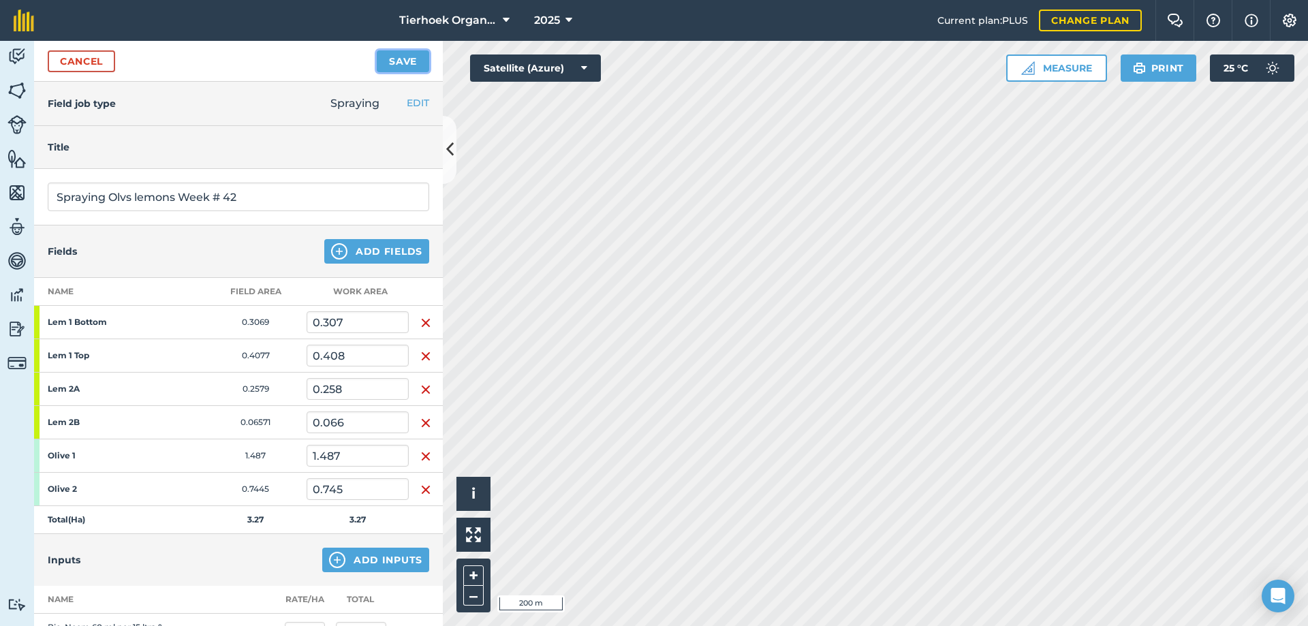
click at [402, 60] on button "Save" at bounding box center [403, 61] width 52 height 22
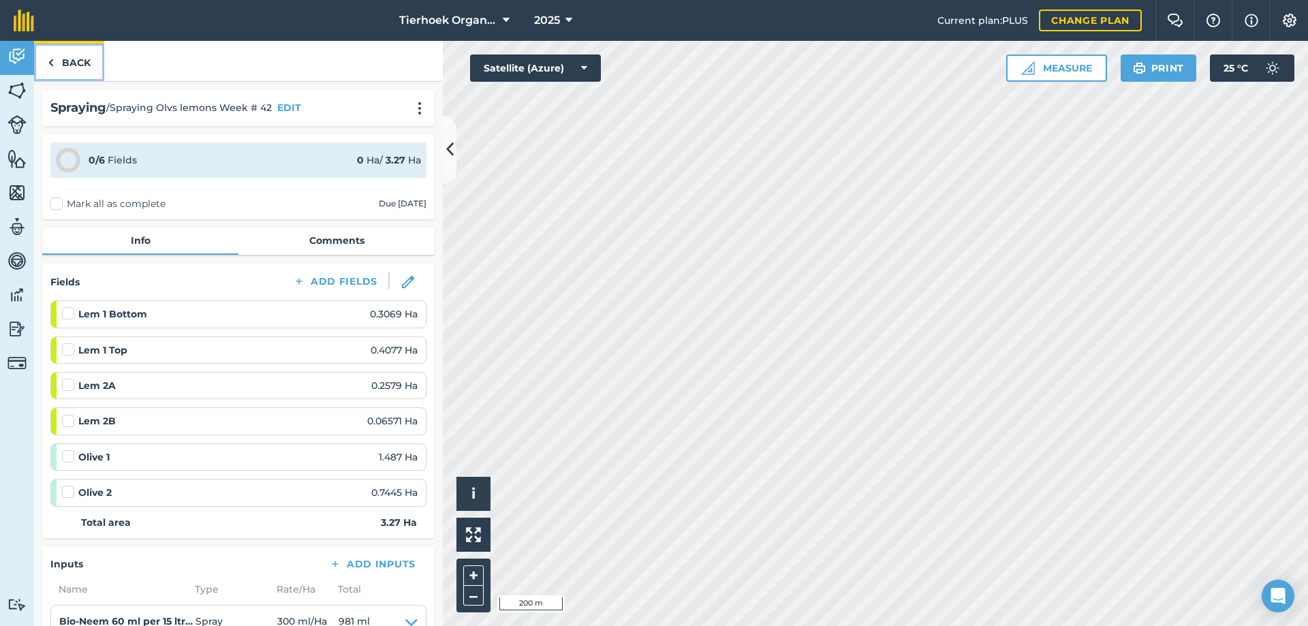
click at [79, 56] on link "Back" at bounding box center [69, 61] width 70 height 40
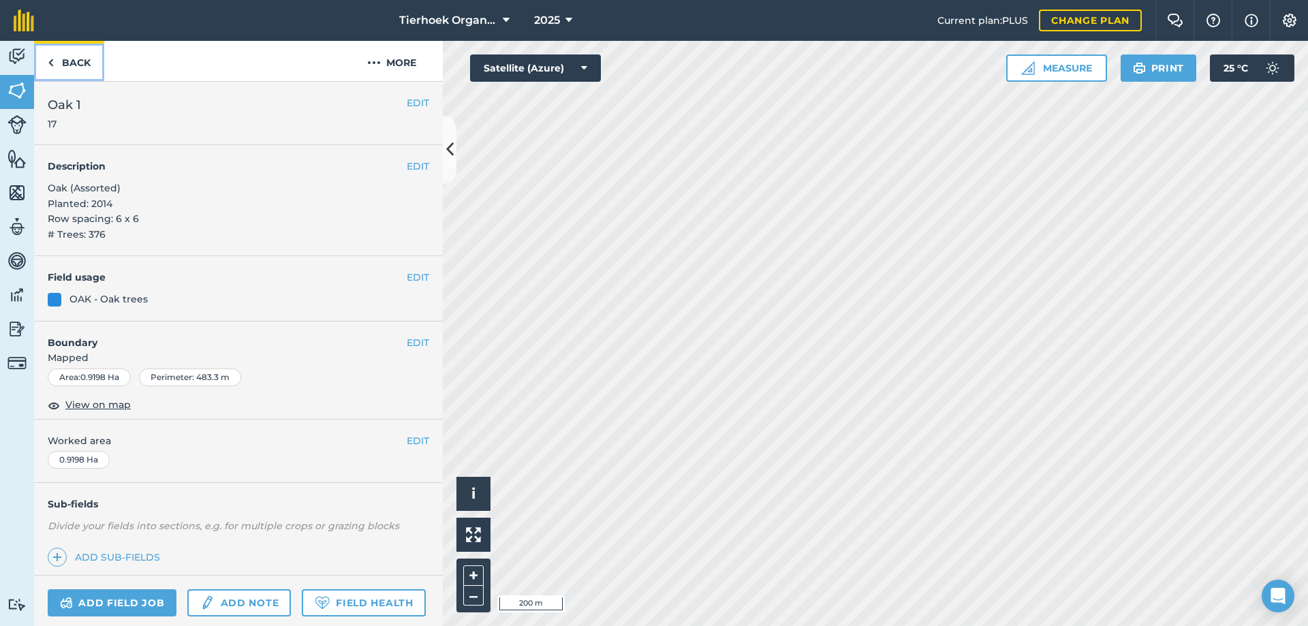
click at [103, 67] on link "Back" at bounding box center [69, 61] width 70 height 40
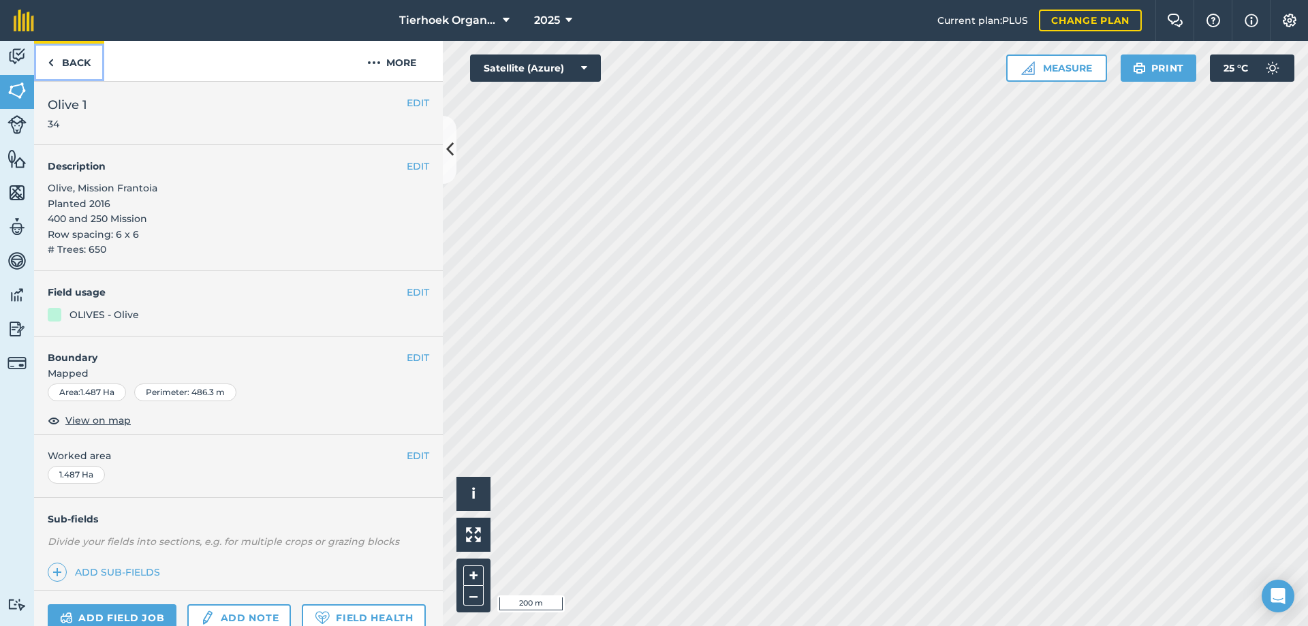
click at [75, 63] on link "Back" at bounding box center [69, 61] width 70 height 40
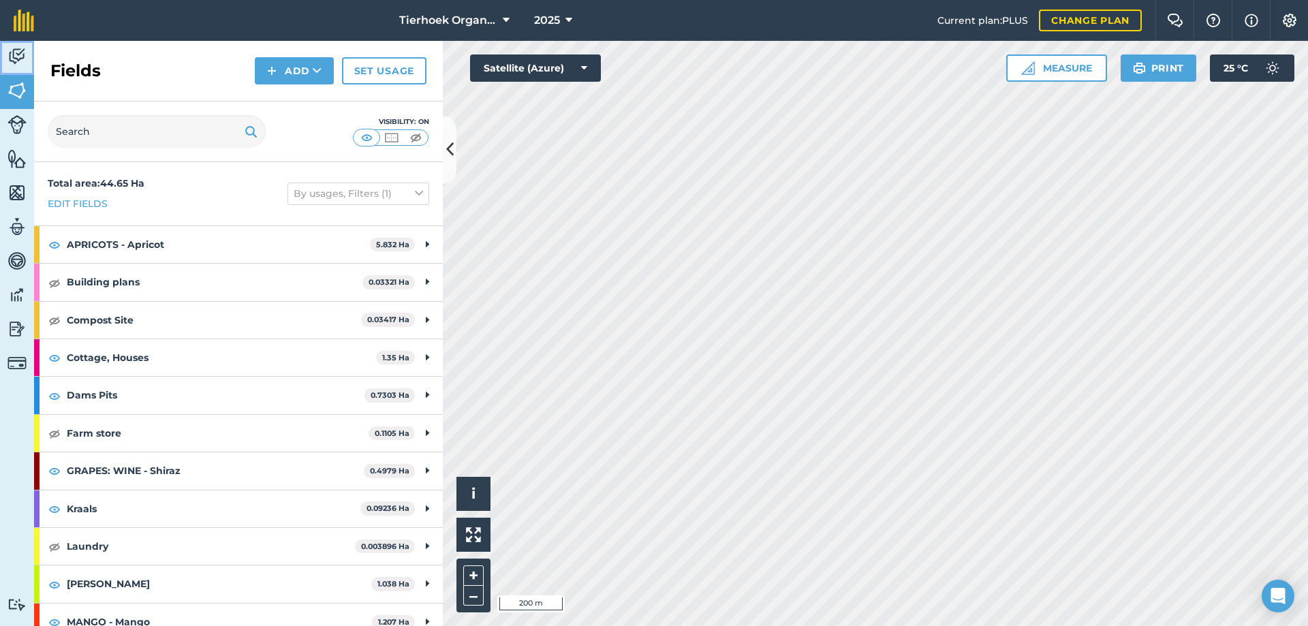
click at [29, 57] on link "Activity" at bounding box center [17, 58] width 34 height 34
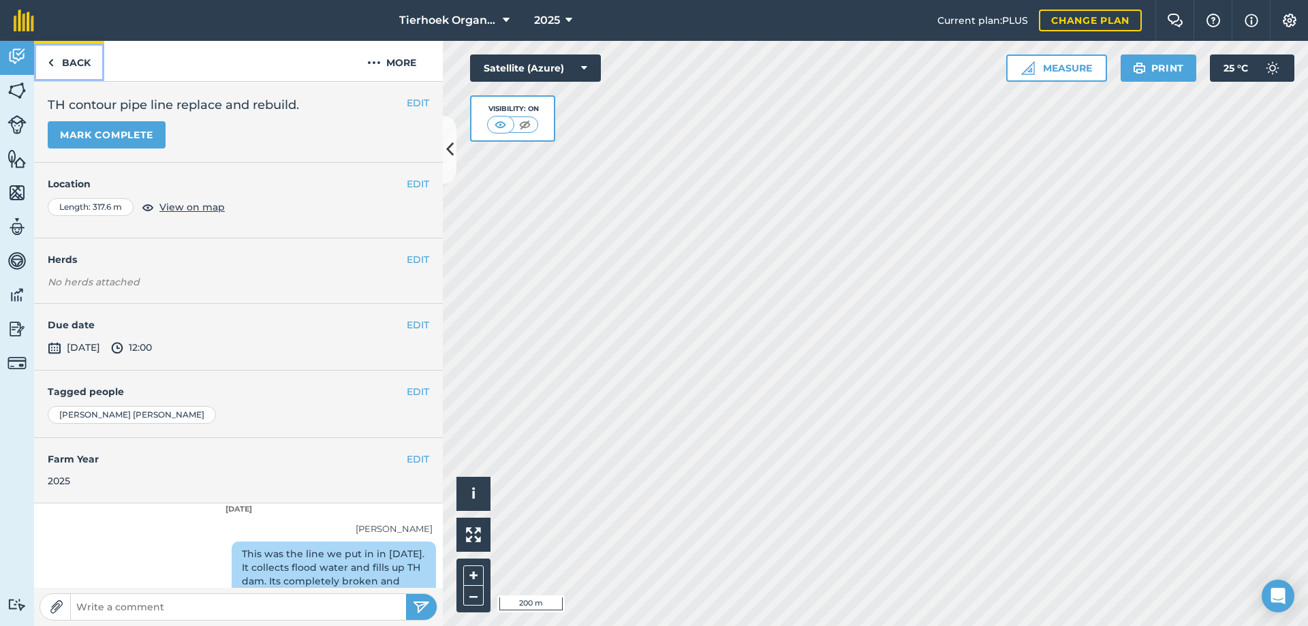
click at [85, 62] on link "Back" at bounding box center [69, 61] width 70 height 40
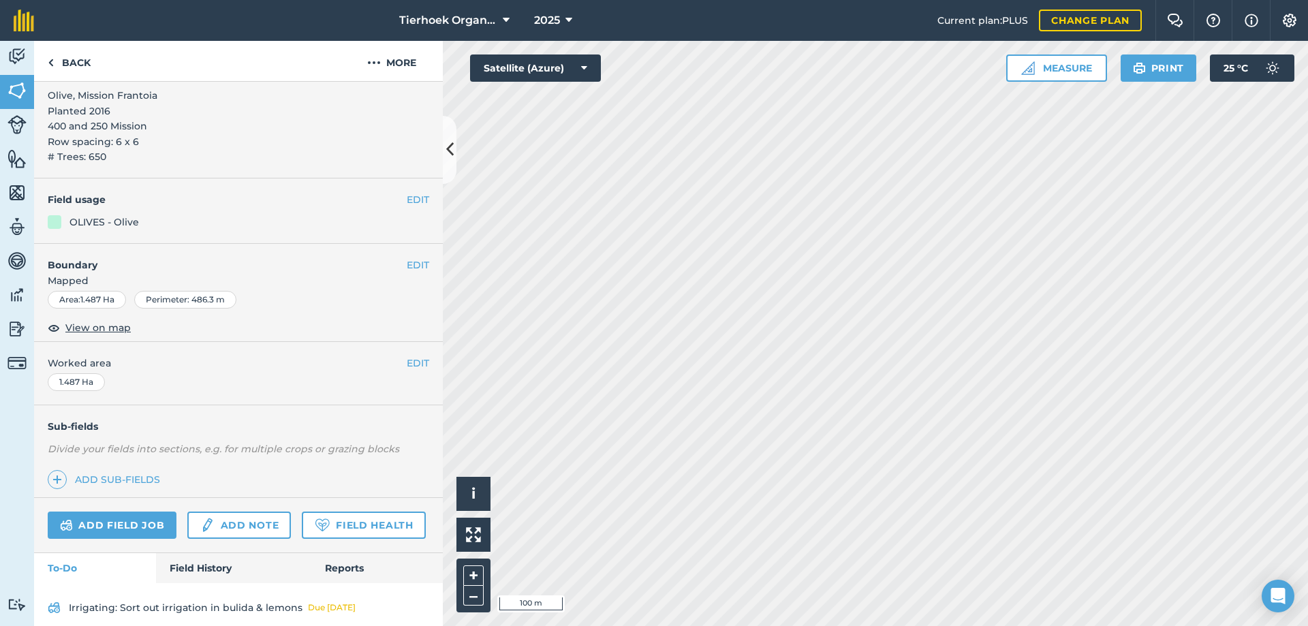
scroll to position [251, 0]
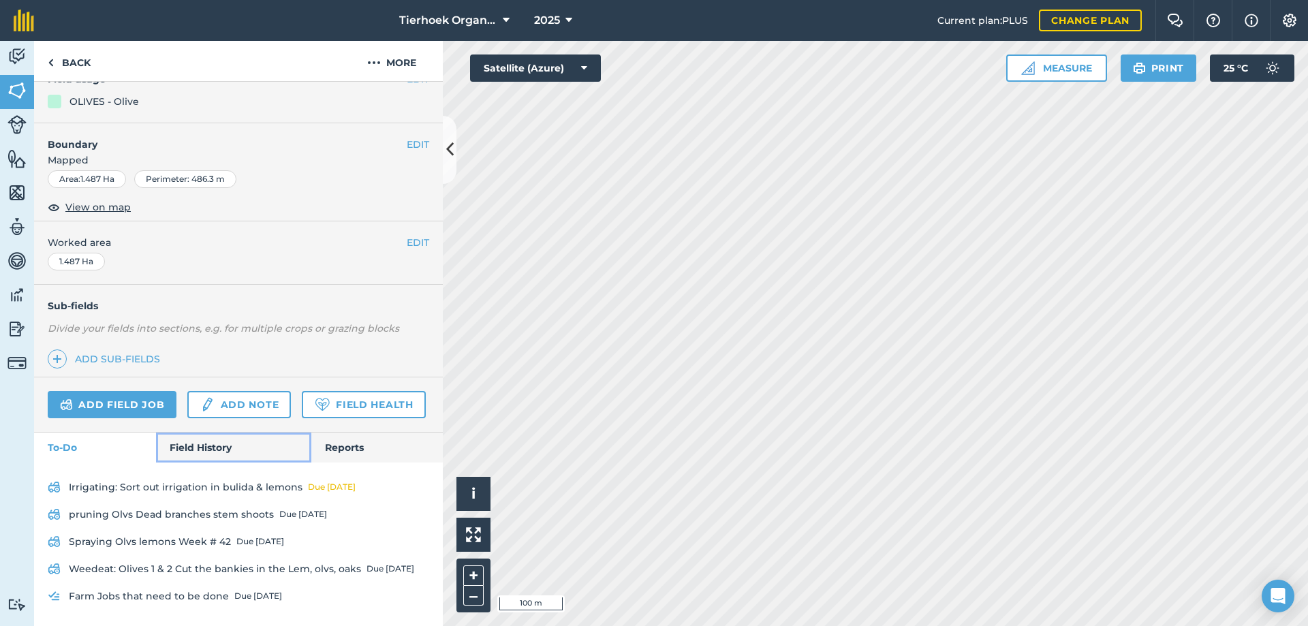
click at [192, 448] on link "Field History" at bounding box center [233, 448] width 155 height 30
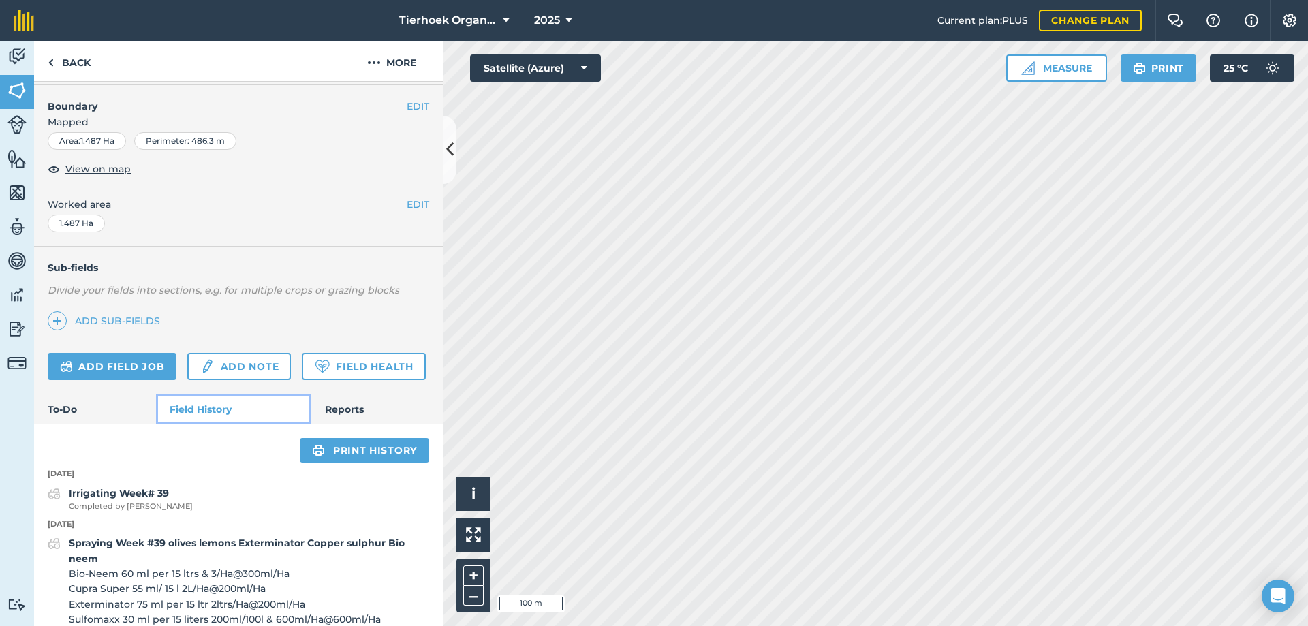
scroll to position [320, 0]
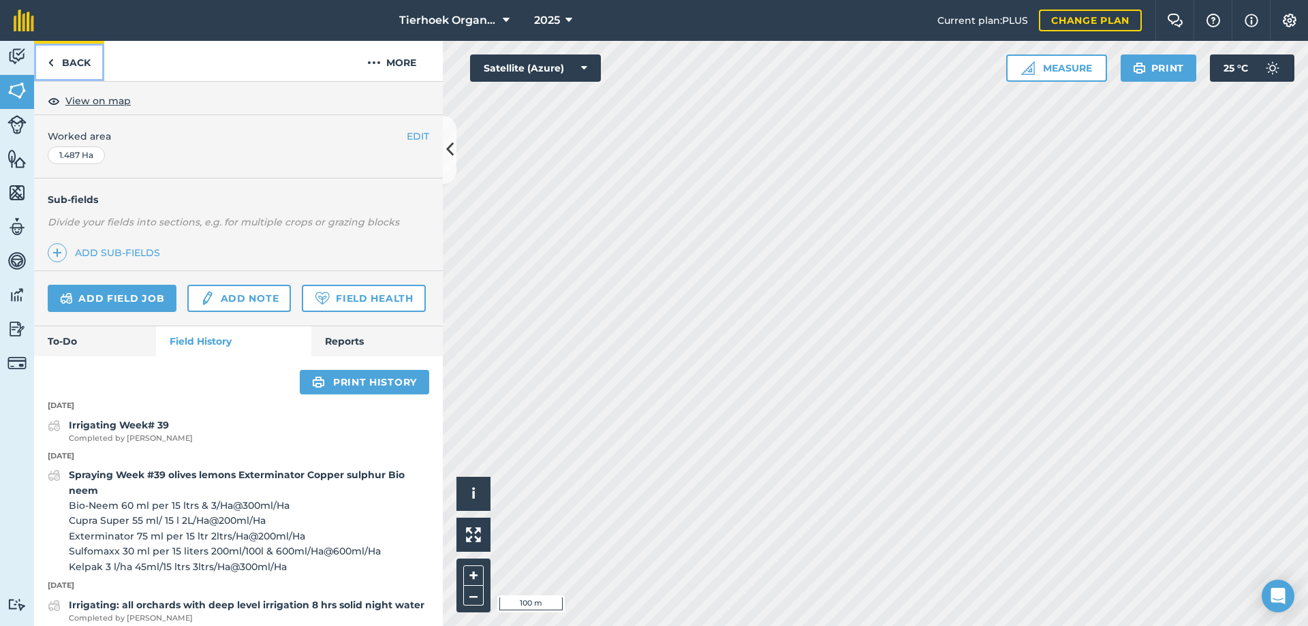
click at [62, 63] on link "Back" at bounding box center [69, 61] width 70 height 40
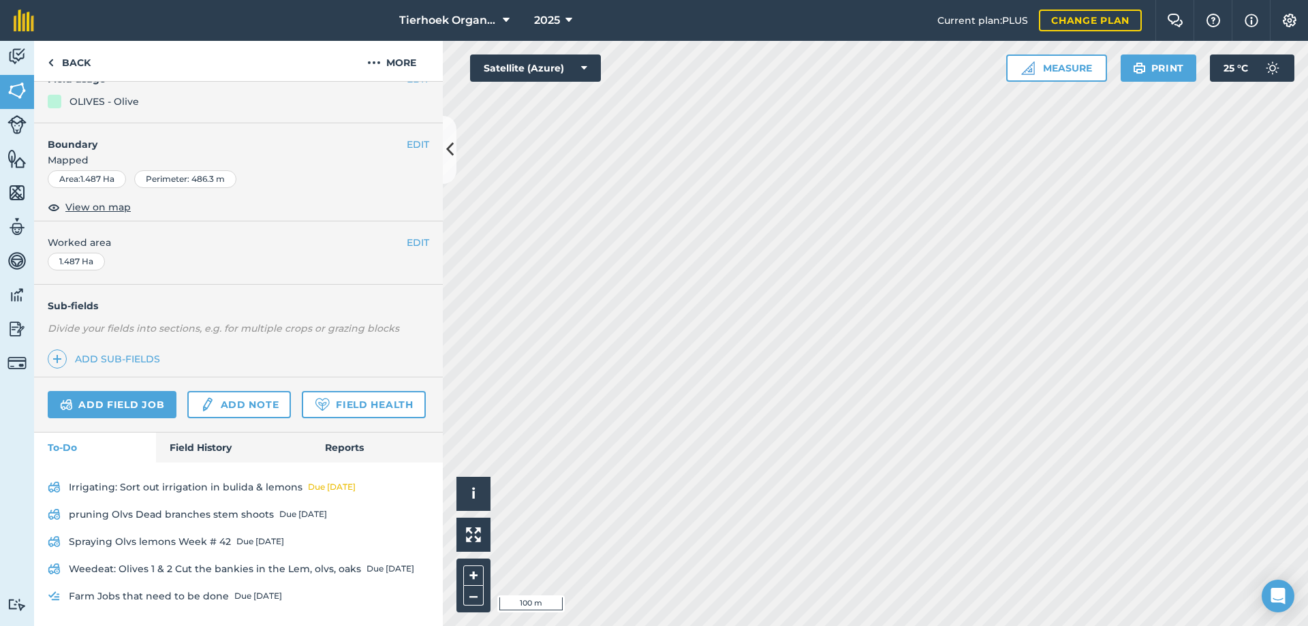
scroll to position [251, 0]
click at [138, 391] on link "Add field job" at bounding box center [112, 404] width 129 height 27
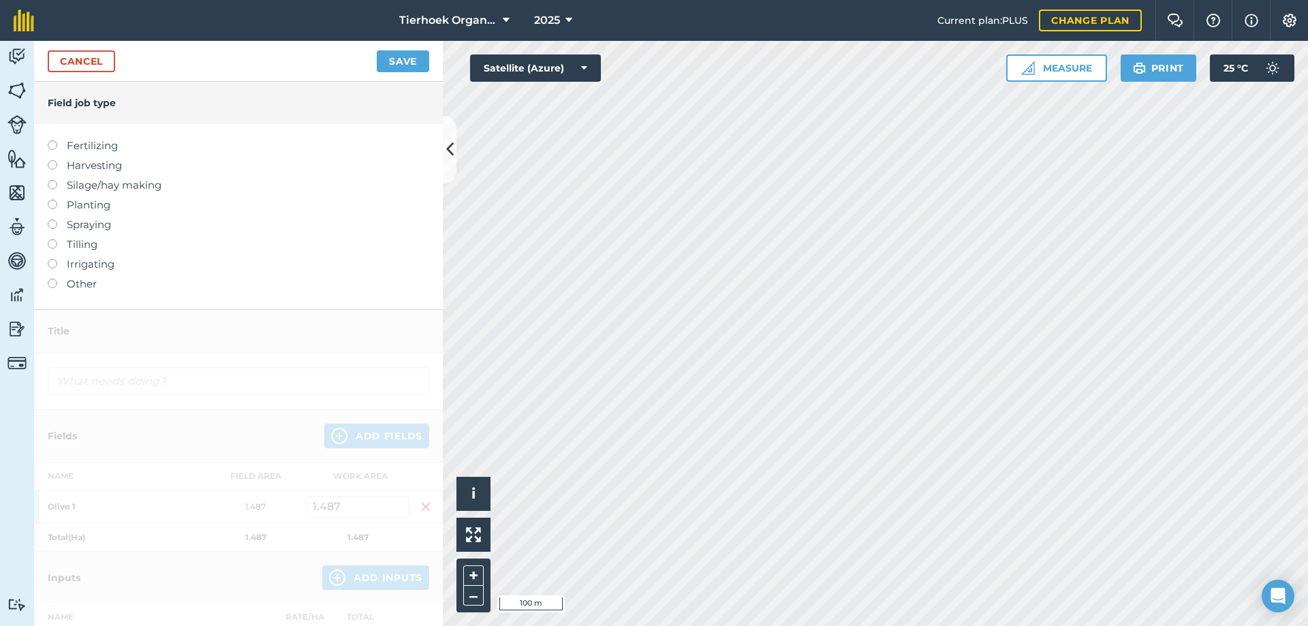
click at [50, 259] on label at bounding box center [57, 259] width 19 height 0
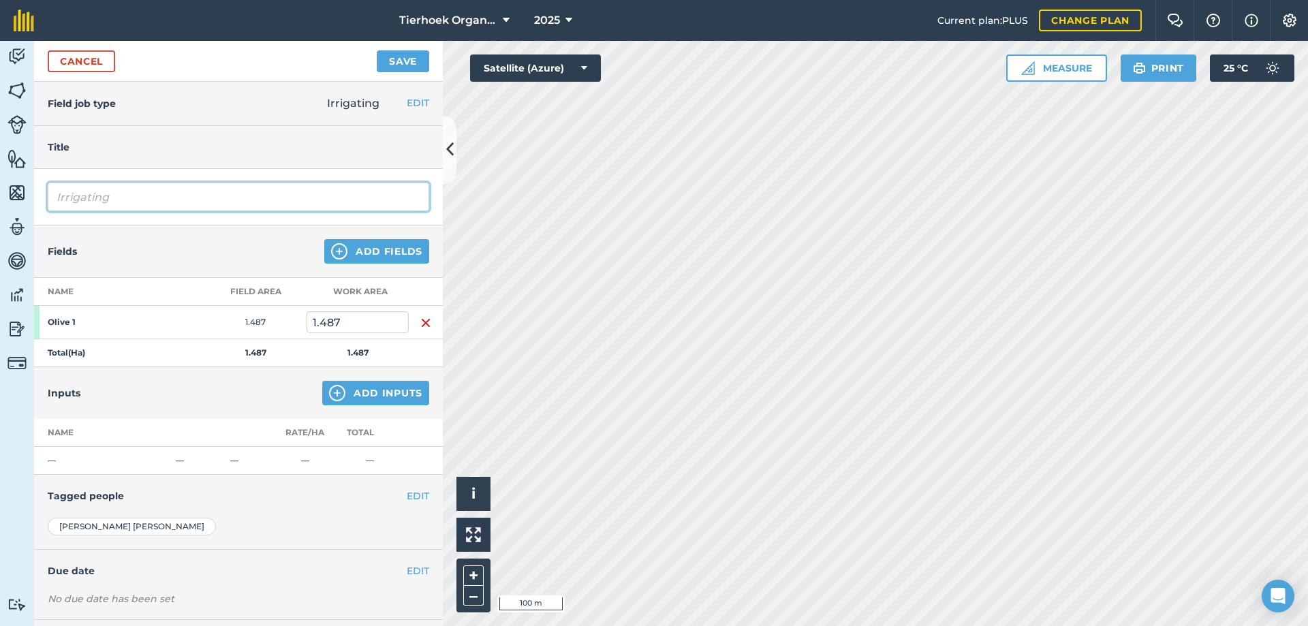
click at [137, 194] on input "Irrigating" at bounding box center [239, 197] width 382 height 29
type input "Irrigating week# 41"
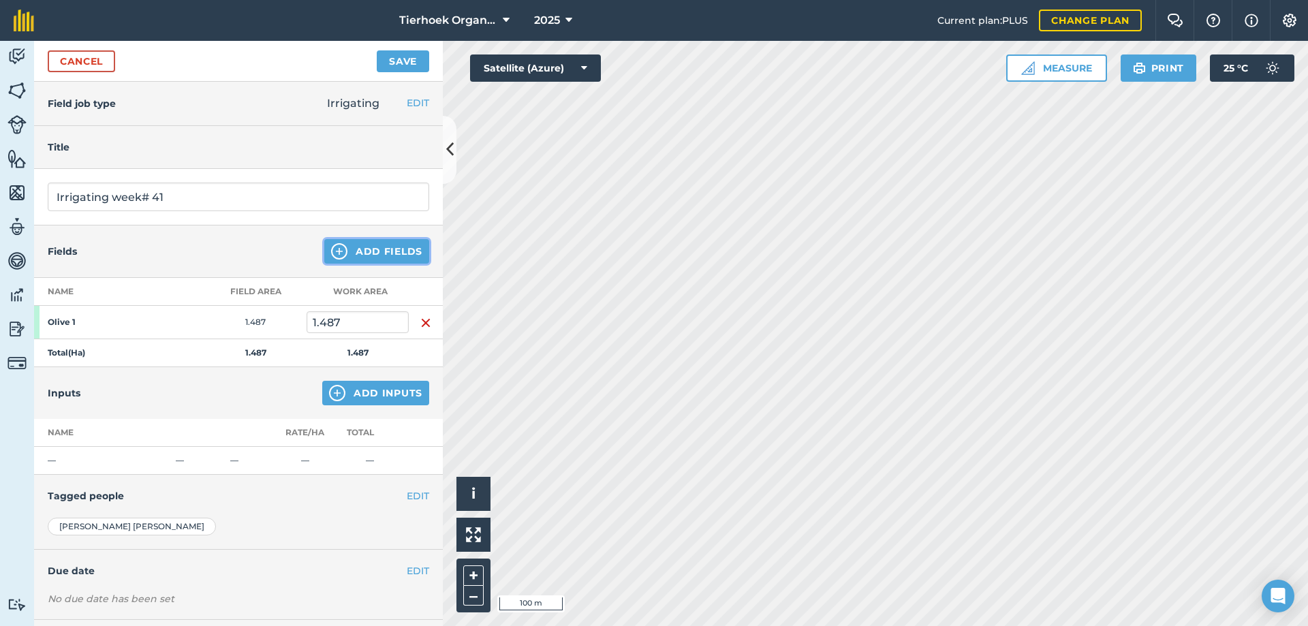
click at [371, 249] on button "Add Fields" at bounding box center [376, 251] width 105 height 25
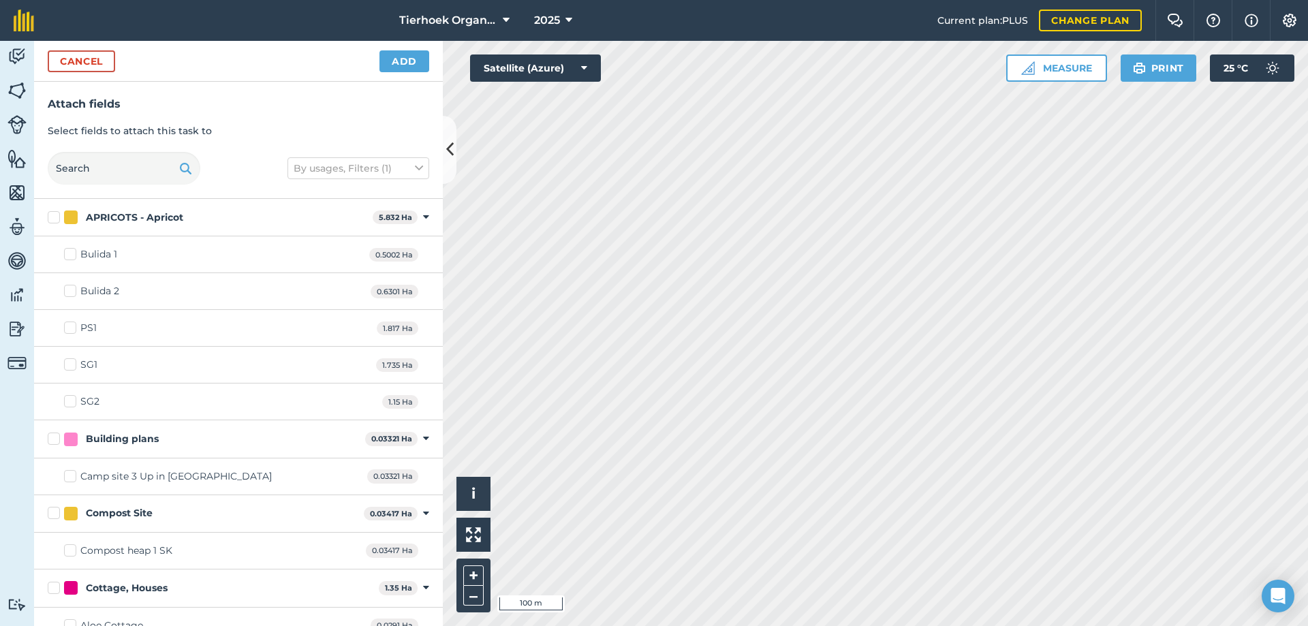
checkbox input "true"
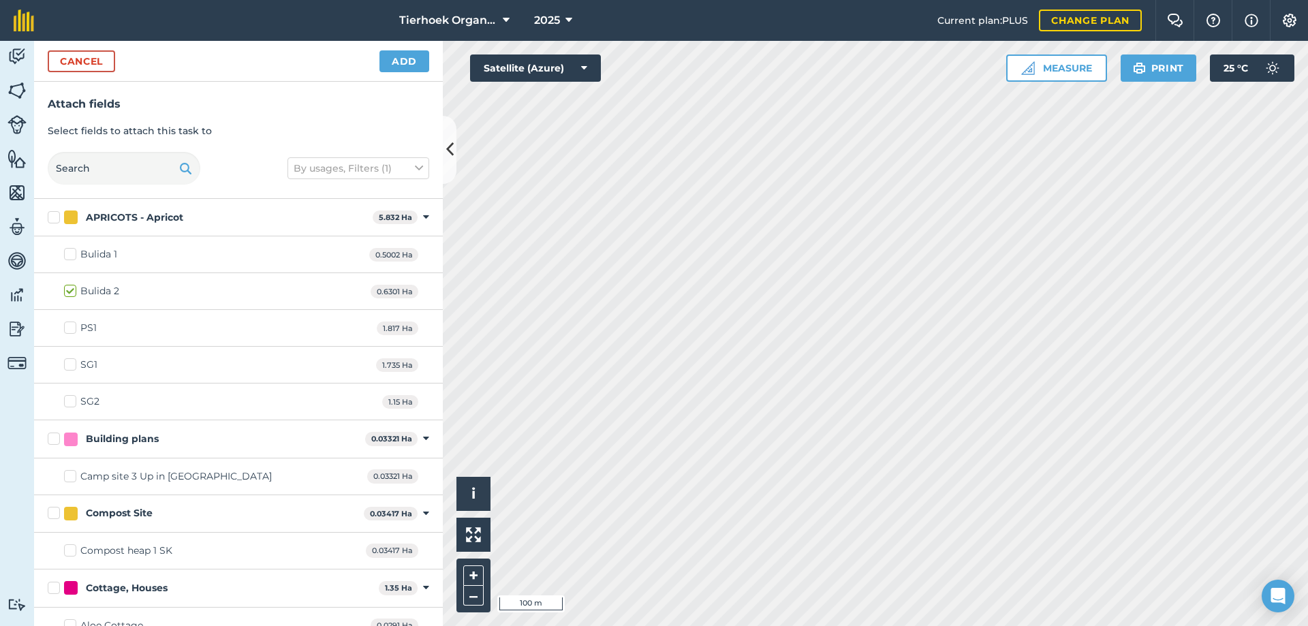
checkbox input "true"
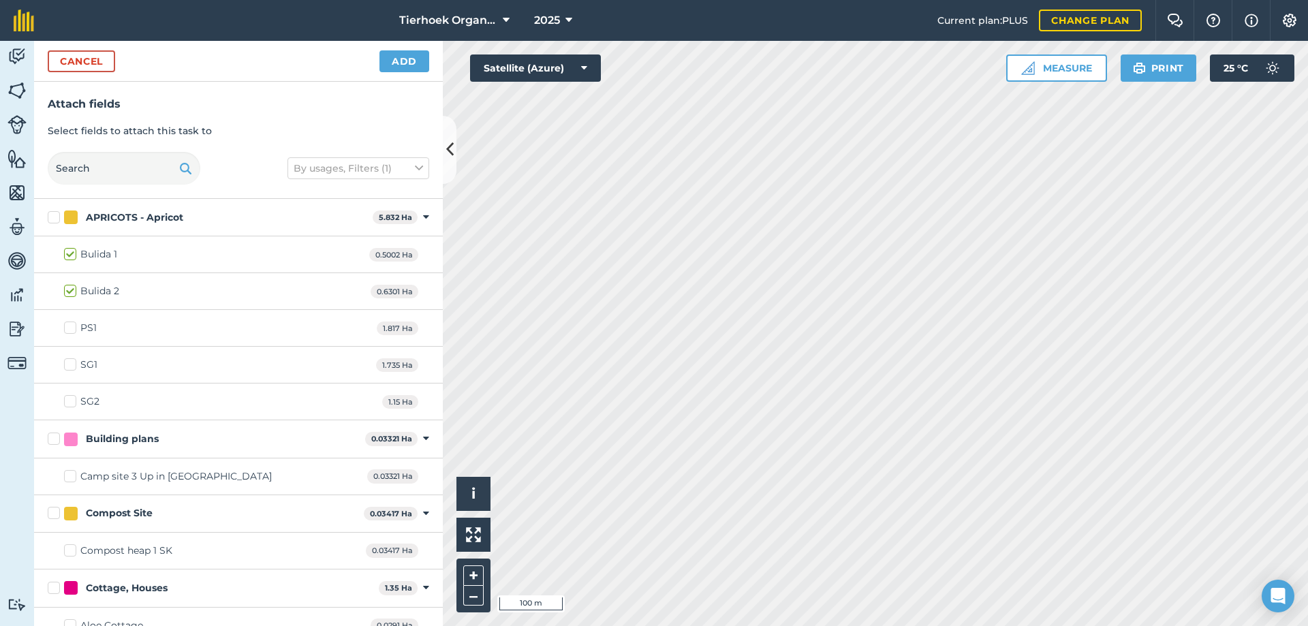
checkbox input "true"
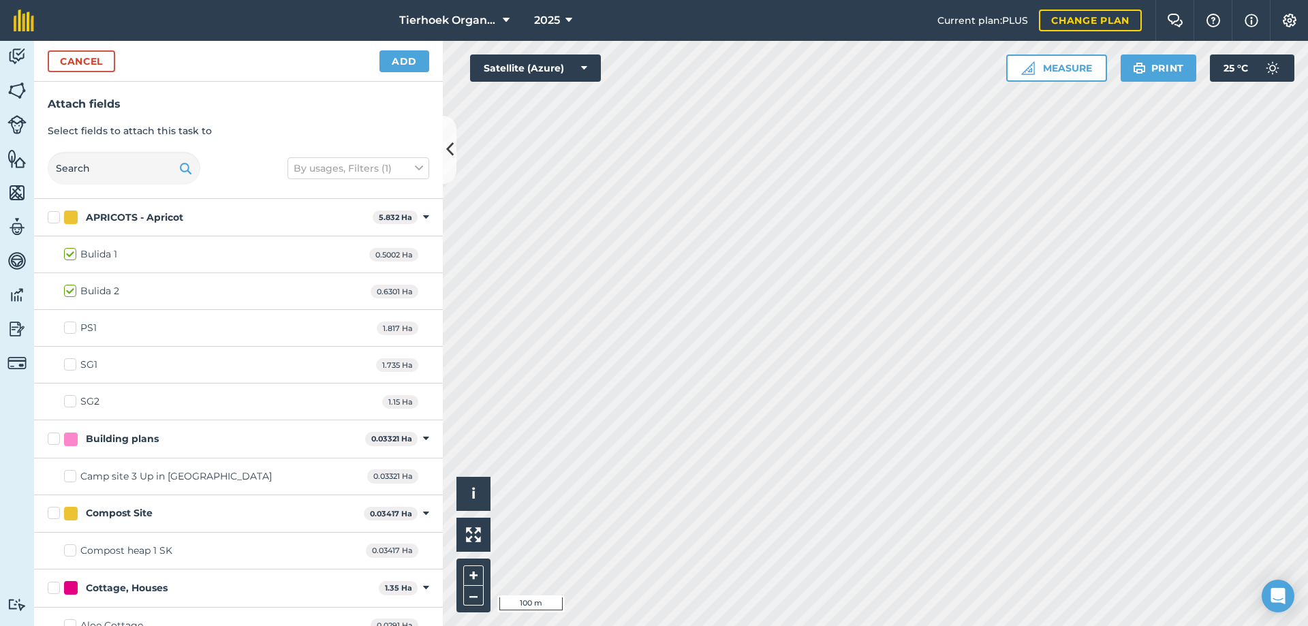
checkbox input "true"
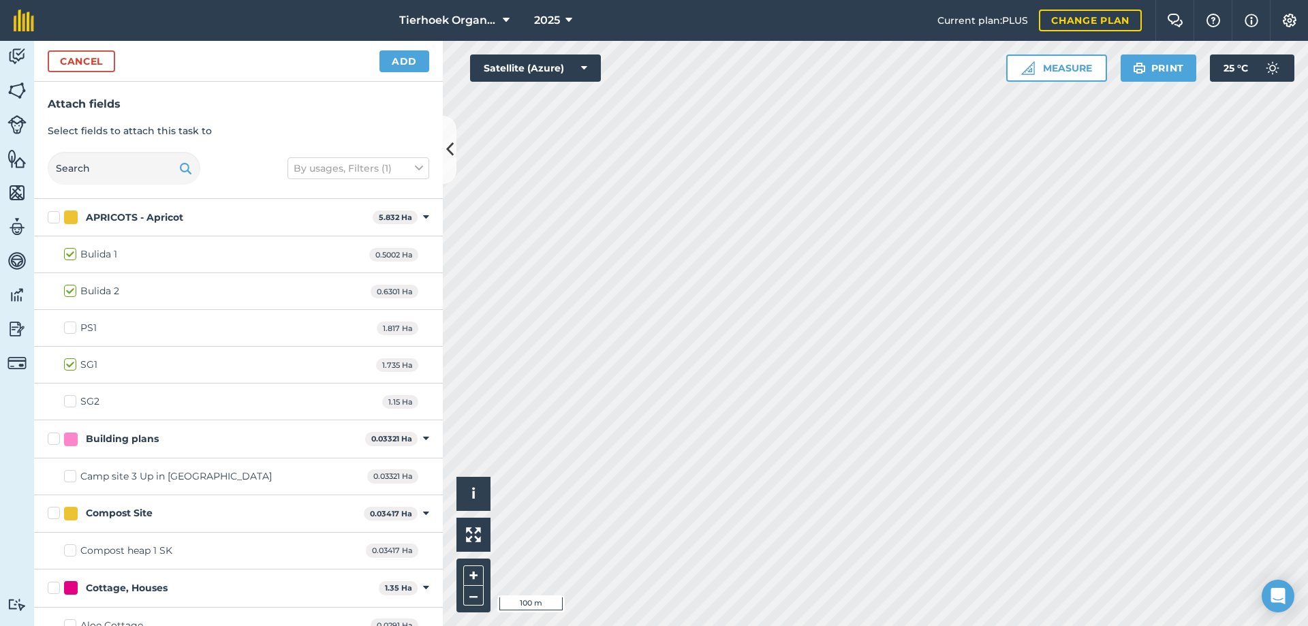
checkbox input "true"
click at [549, 78] on div "Hello i © 2025 TomTom, Microsoft 100 m + – Satellite (Azure) Measure Print 25 °…" at bounding box center [875, 333] width 865 height 585
checkbox input "true"
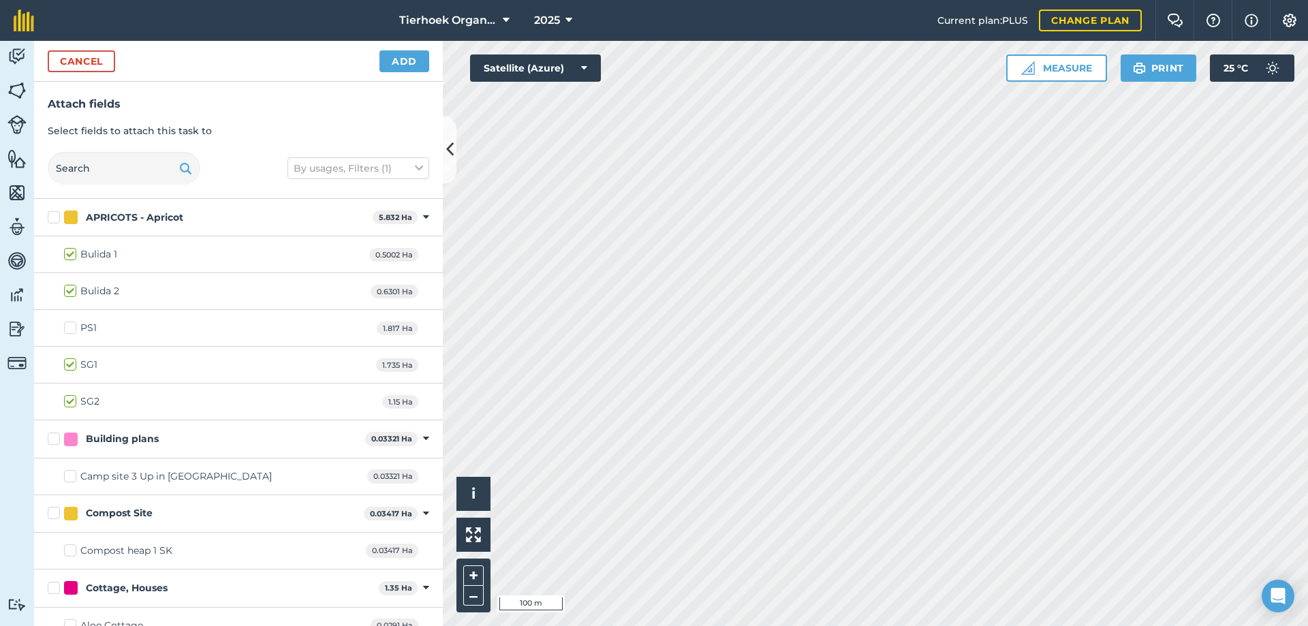
checkbox input "true"
click at [412, 62] on button "Add" at bounding box center [405, 61] width 50 height 22
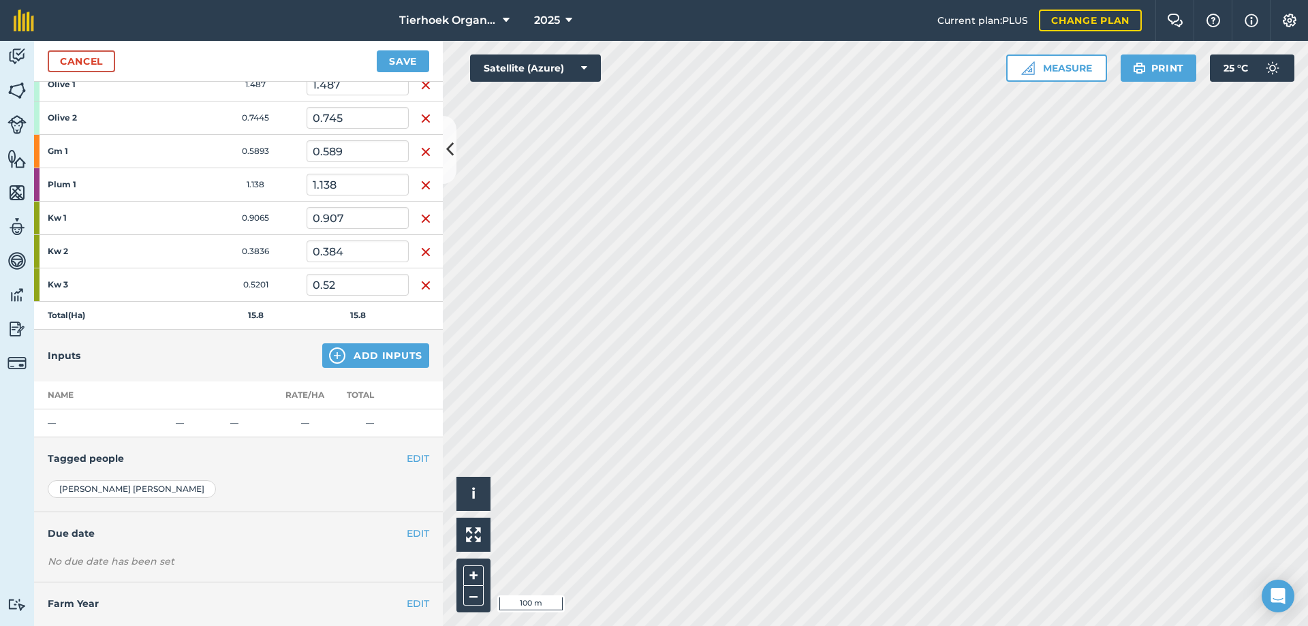
scroll to position [681, 0]
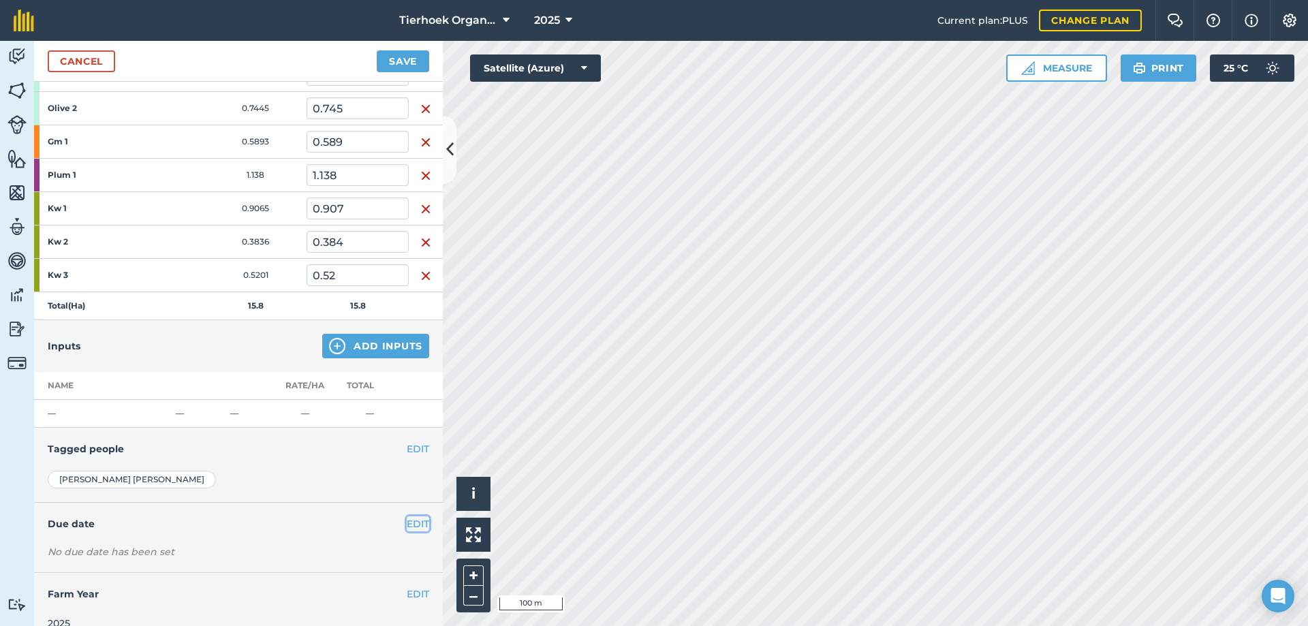
click at [407, 522] on button "EDIT" at bounding box center [418, 524] width 22 height 15
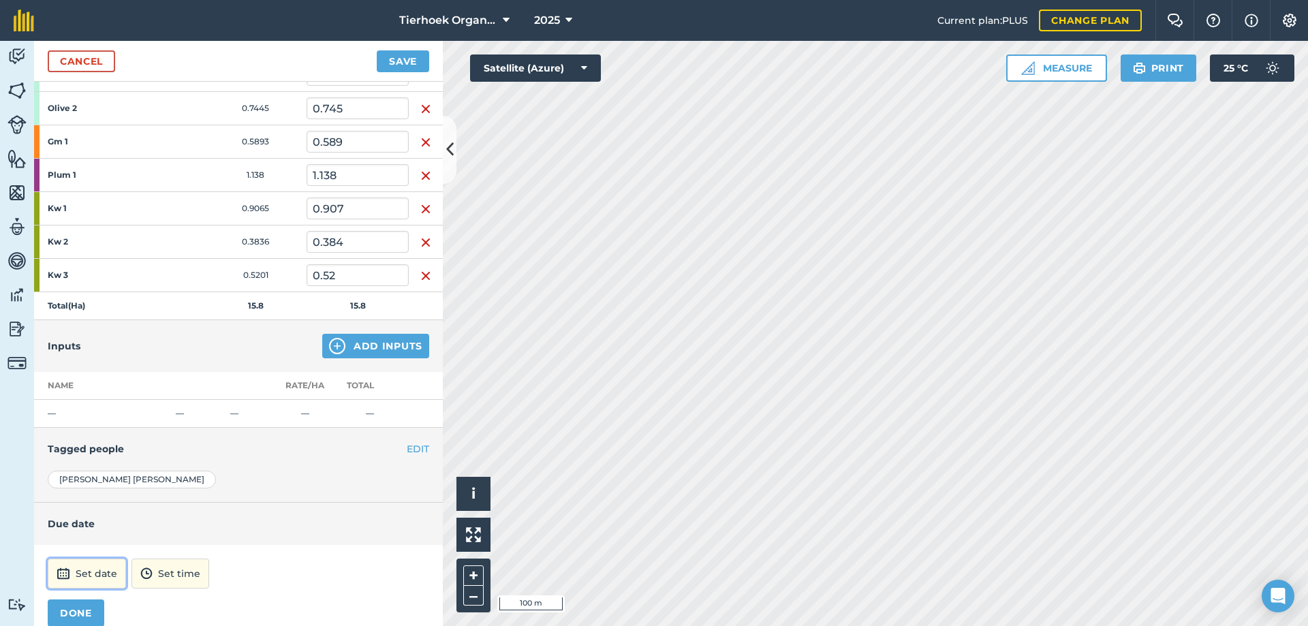
click at [110, 573] on button "Set date" at bounding box center [87, 574] width 78 height 30
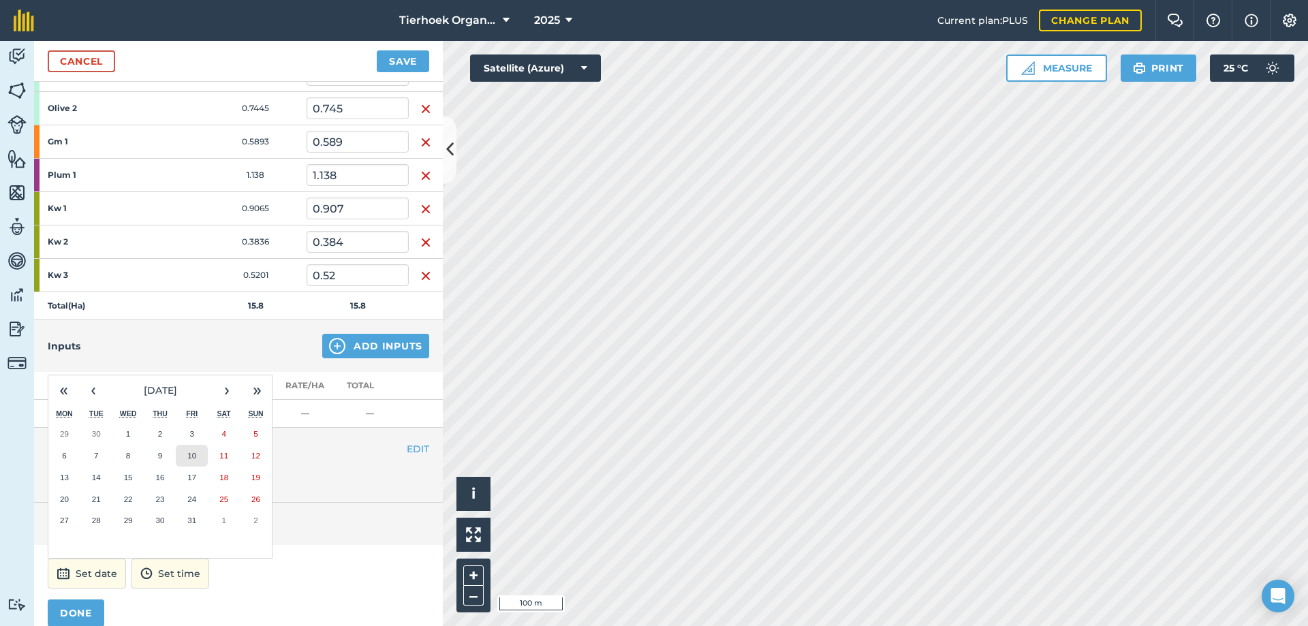
click at [187, 453] on abbr "10" at bounding box center [191, 455] width 9 height 9
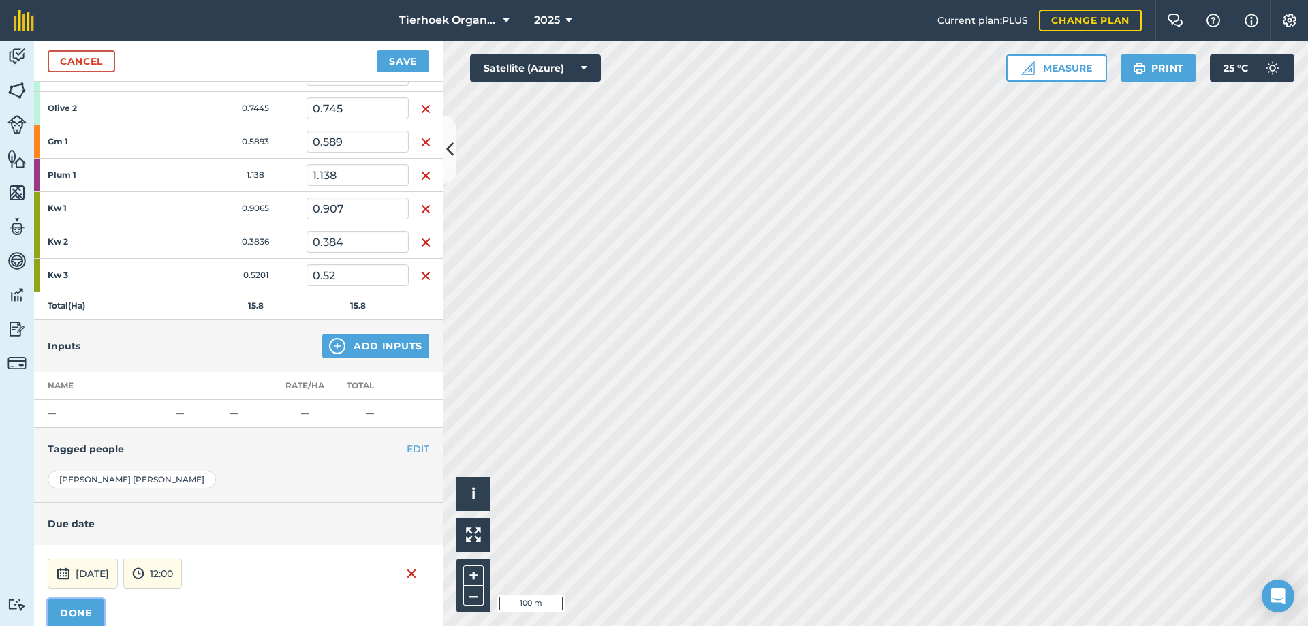
click at [87, 609] on button "DONE" at bounding box center [76, 613] width 57 height 27
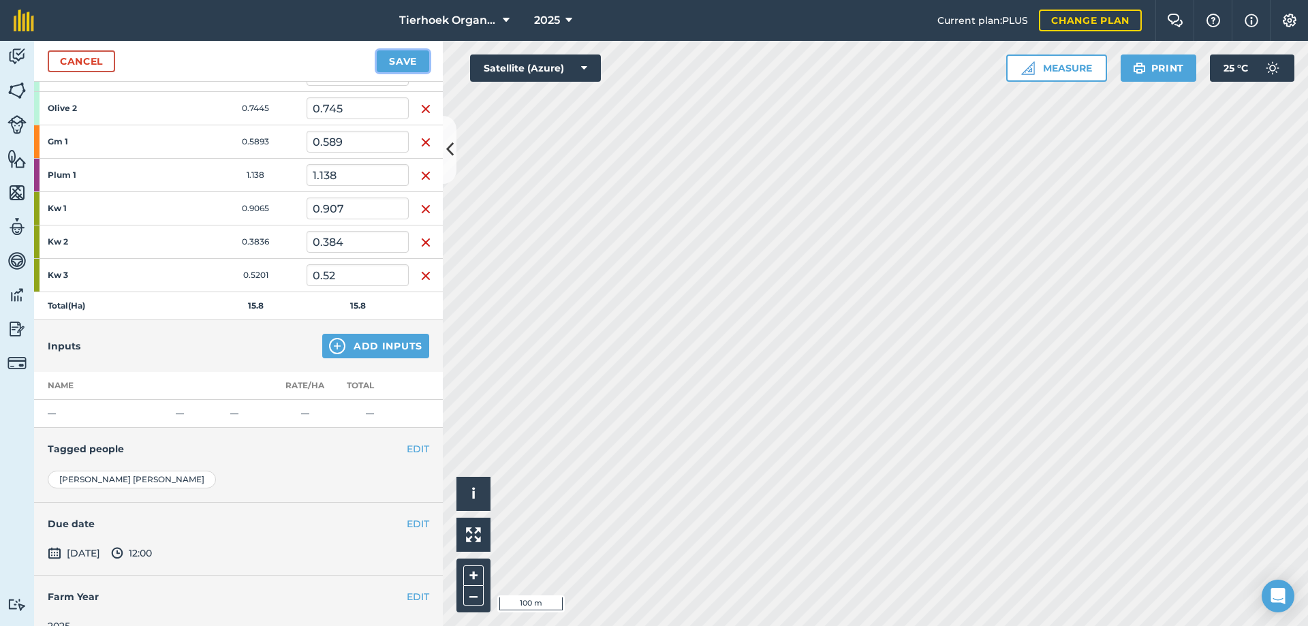
click at [402, 60] on button "Save" at bounding box center [403, 61] width 52 height 22
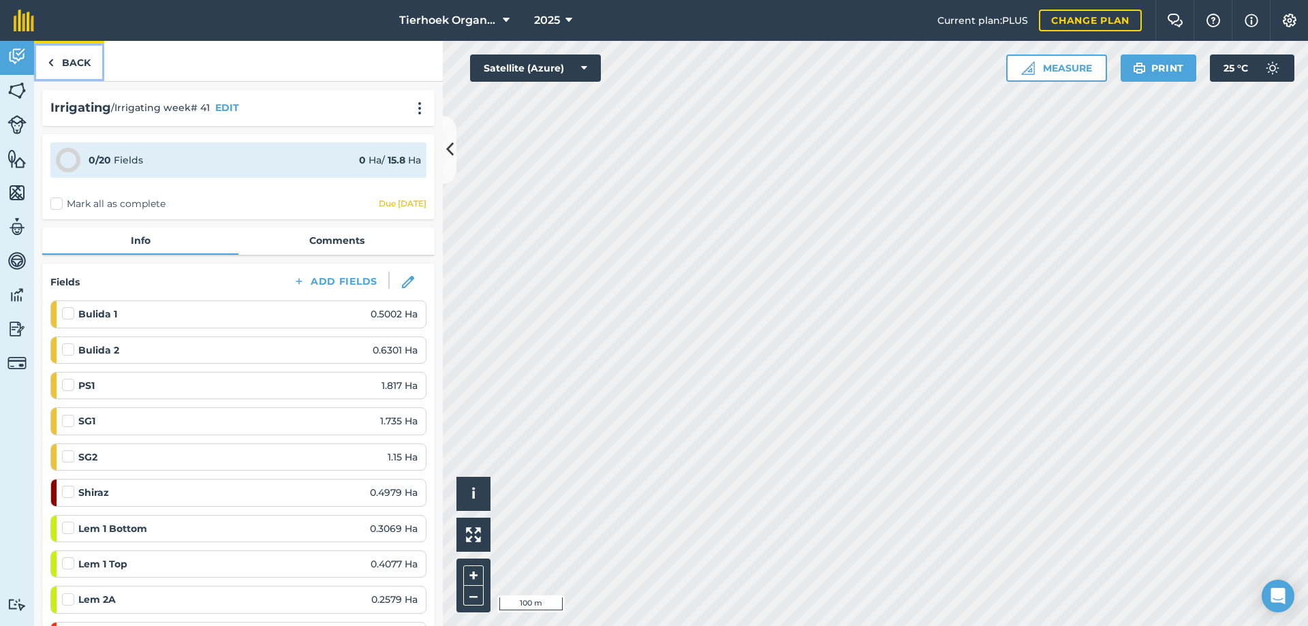
click at [75, 63] on link "Back" at bounding box center [69, 61] width 70 height 40
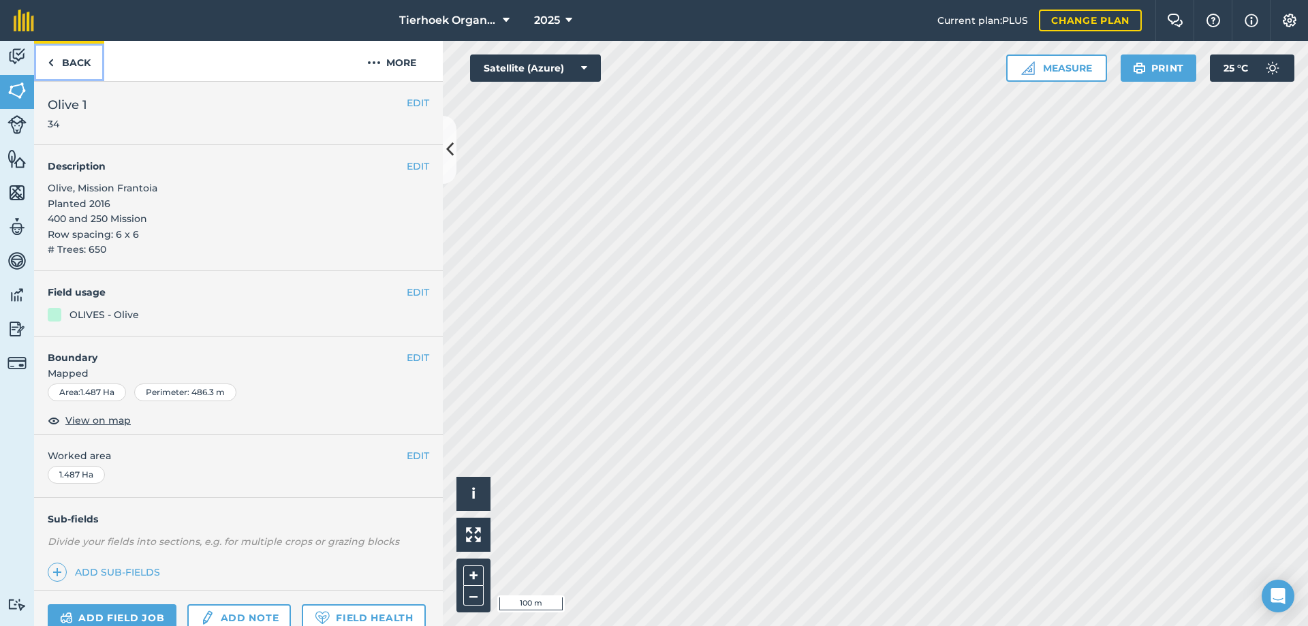
click at [48, 52] on link "Back" at bounding box center [69, 61] width 70 height 40
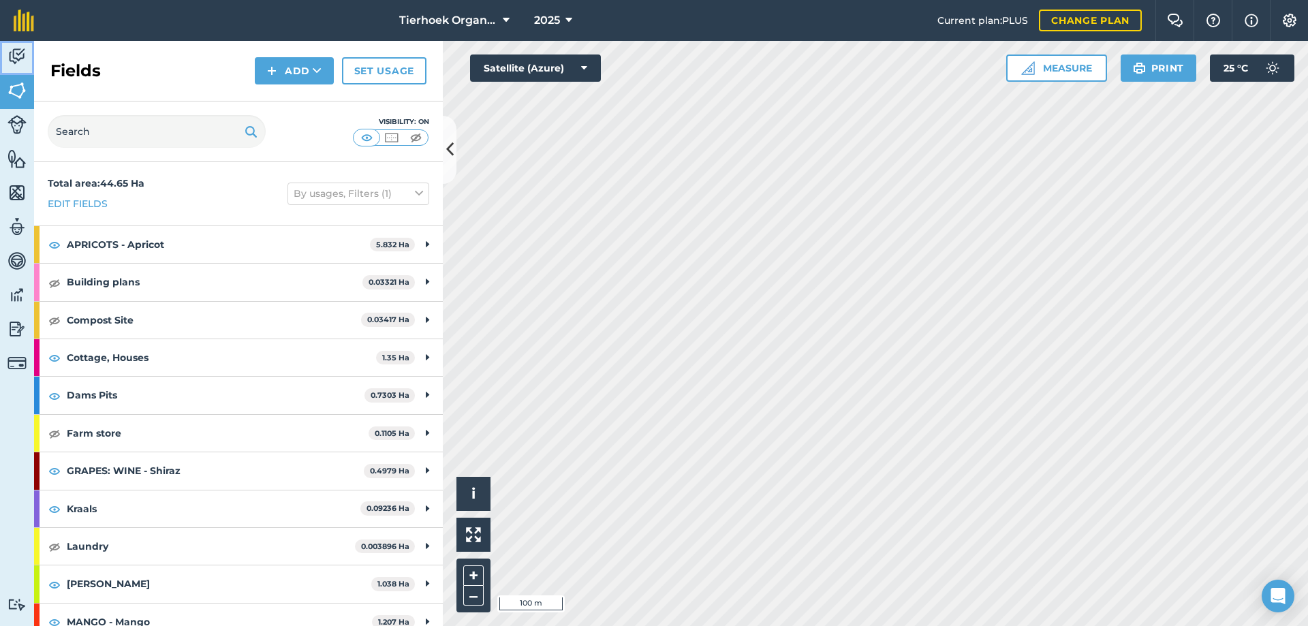
click at [17, 46] on img at bounding box center [16, 56] width 19 height 20
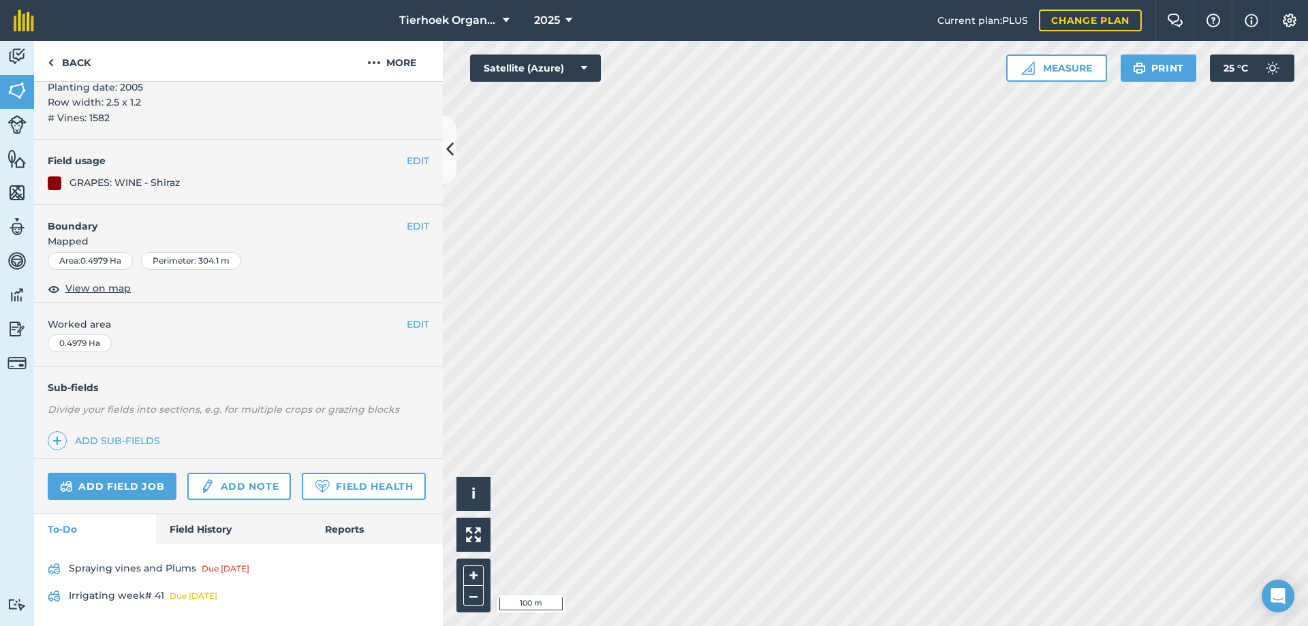
scroll to position [155, 0]
click at [144, 566] on link "Spraying vines and Plums Due [DATE]" at bounding box center [239, 569] width 382 height 22
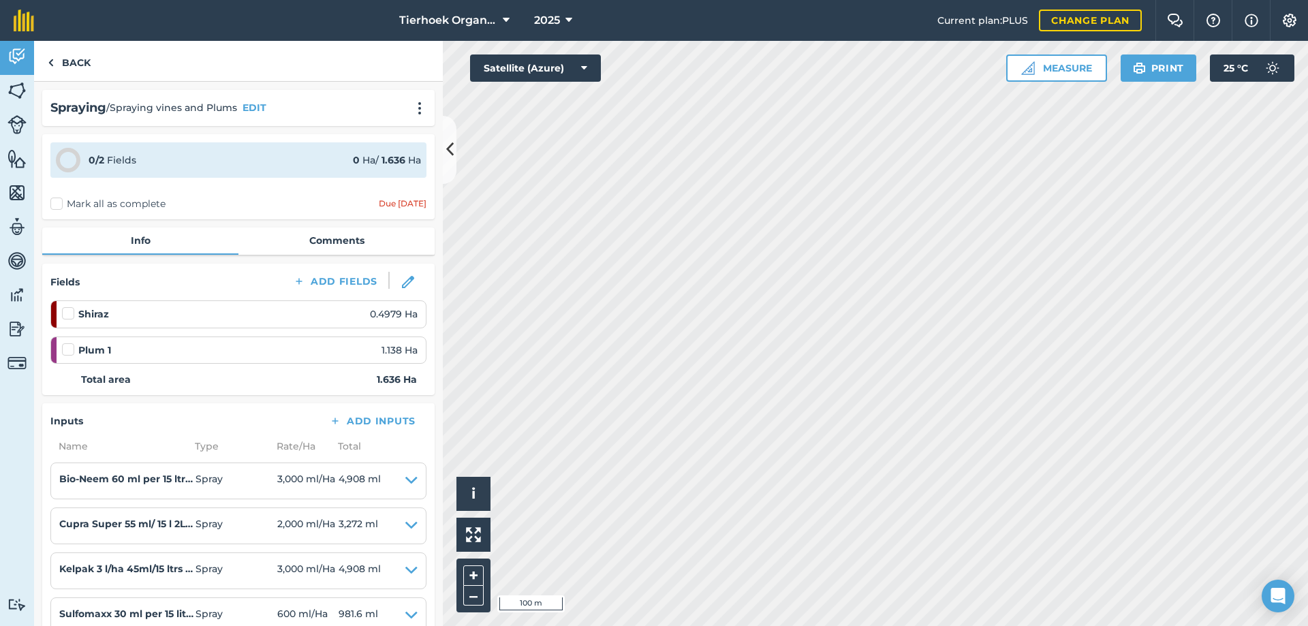
click at [67, 307] on label at bounding box center [70, 307] width 16 height 0
click at [67, 315] on input "checkbox" at bounding box center [66, 311] width 9 height 9
checkbox input "false"
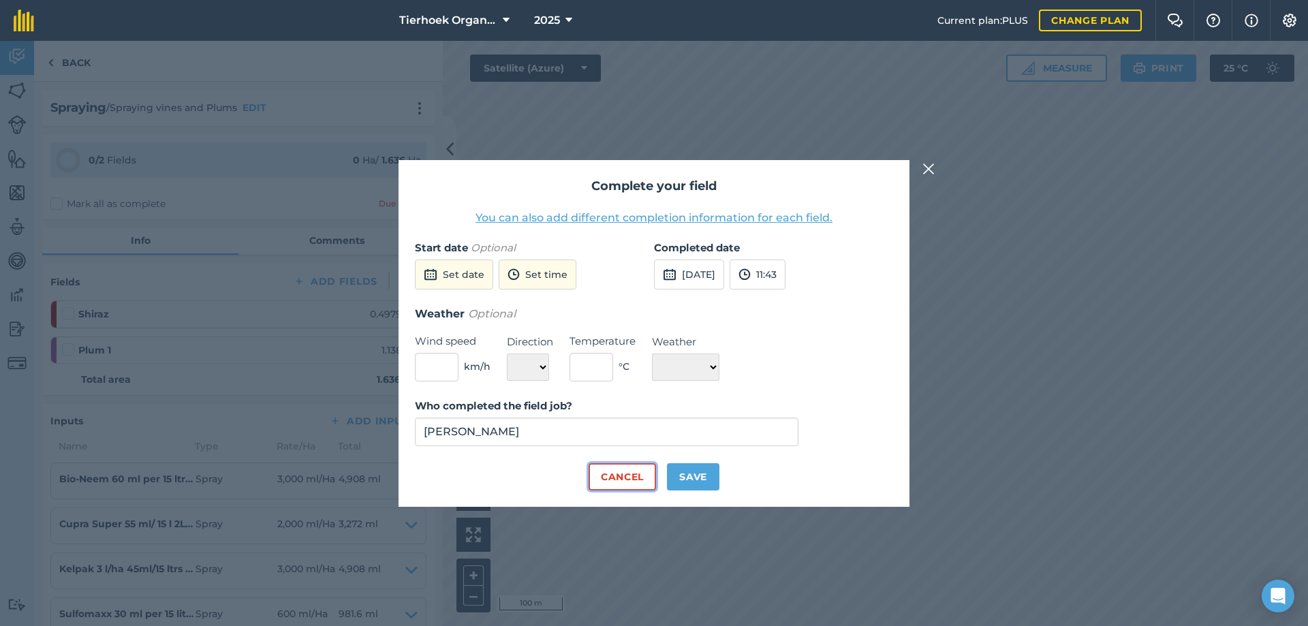
click at [617, 470] on button "Cancel" at bounding box center [622, 476] width 67 height 27
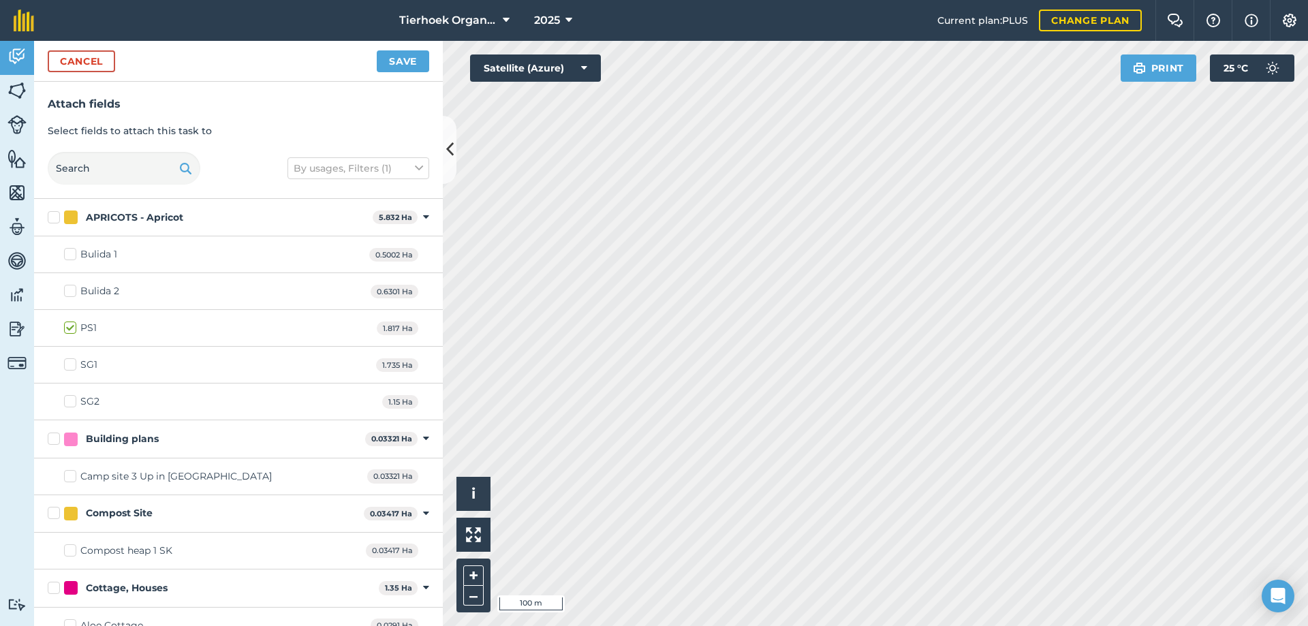
checkbox input "true"
click at [399, 57] on button "Save" at bounding box center [403, 61] width 52 height 22
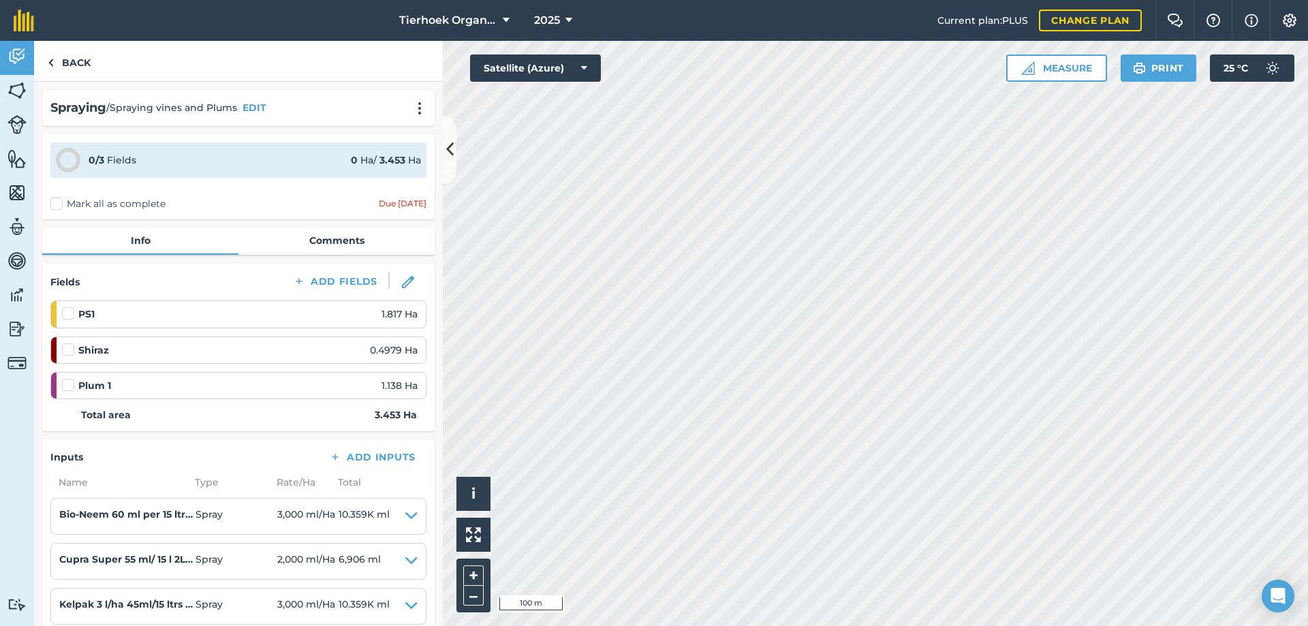
click at [70, 378] on label at bounding box center [70, 378] width 16 height 0
click at [70, 387] on input "checkbox" at bounding box center [66, 382] width 9 height 9
checkbox input "false"
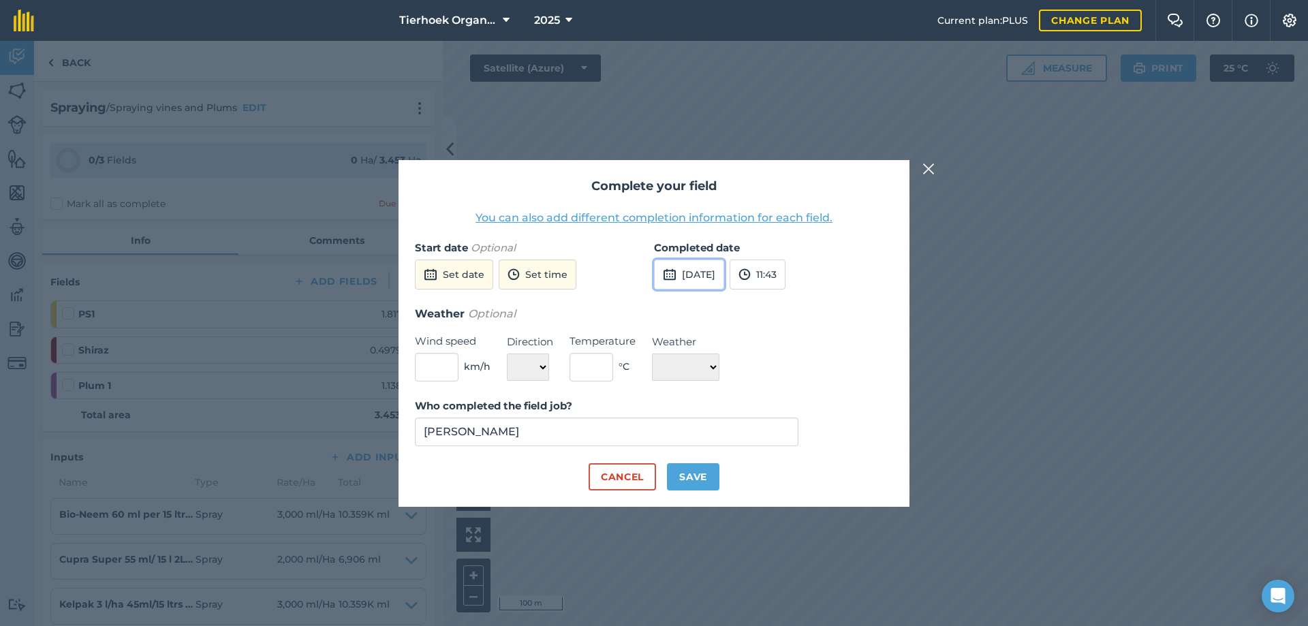
click at [704, 276] on button "[DATE]" at bounding box center [689, 275] width 70 height 30
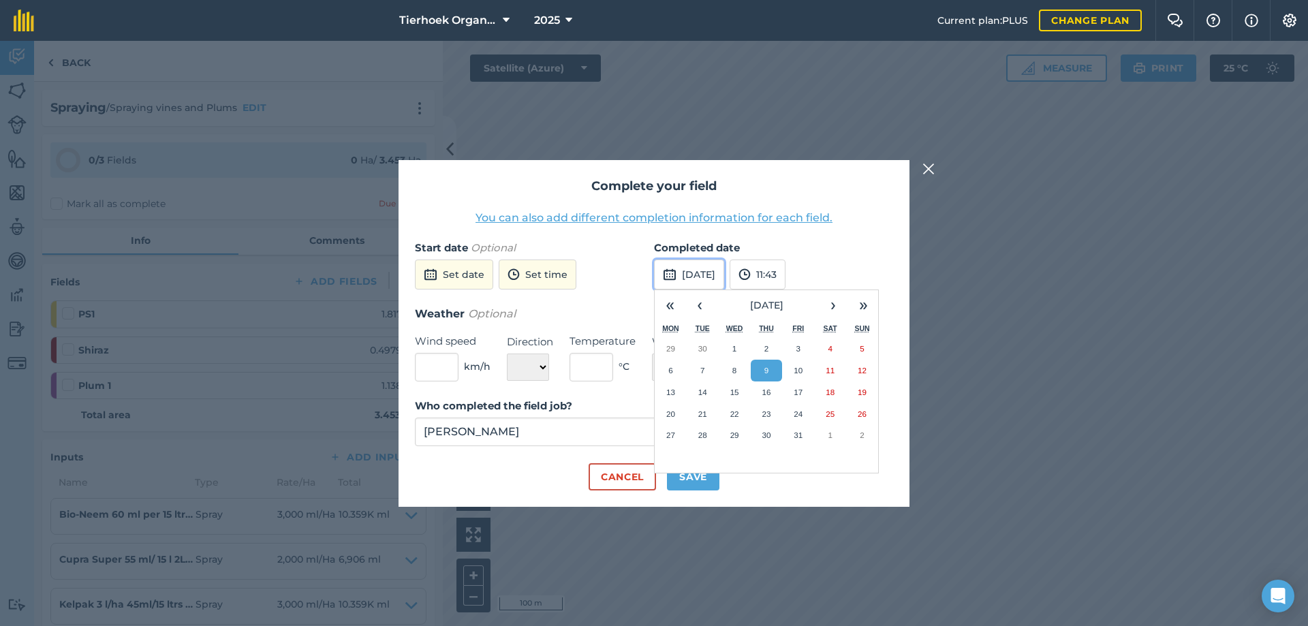
click at [706, 278] on button "[DATE]" at bounding box center [689, 275] width 70 height 30
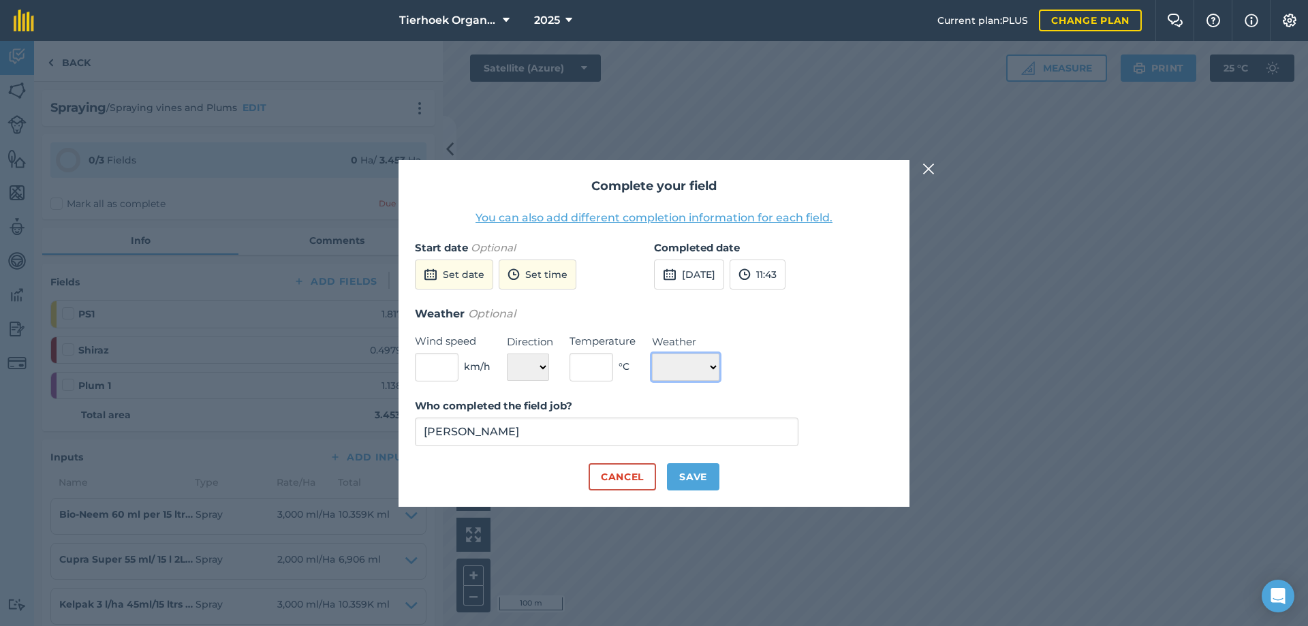
click at [720, 369] on select "☀️ Sunny 🌧 Rainy ⛅️ Cloudy 🌨 Snow ❄️ Icy" at bounding box center [685, 367] width 67 height 27
select select "Sunny"
click at [652, 354] on select "☀️ Sunny 🌧 Rainy ⛅️ Cloudy 🌨 Snow ❄️ Icy" at bounding box center [685, 367] width 67 height 27
click at [684, 476] on button "Save" at bounding box center [693, 476] width 52 height 27
checkbox input "true"
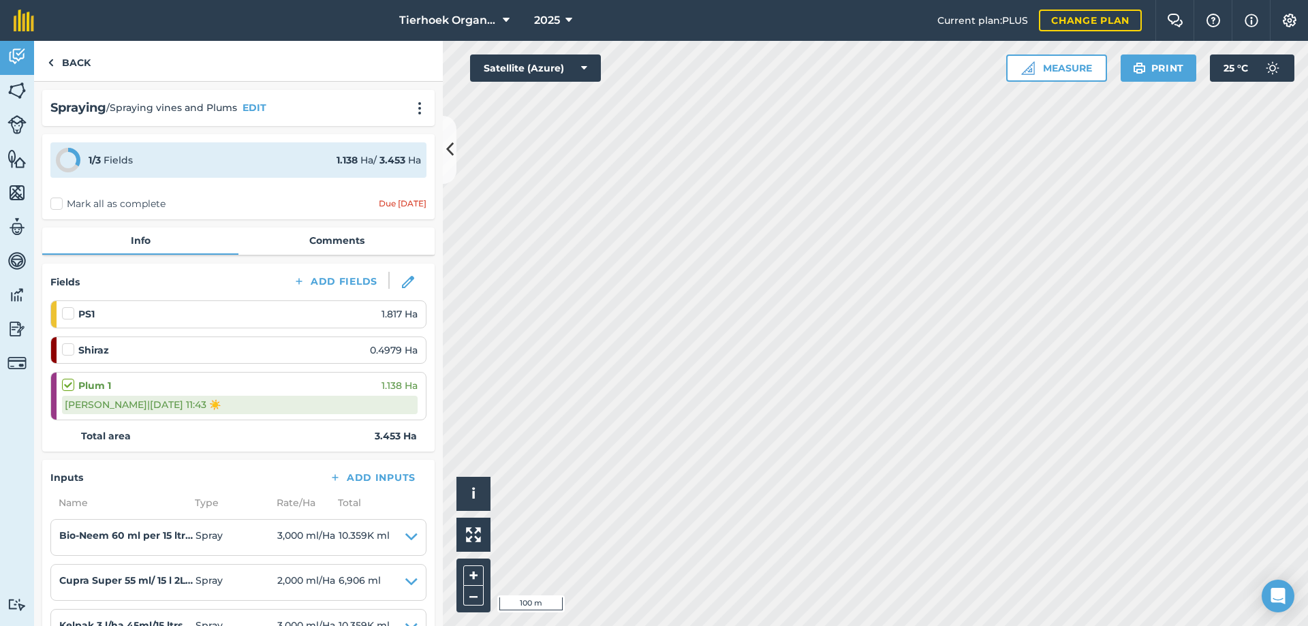
click at [64, 343] on label at bounding box center [70, 343] width 16 height 0
click at [64, 352] on input "checkbox" at bounding box center [66, 347] width 9 height 9
checkbox input "false"
select select "Sunny"
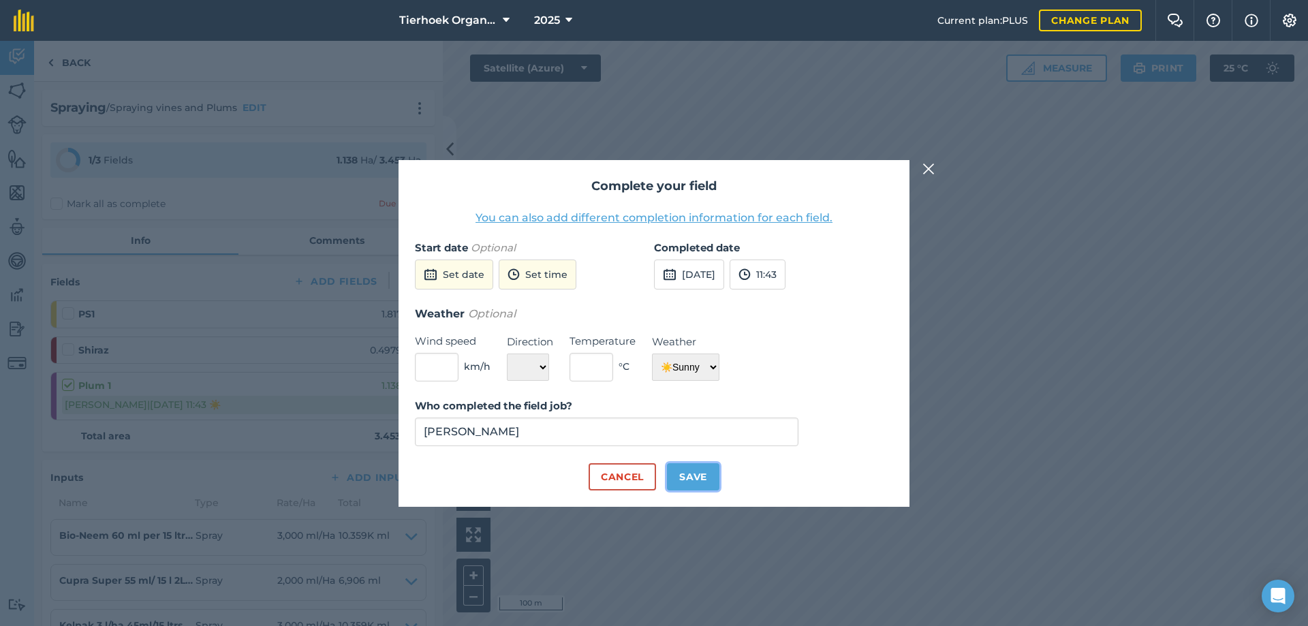
click at [697, 476] on button "Save" at bounding box center [693, 476] width 52 height 27
checkbox input "true"
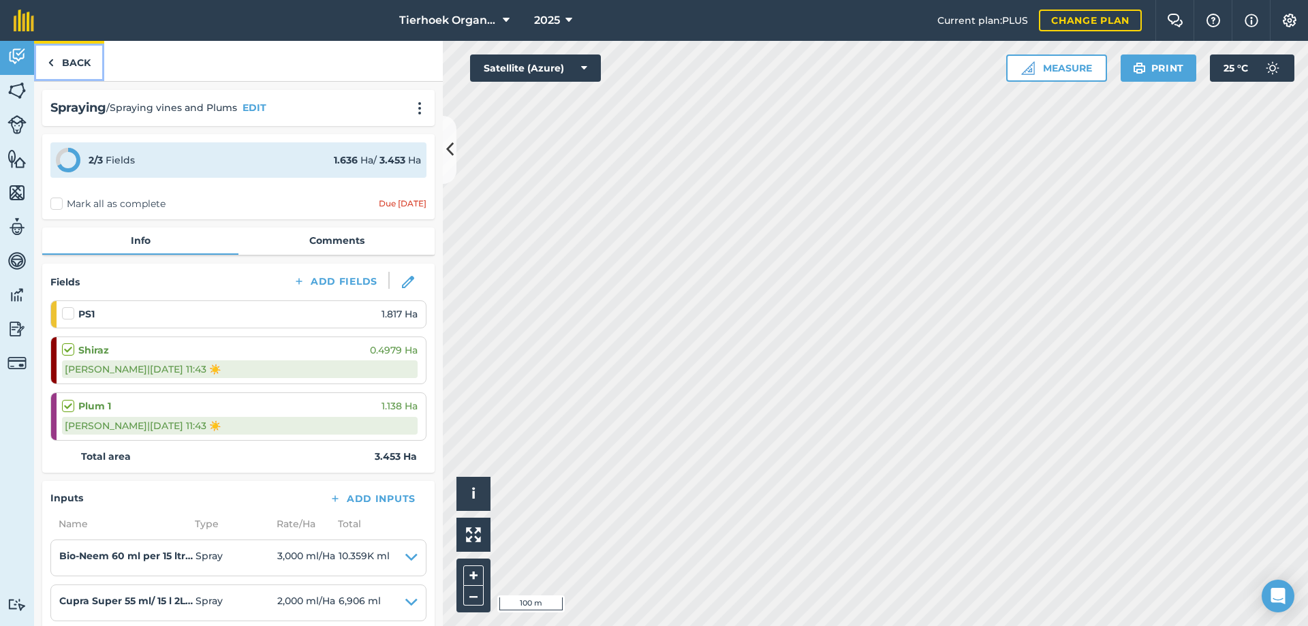
click at [78, 58] on link "Back" at bounding box center [69, 61] width 70 height 40
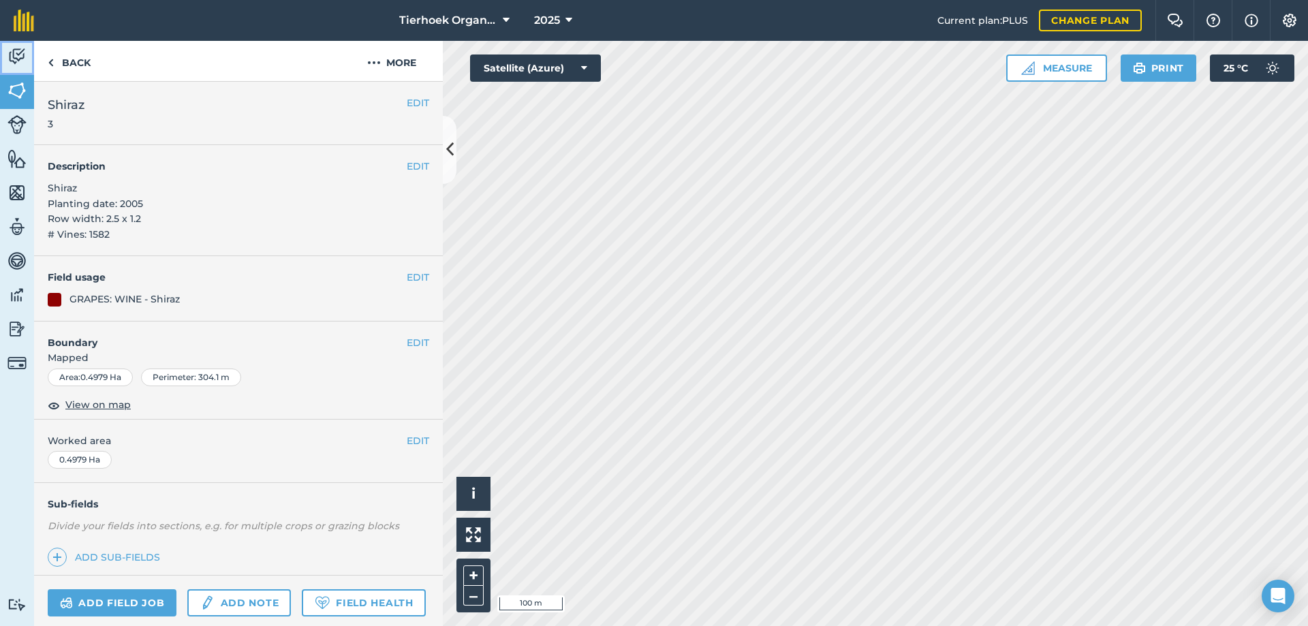
click at [14, 58] on img at bounding box center [16, 56] width 19 height 20
